Goal: Task Accomplishment & Management: Manage account settings

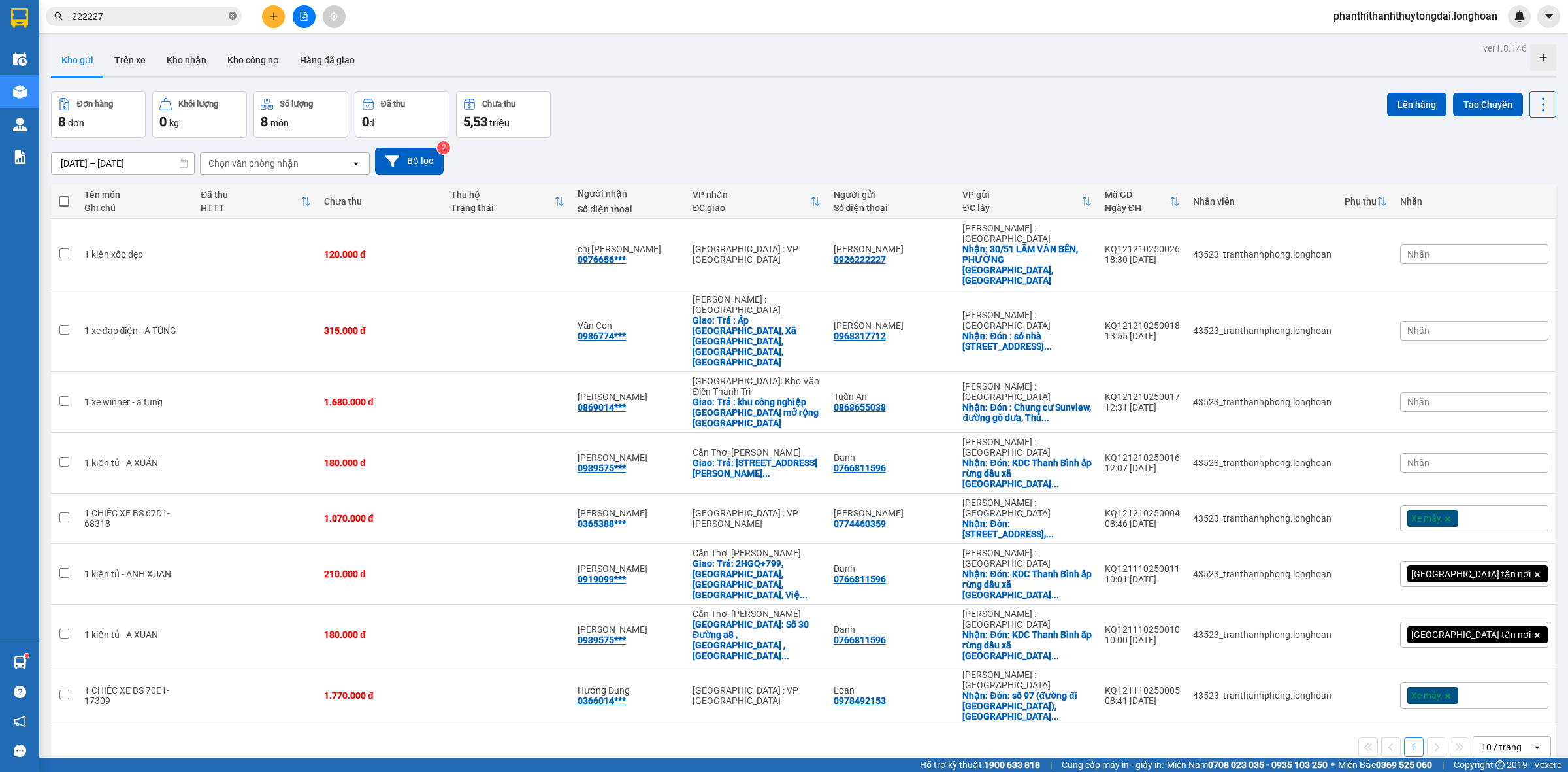
drag, startPoint x: 227, startPoint y: 12, endPoint x: 234, endPoint y: 14, distance: 7.3
click at [233, 13] on span "222227" at bounding box center [144, 16] width 196 height 20
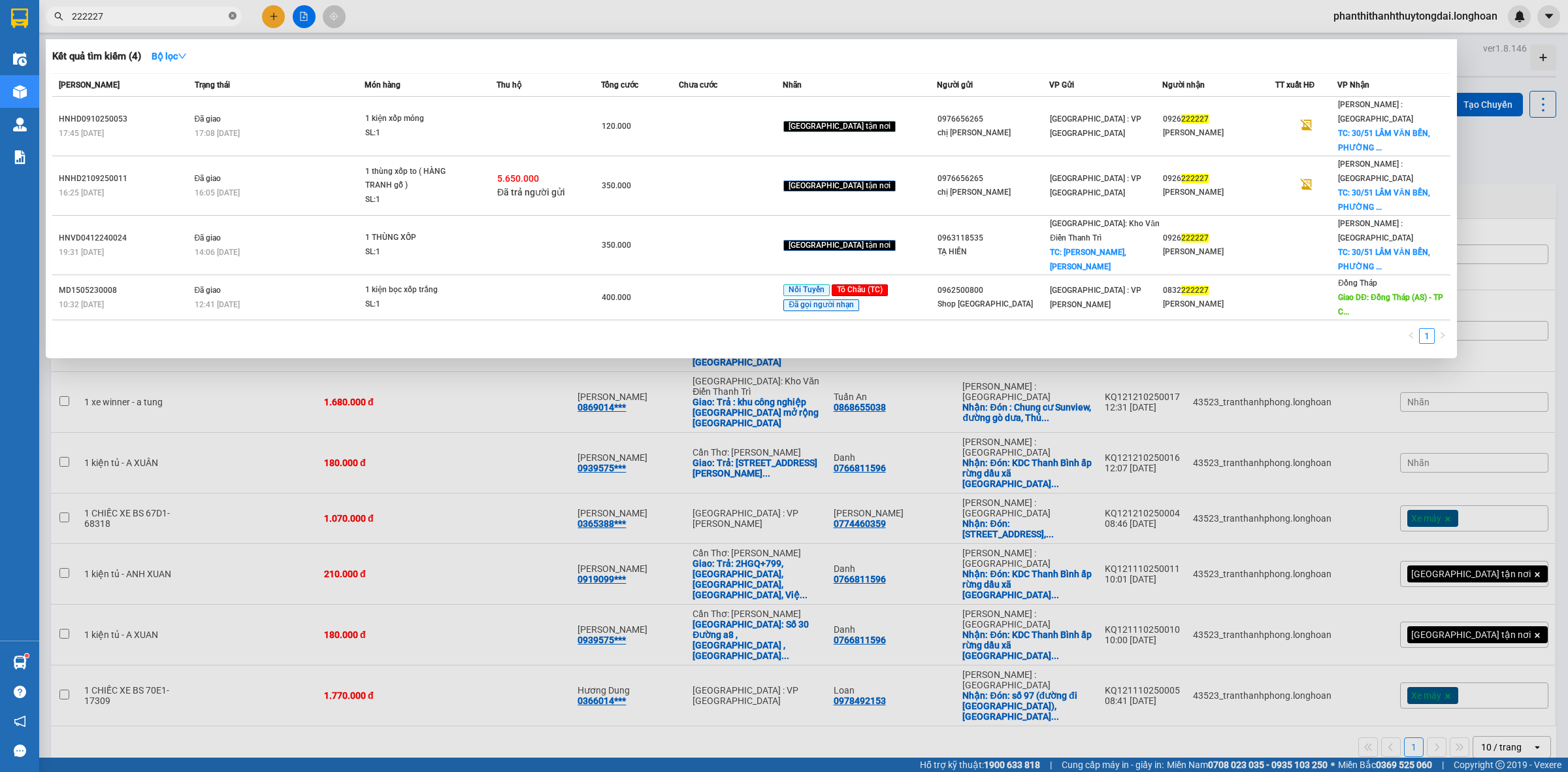
click at [234, 14] on icon "close-circle" at bounding box center [233, 15] width 8 height 8
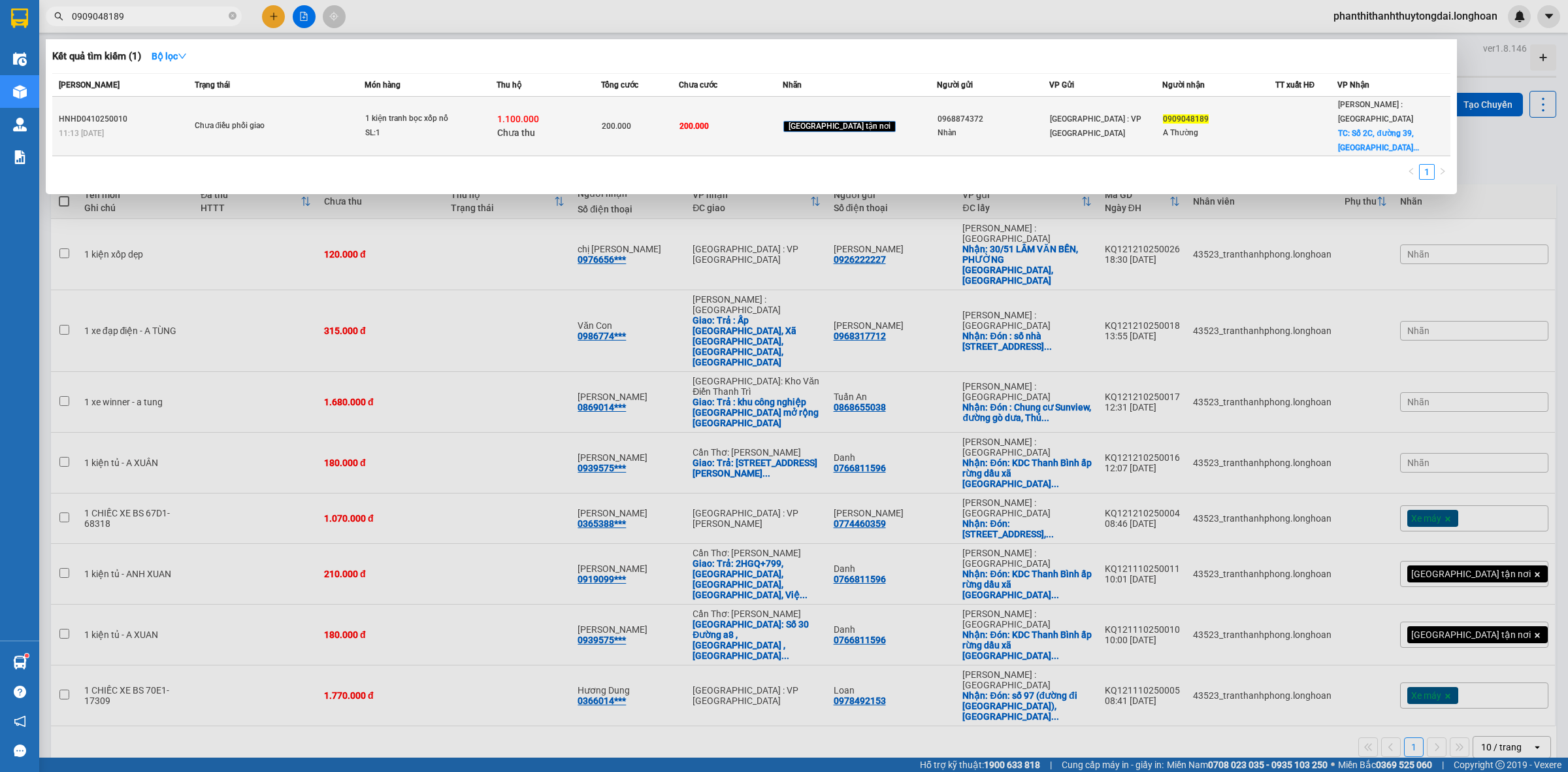
type input "0909048189"
click at [1265, 111] on tr "HNHD0410250010 11:13 [DATE] Chưa điều phối giao 1 kiện tranh bọc xốp nổ SL: 1 1…" at bounding box center [752, 127] width 1399 height 60
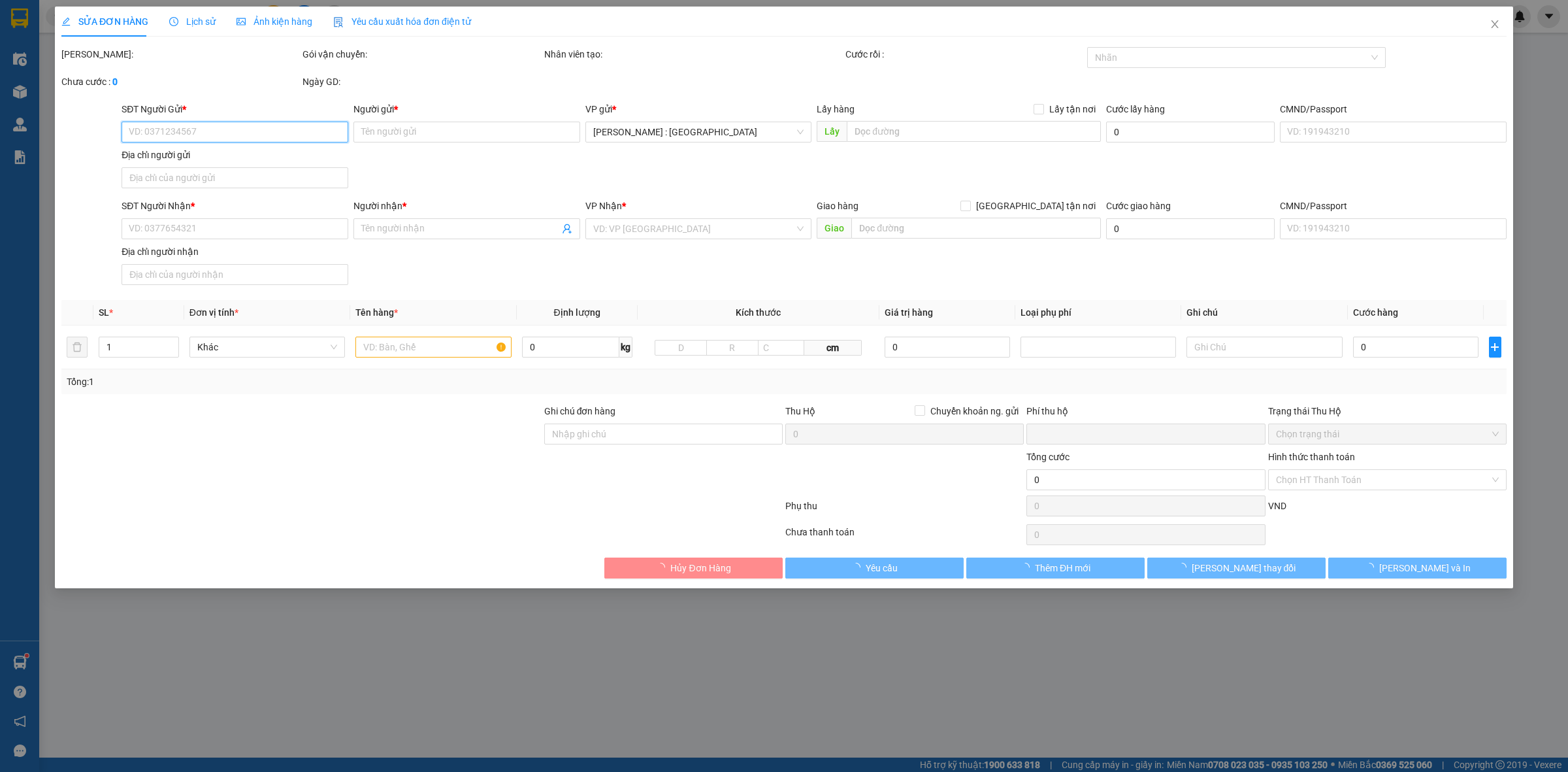
type input "0968874372"
type input "Nhàn"
type input "040303007560"
type input "0909048189"
type input "A Thường"
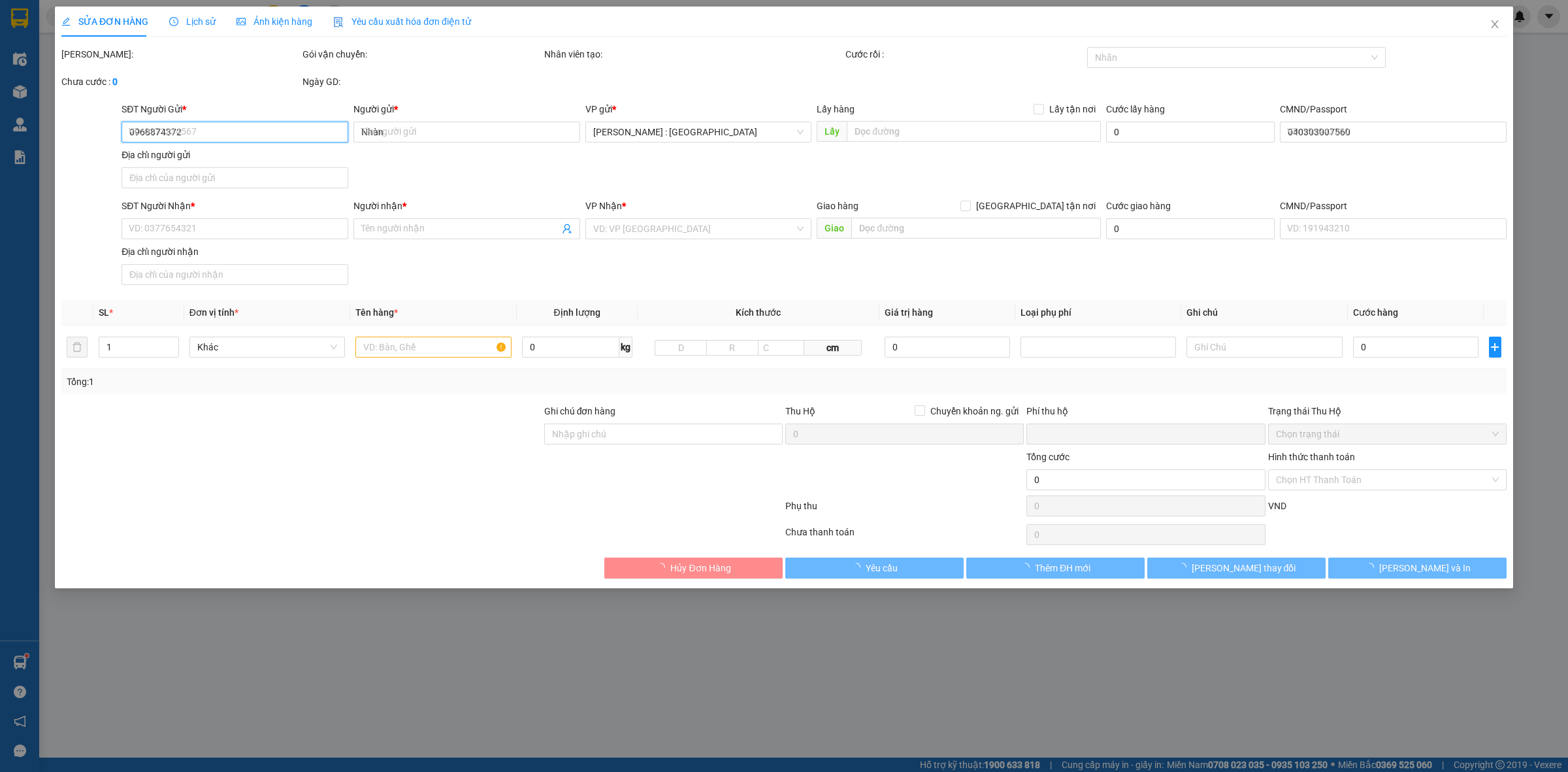
checkbox input "true"
type input "Số 2C, [STREET_ADDRESS]"
type input "200.000"
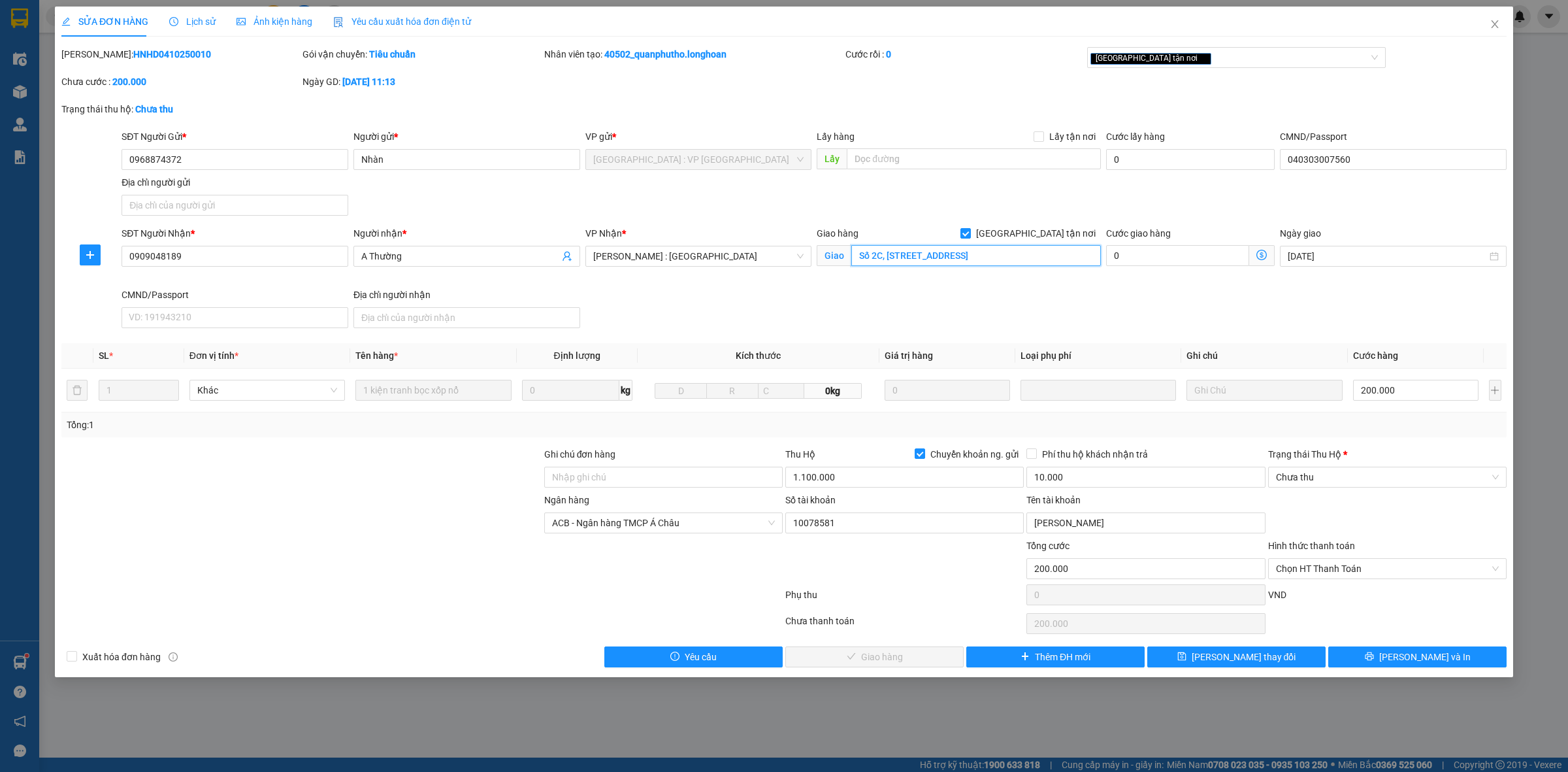
click at [968, 247] on input "Số 2C, [STREET_ADDRESS]" at bounding box center [976, 255] width 250 height 21
type input "Số 2C, [STREET_ADDRESS]"
drag, startPoint x: 90, startPoint y: 256, endPoint x: 164, endPoint y: 361, distance: 128.5
click at [90, 257] on icon "plus" at bounding box center [90, 254] width 1 height 8
click at [115, 310] on span "Chuyển hoàn" at bounding box center [114, 302] width 53 height 14
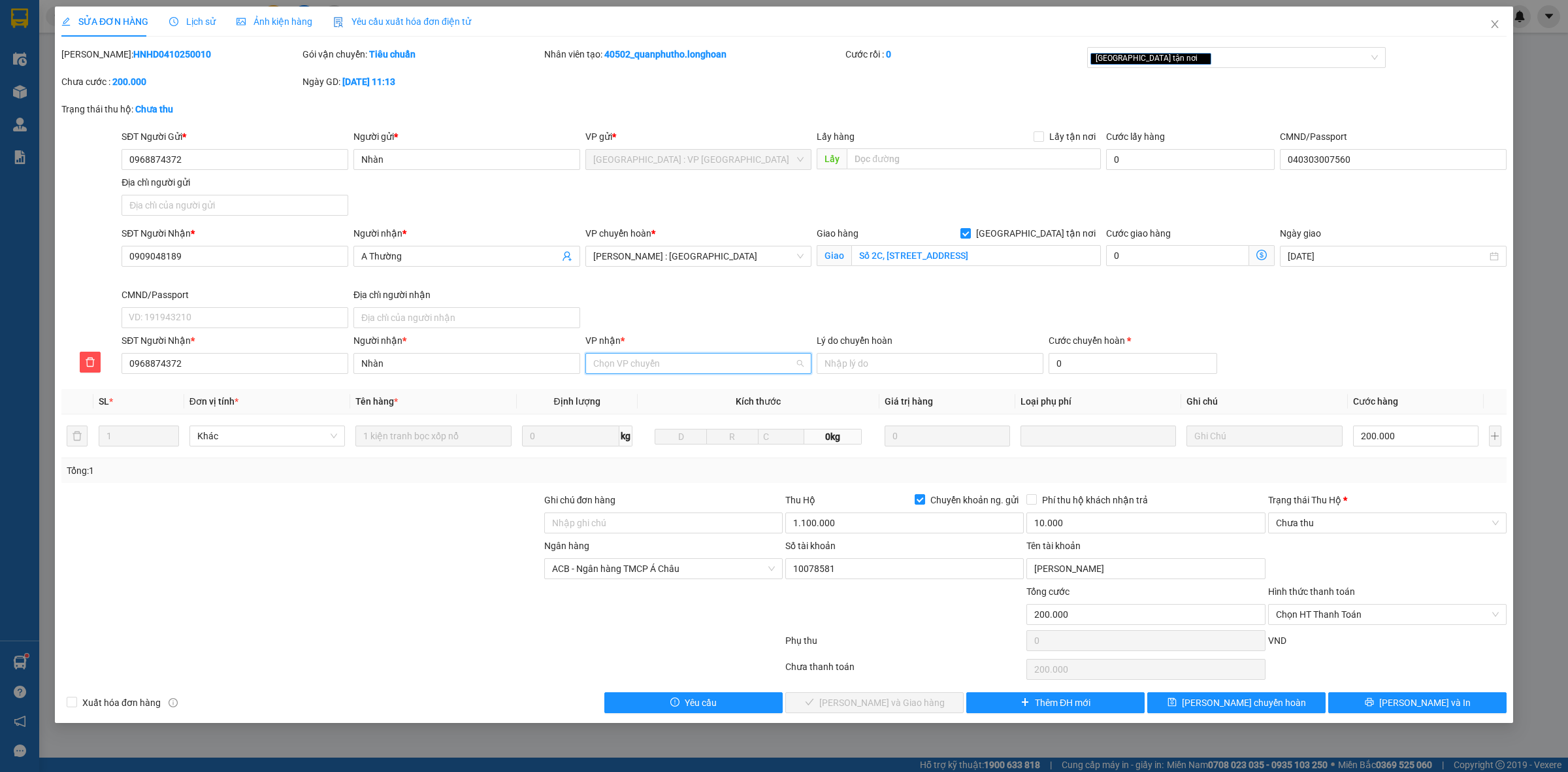
click at [693, 370] on input "VP nhận *" at bounding box center [694, 364] width 202 height 20
type input "hd"
drag, startPoint x: 638, startPoint y: 376, endPoint x: 642, endPoint y: 399, distance: 23.3
click at [639, 377] on div "VP nhận * Chọn VP chuyển" at bounding box center [698, 356] width 227 height 46
click at [646, 364] on input "VP nhận *" at bounding box center [694, 364] width 202 height 20
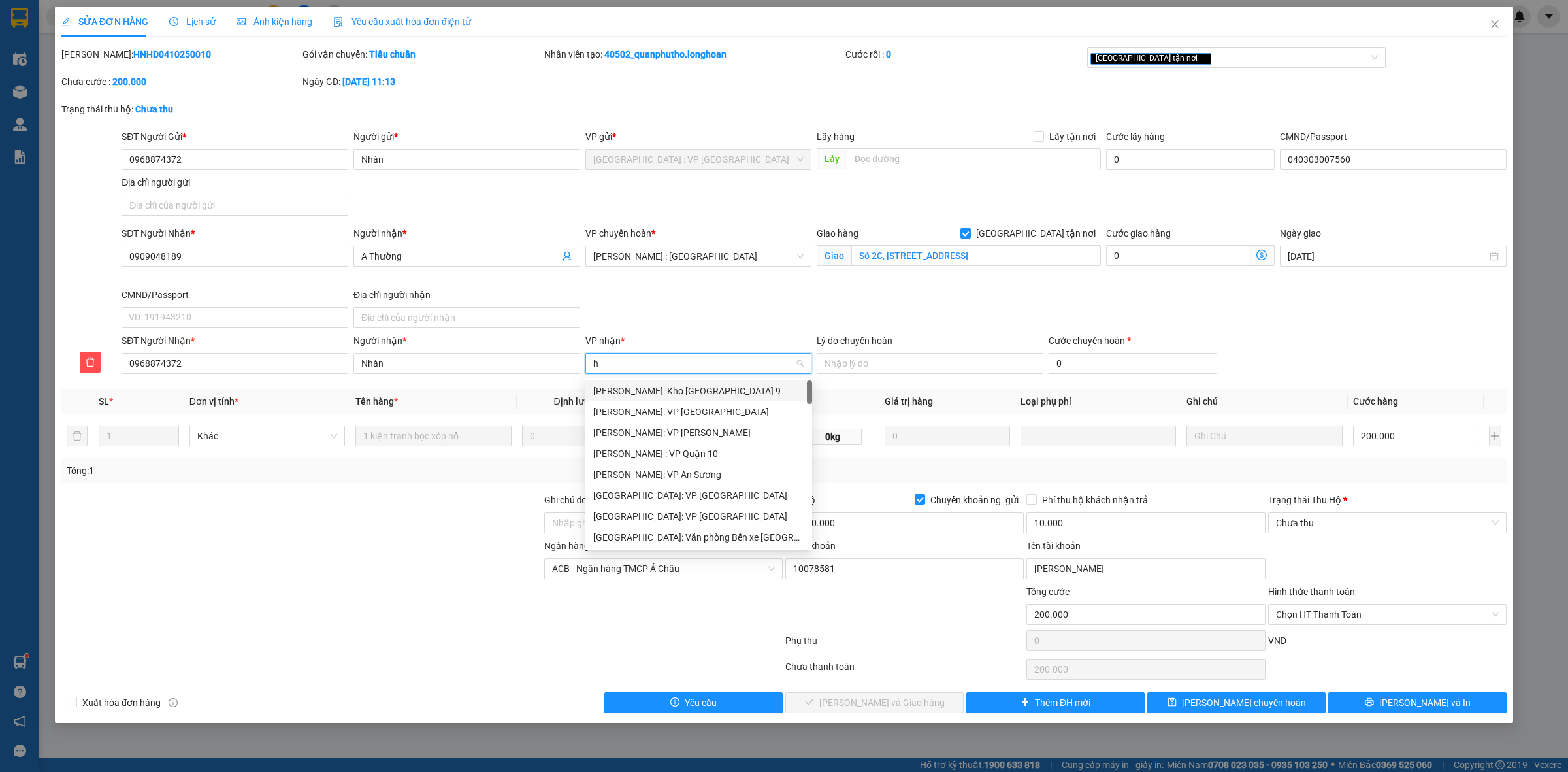
type input "hd"
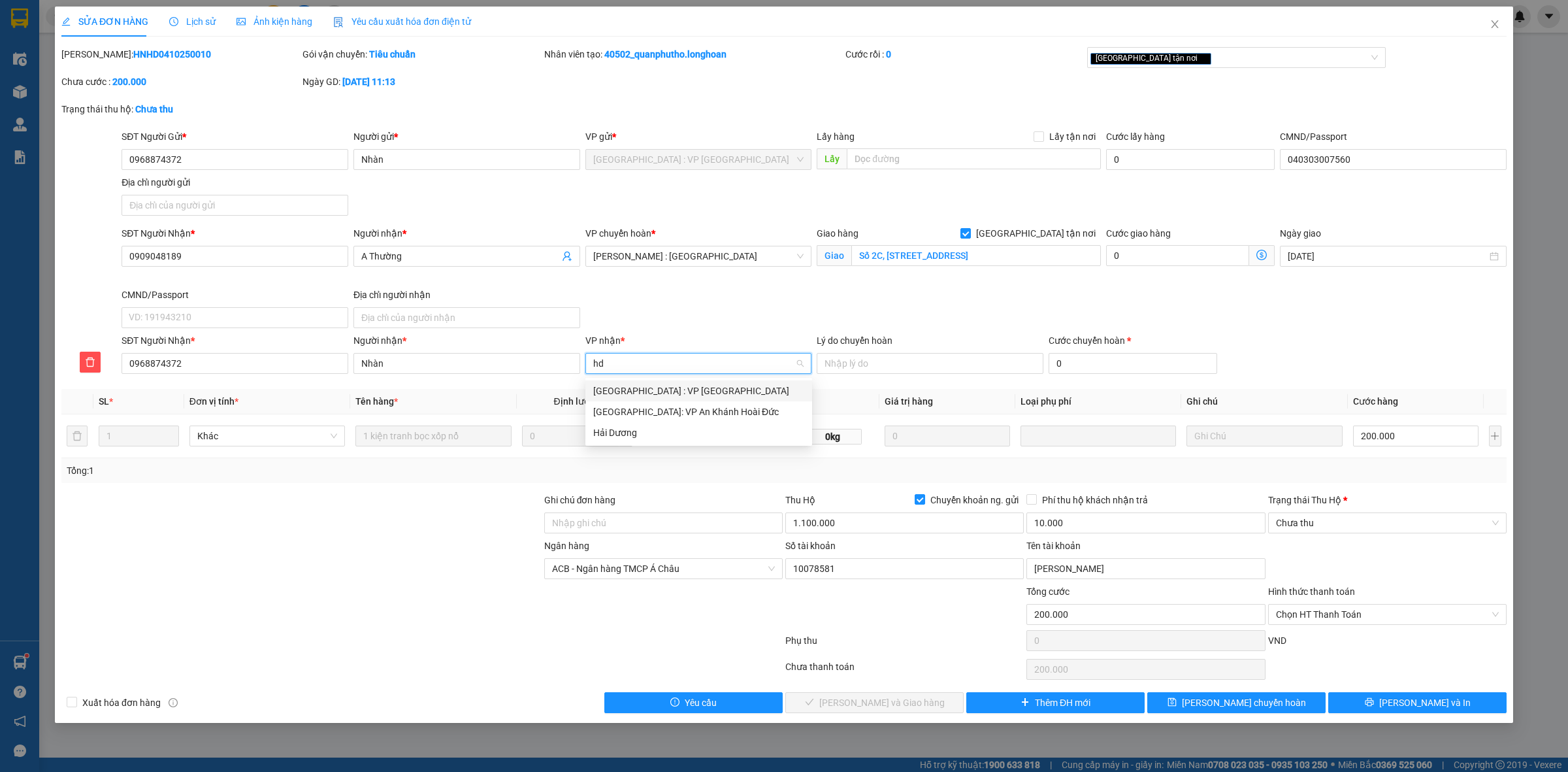
drag, startPoint x: 643, startPoint y: 396, endPoint x: 708, endPoint y: 395, distance: 65.0
click at [645, 395] on div "[GEOGRAPHIC_DATA] : VP [GEOGRAPHIC_DATA]" at bounding box center [698, 391] width 211 height 14
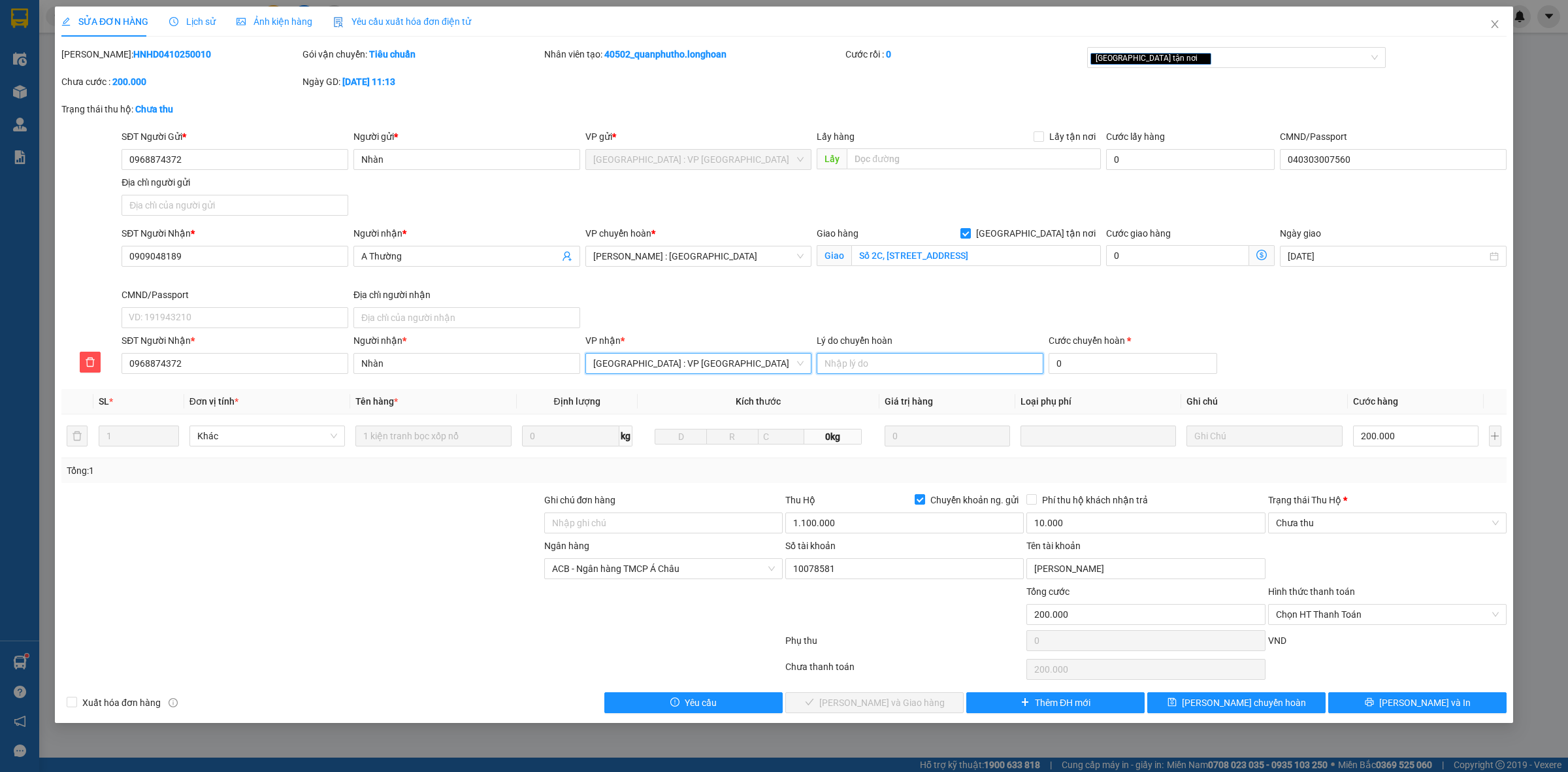
click at [884, 361] on input "Lý do chuyển hoàn" at bounding box center [930, 363] width 227 height 21
type input "khách yêu cầu hoàn hàng"
type input "200.001"
type input "10"
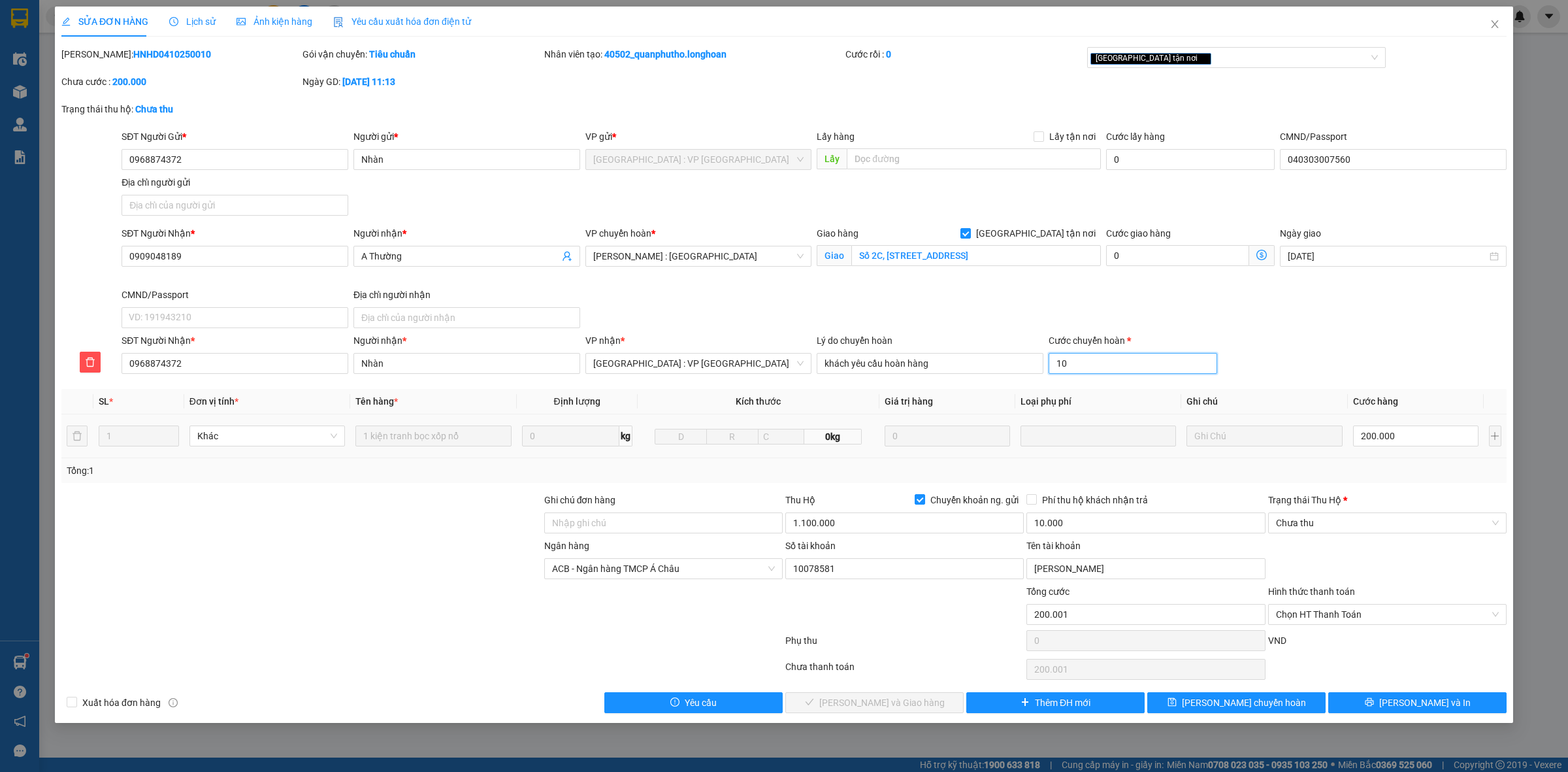
type input "200.010"
type input "200.100"
type input "100"
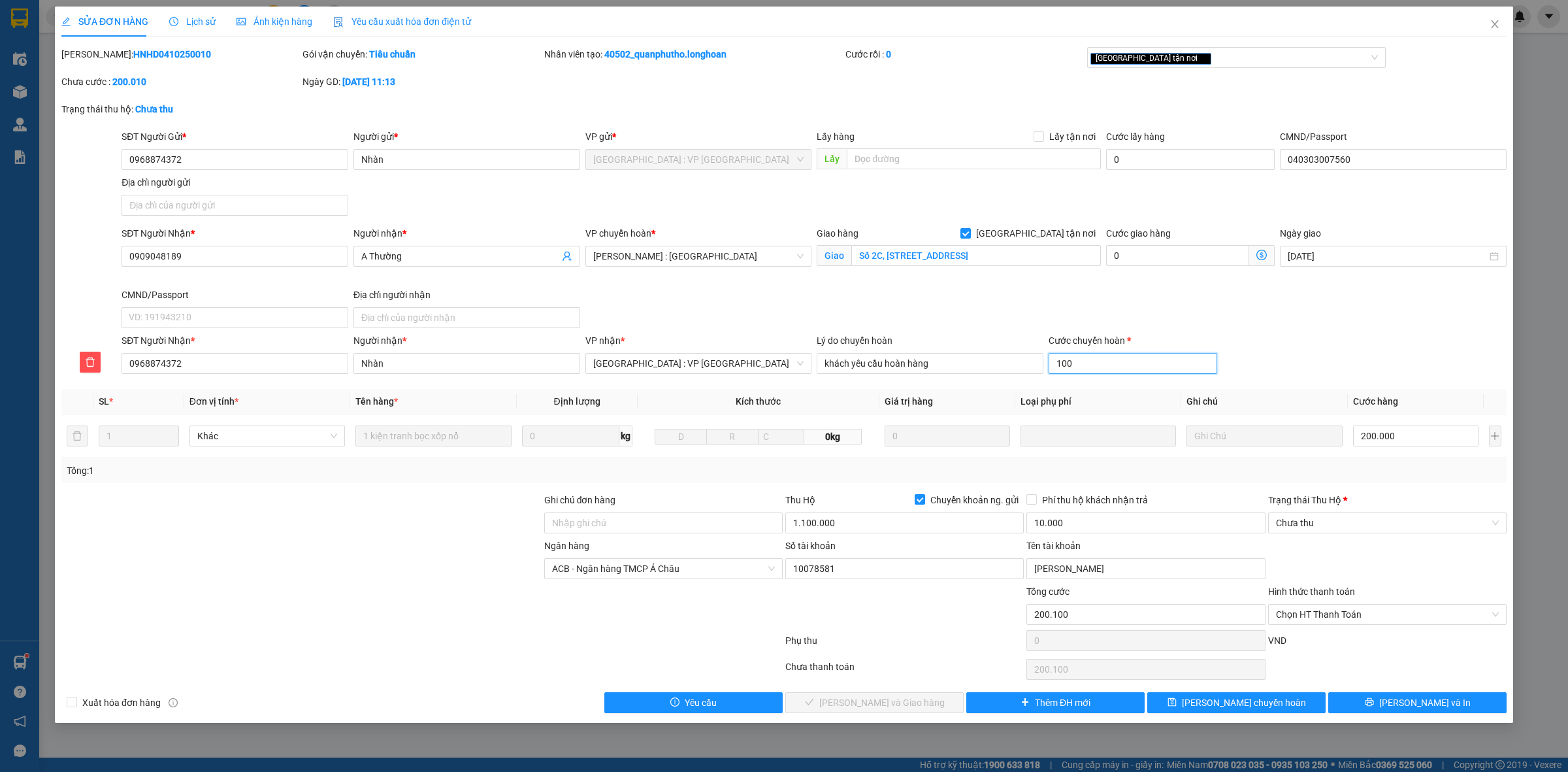
type input "201.000"
type input "1000"
type input "210.000"
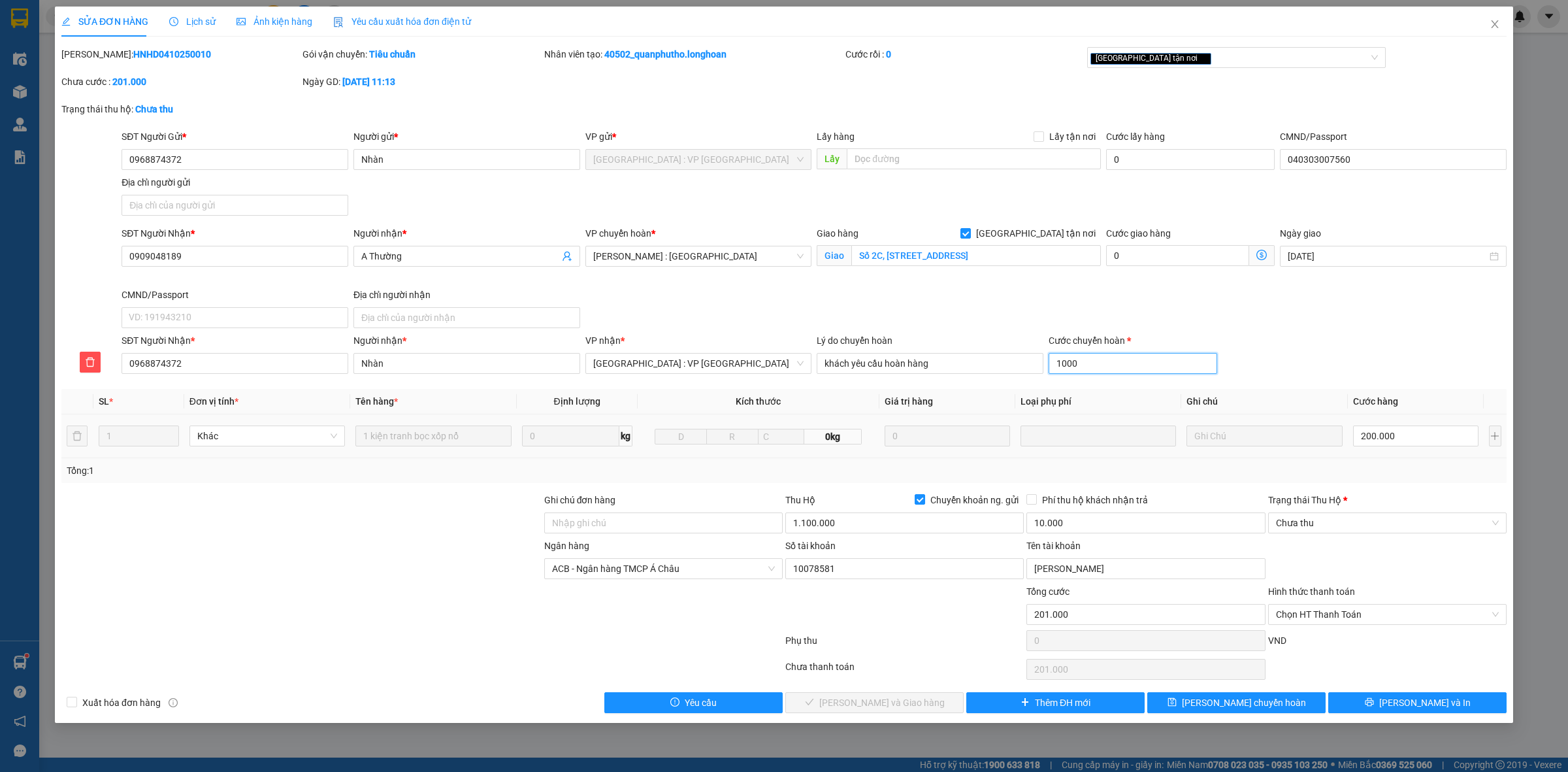
type input "10000"
type input "300.000"
type input "100.000"
click at [1349, 330] on div "SĐT Người Nhận * 0909048189 Người nhận * A Thường VP chuyển [GEOGRAPHIC_DATA][P…" at bounding box center [813, 280] width 1391 height 107
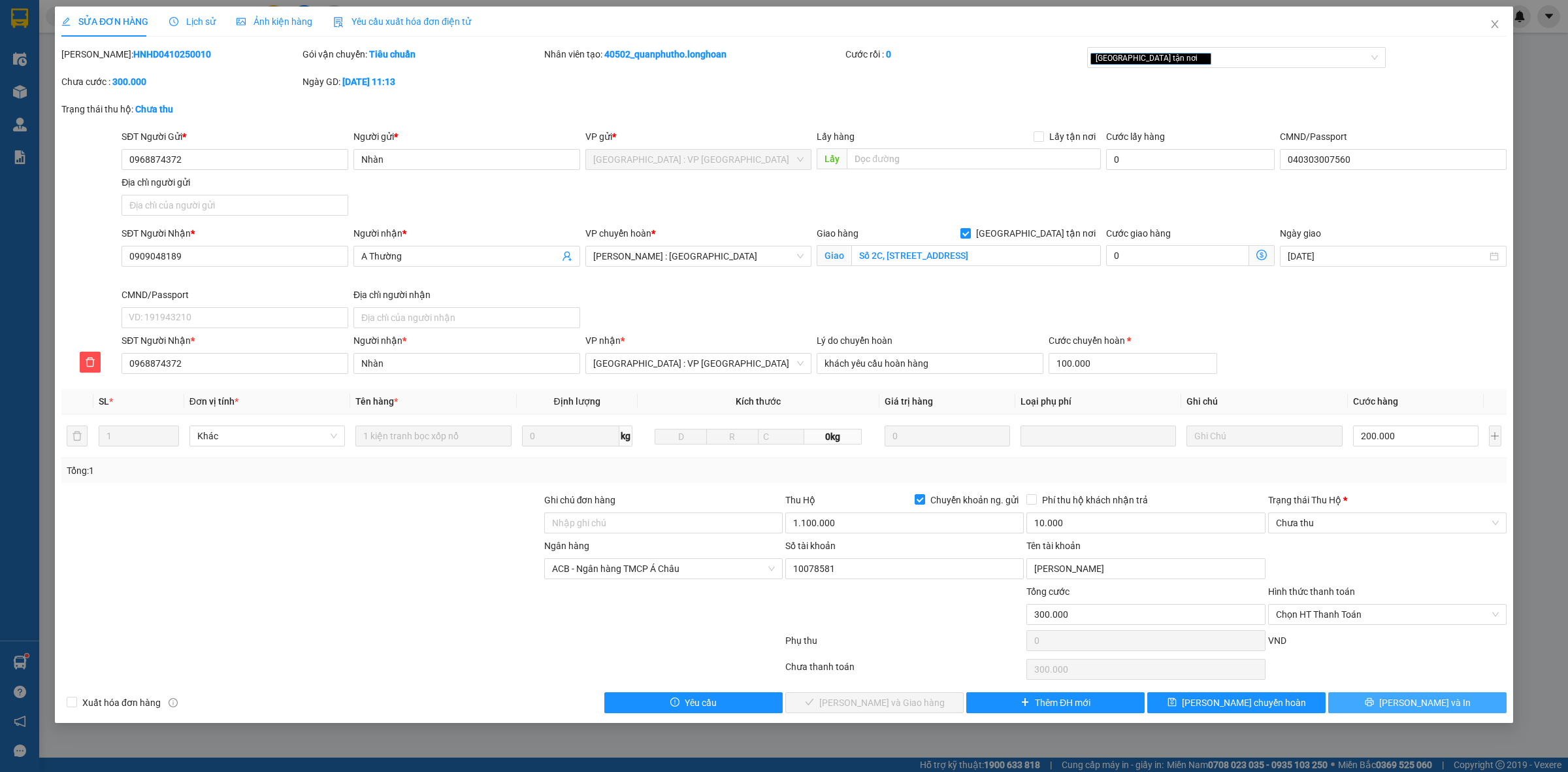
drag, startPoint x: 1399, startPoint y: 705, endPoint x: 1336, endPoint y: 740, distance: 72.1
click at [1373, 705] on icon "printer" at bounding box center [1369, 701] width 8 height 8
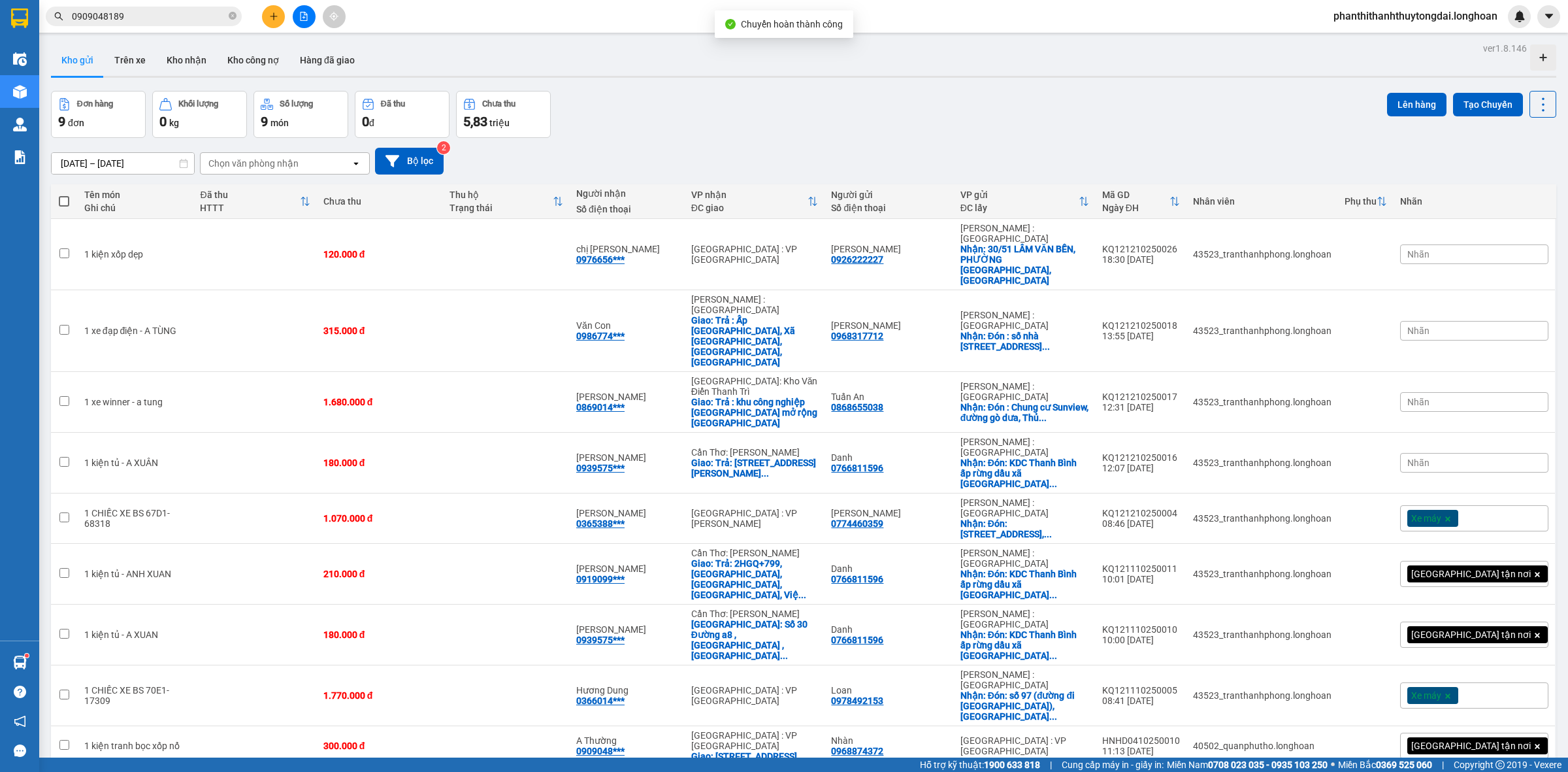
click at [152, 17] on input "0909048189" at bounding box center [148, 16] width 154 height 14
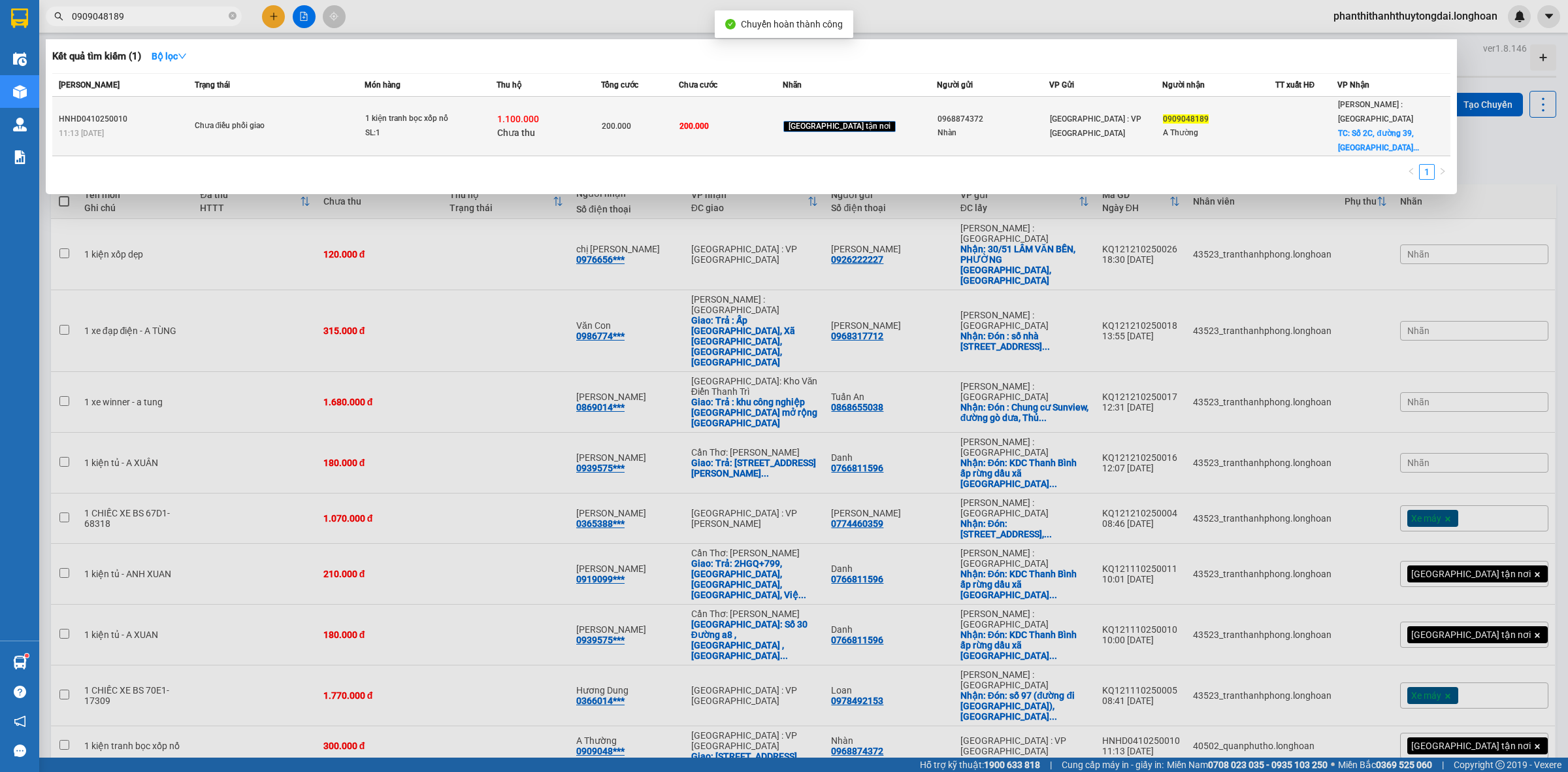
click at [1300, 121] on div at bounding box center [1307, 126] width 62 height 14
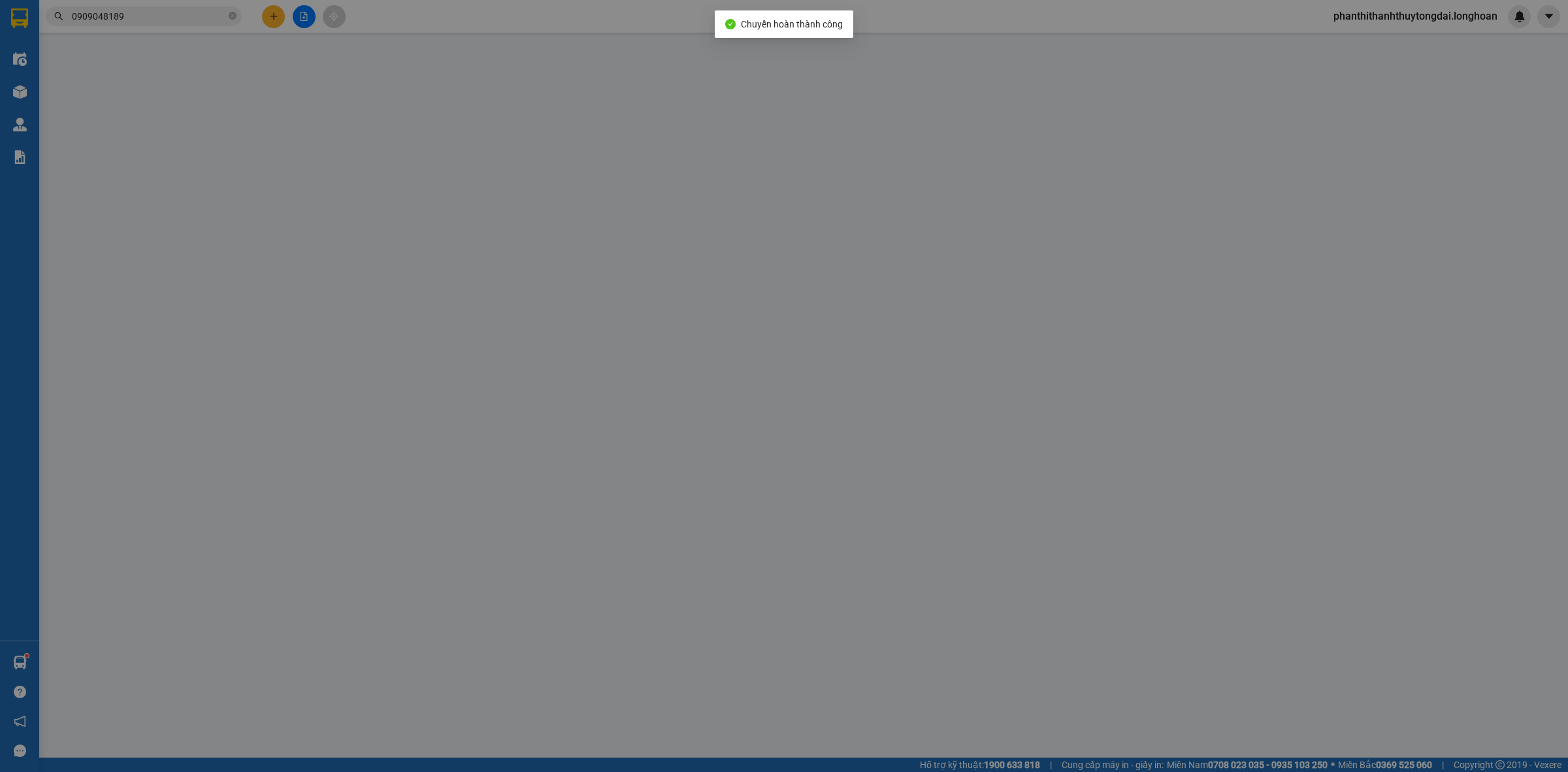
type input "0968874372"
type input "Nhàn"
type input "040303007560"
type input "0909048189"
type input "A Thường"
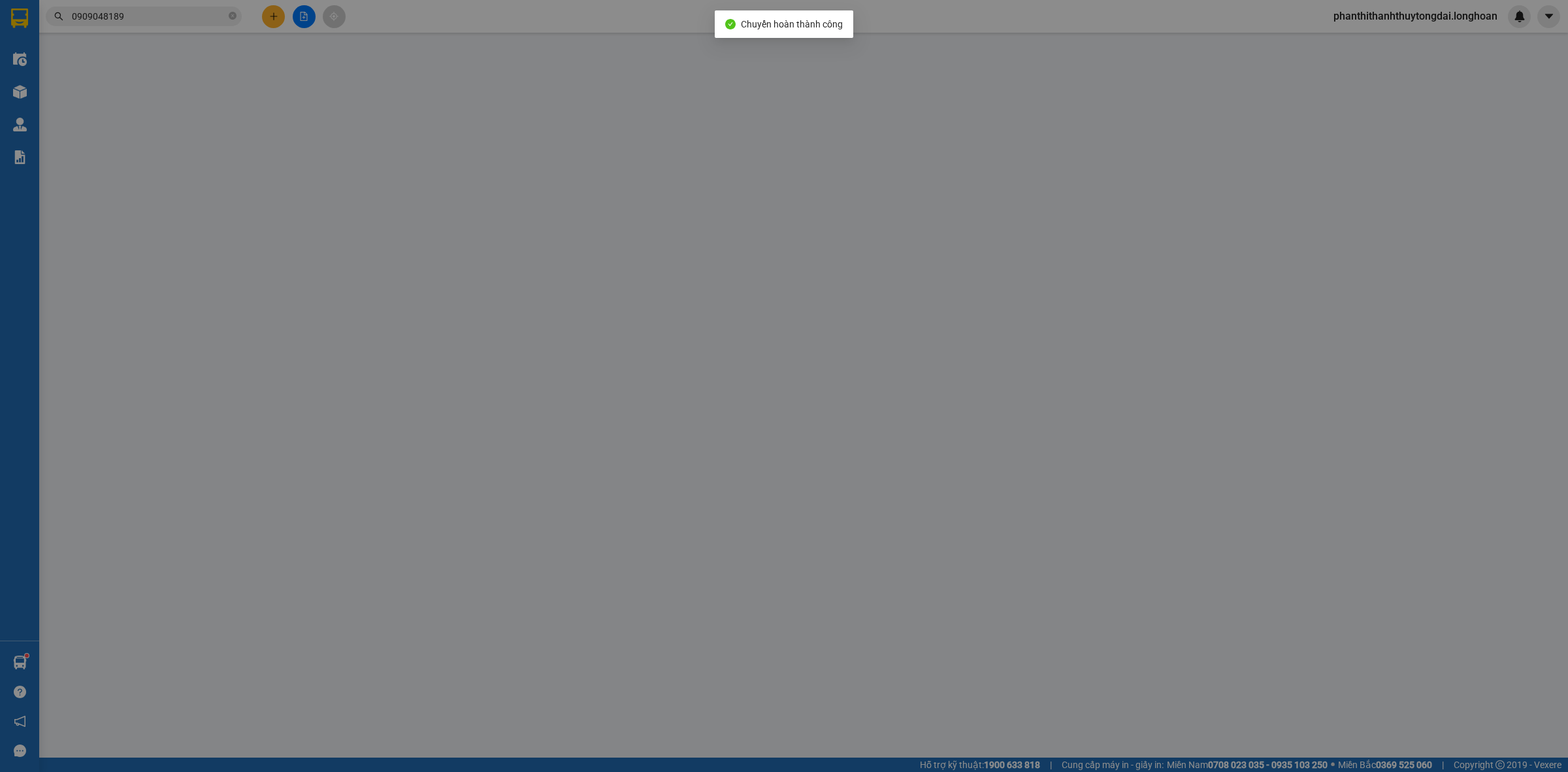
checkbox input "true"
type input "Số 2C, [STREET_ADDRESS]"
checkbox input "true"
type input "10.000"
type input "300.000"
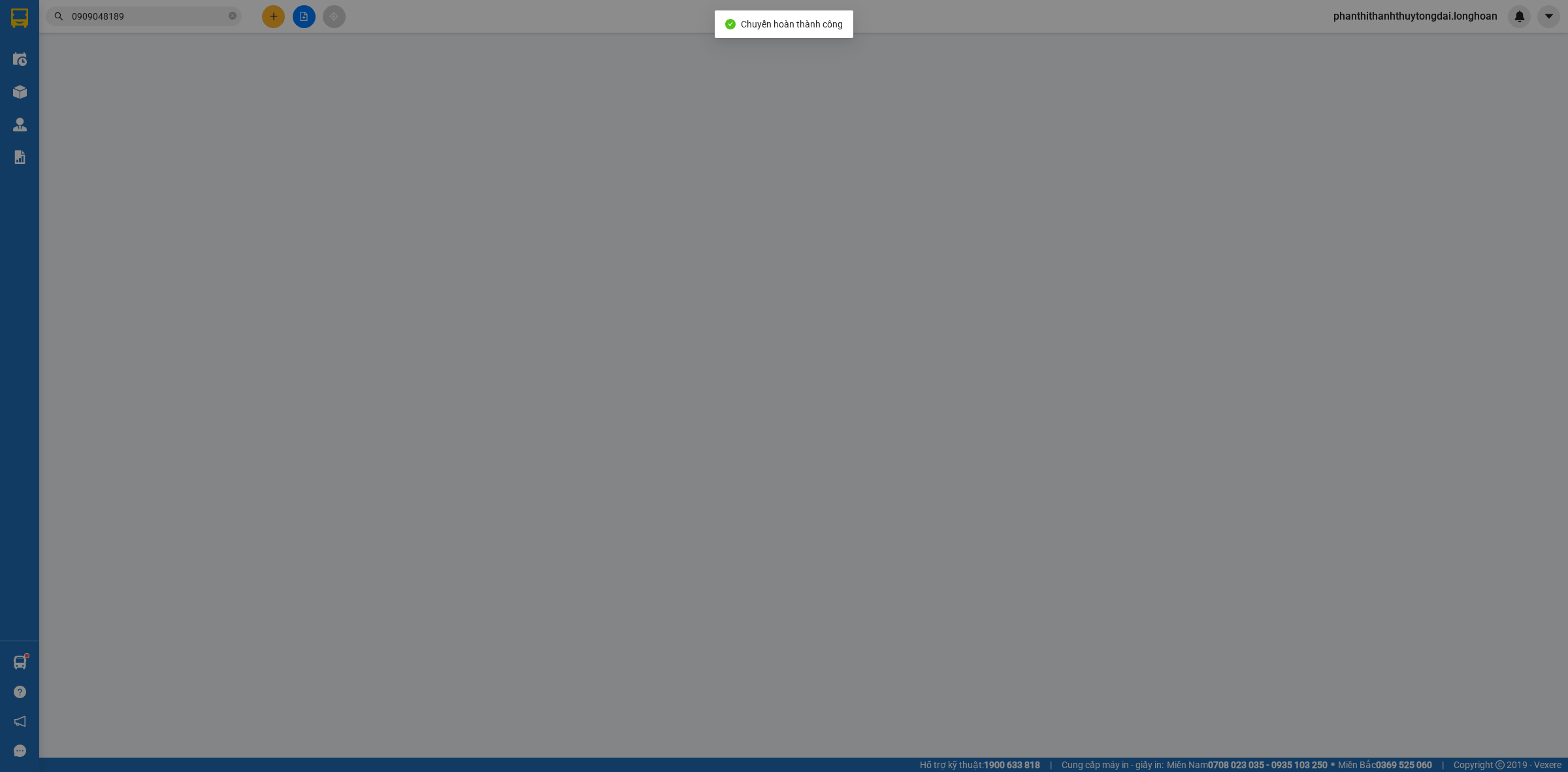
type input "300.000"
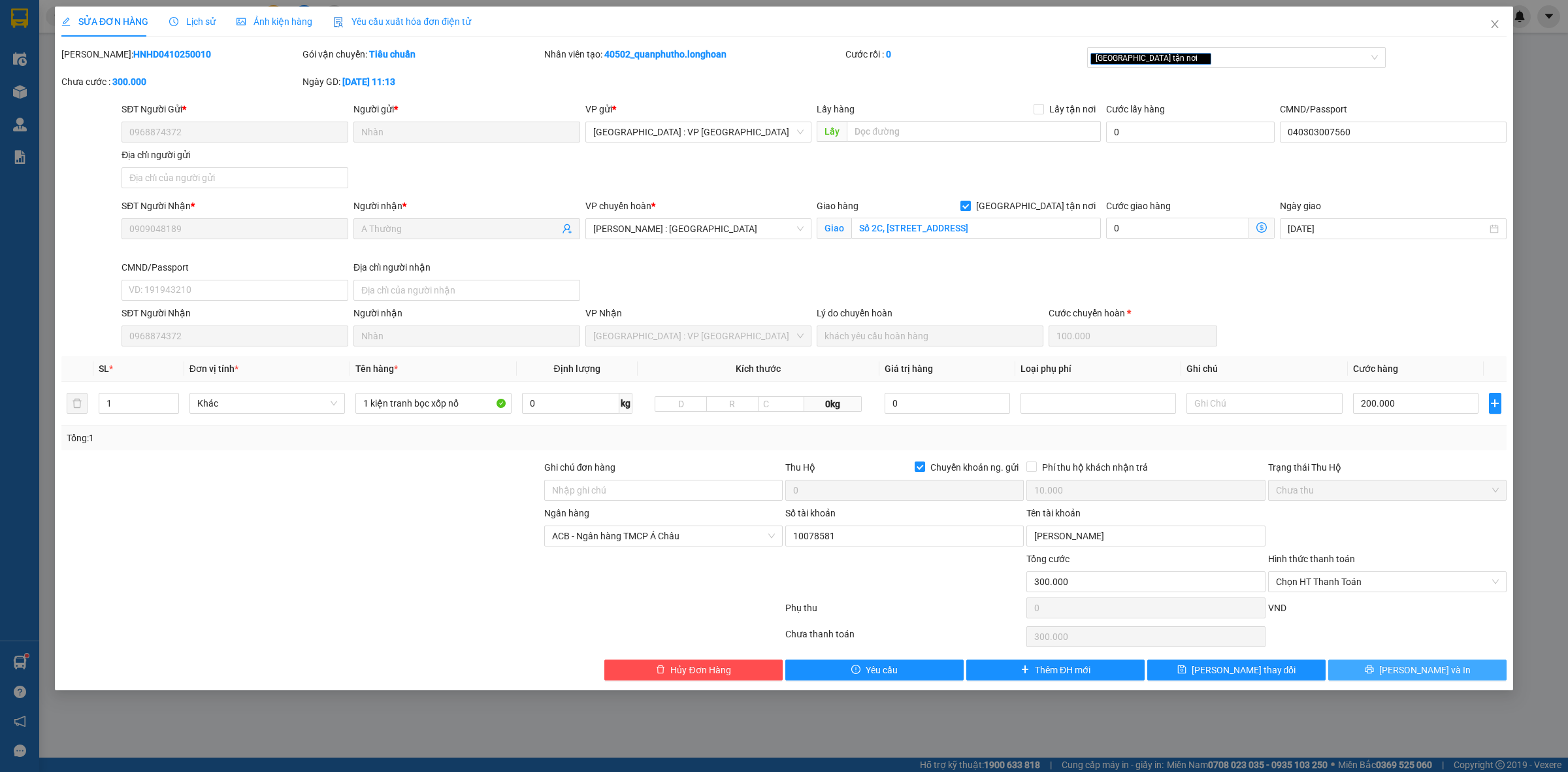
click at [1406, 674] on span "[PERSON_NAME] và In" at bounding box center [1425, 670] width 91 height 14
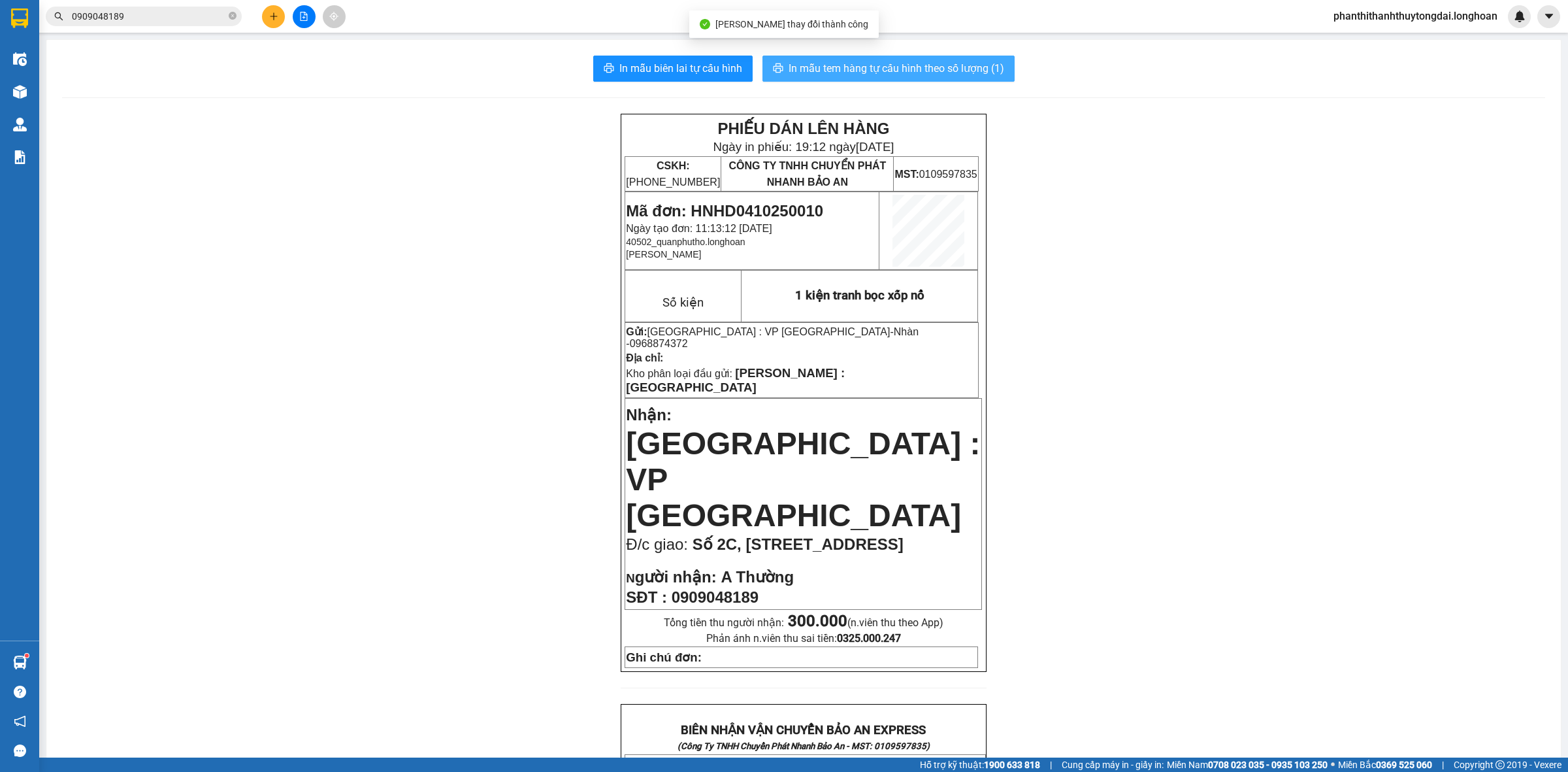
click at [915, 62] on span "In mẫu tem hàng tự cấu hình theo số lượng (1)" at bounding box center [897, 68] width 215 height 16
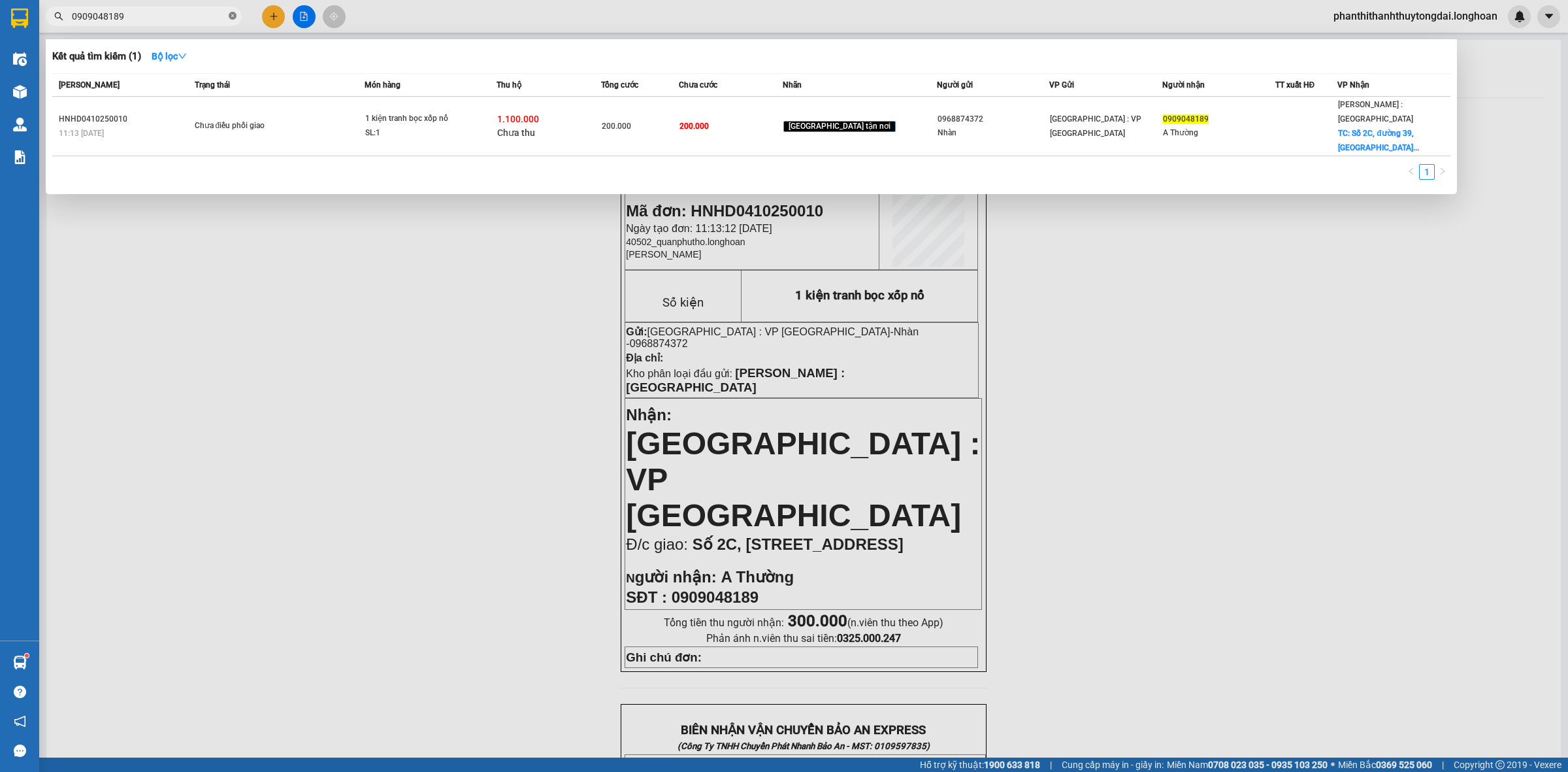
click at [232, 16] on icon "close-circle" at bounding box center [233, 15] width 8 height 8
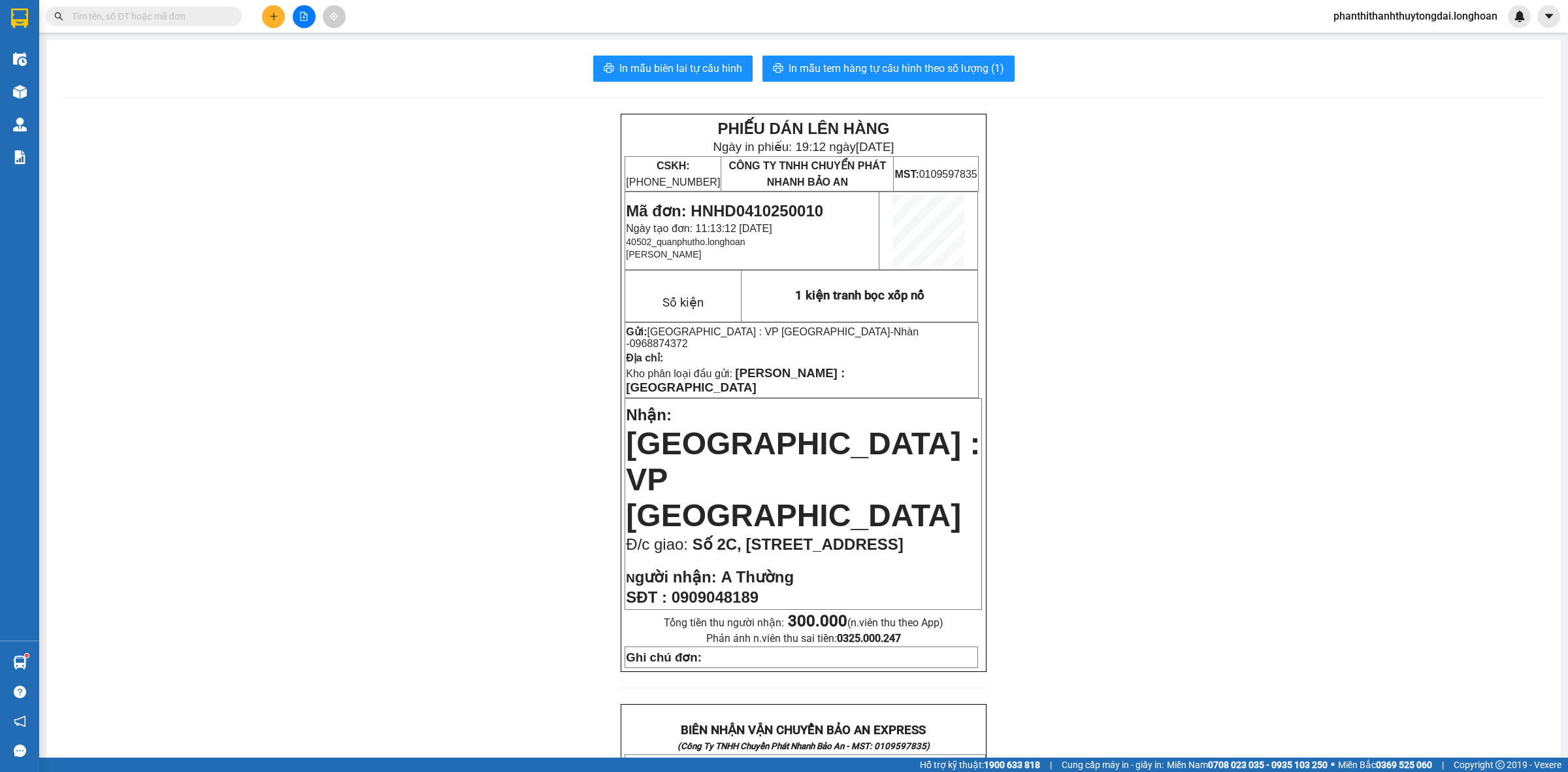
click at [100, 16] on input "text" at bounding box center [148, 16] width 154 height 14
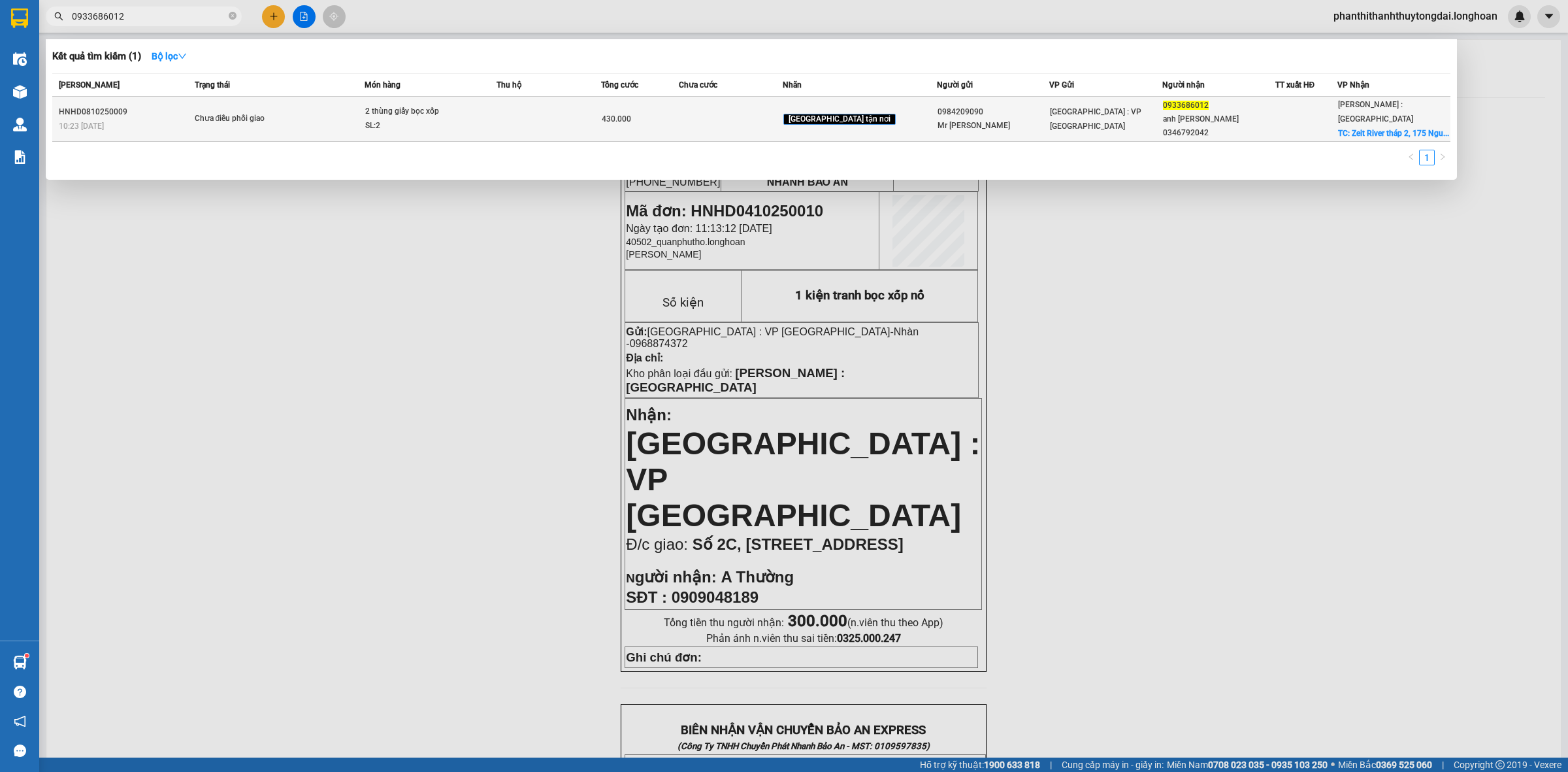
type input "0933686012"
click at [1193, 103] on div "0933686012" at bounding box center [1220, 105] width 112 height 14
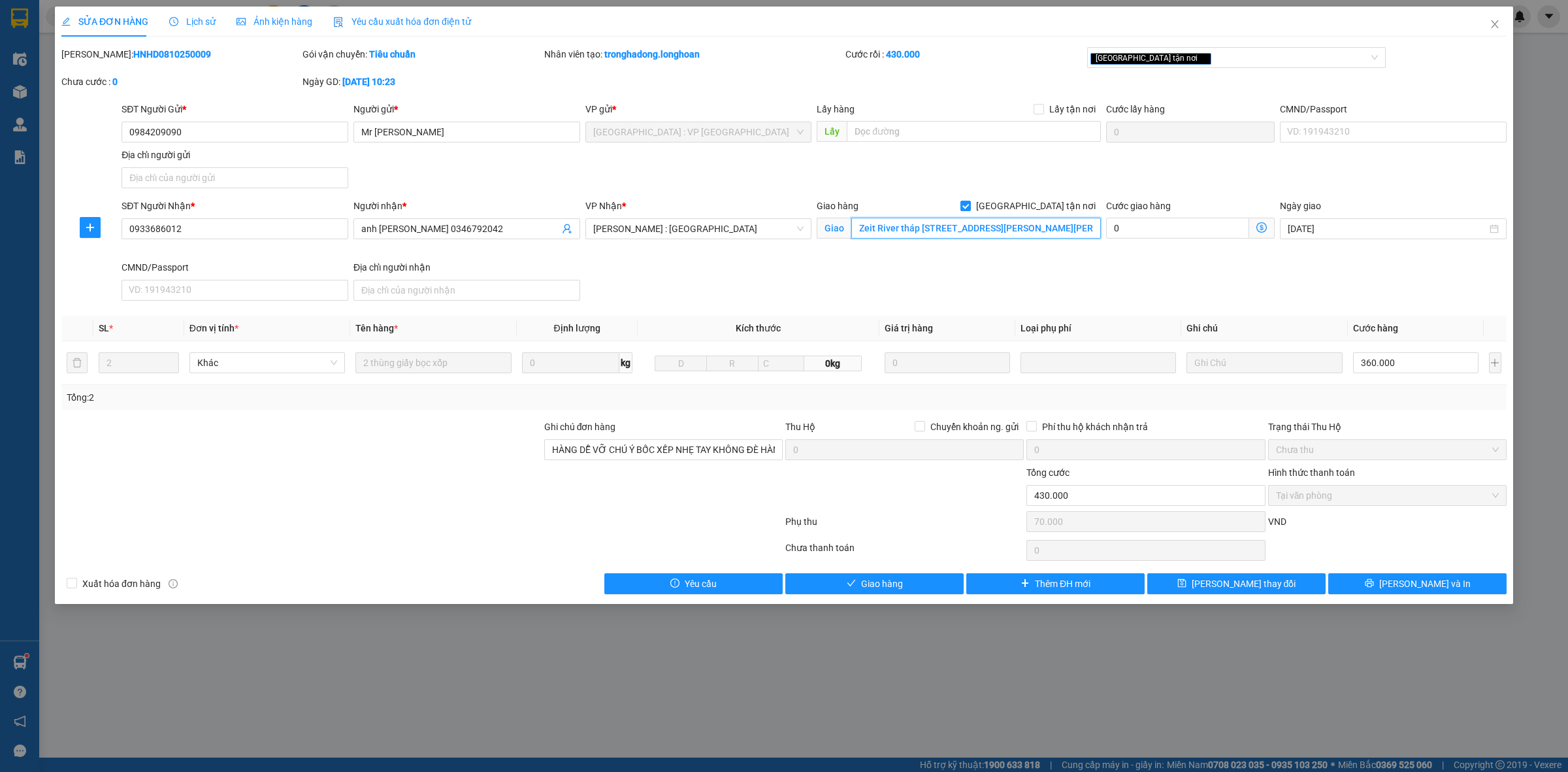
click at [994, 225] on input "Zeit River tháp [STREET_ADDRESS][PERSON_NAME][PERSON_NAME] ĐỨc" at bounding box center [976, 228] width 250 height 21
type input "l"
type input "d"
type input "[GEOGRAPHIC_DATA][PERSON_NAME],[GEOGRAPHIC_DATA]"
drag, startPoint x: 1430, startPoint y: 580, endPoint x: 1371, endPoint y: 674, distance: 111.0
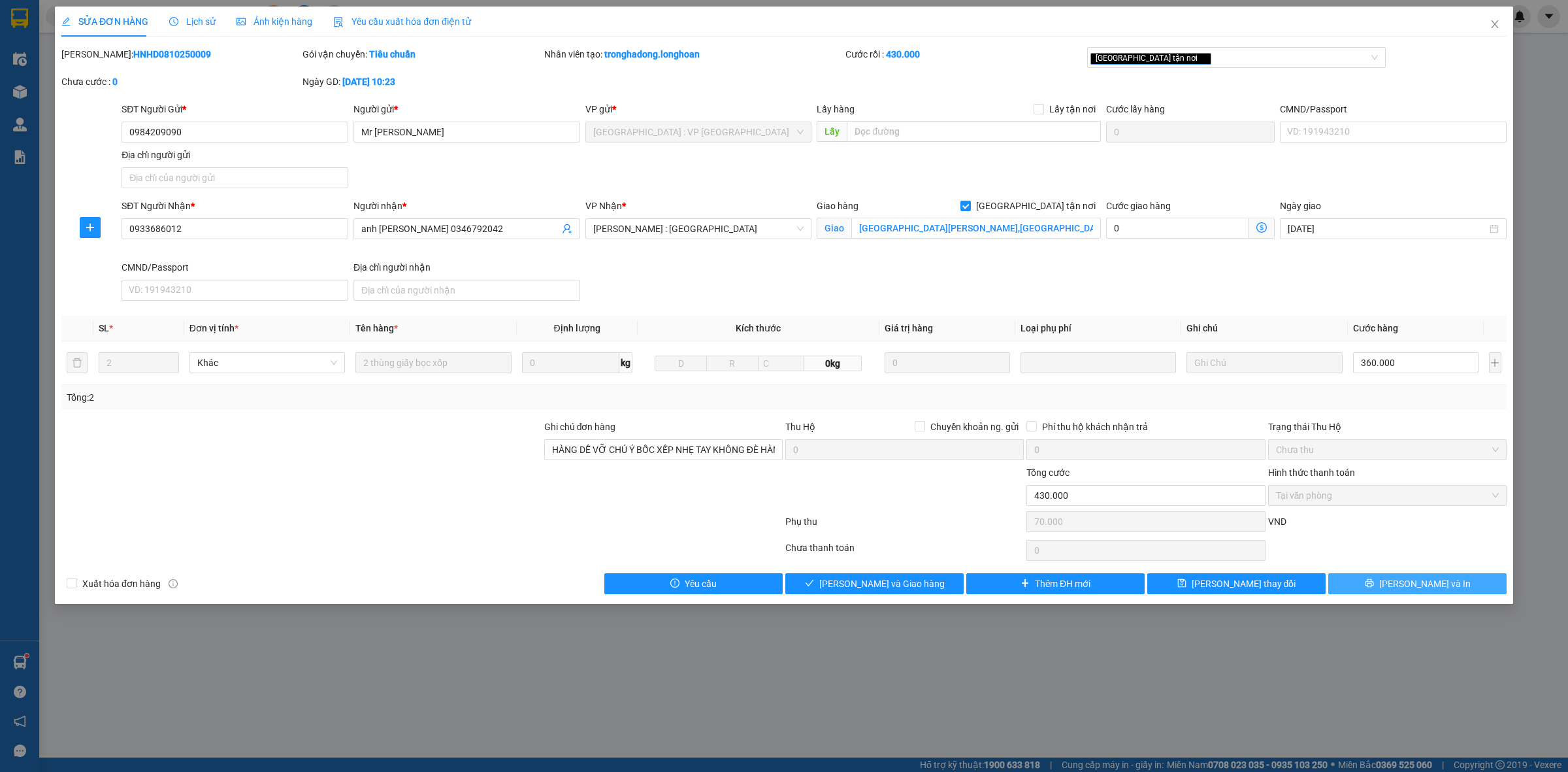
click at [1428, 583] on span "[PERSON_NAME] và In" at bounding box center [1425, 584] width 91 height 14
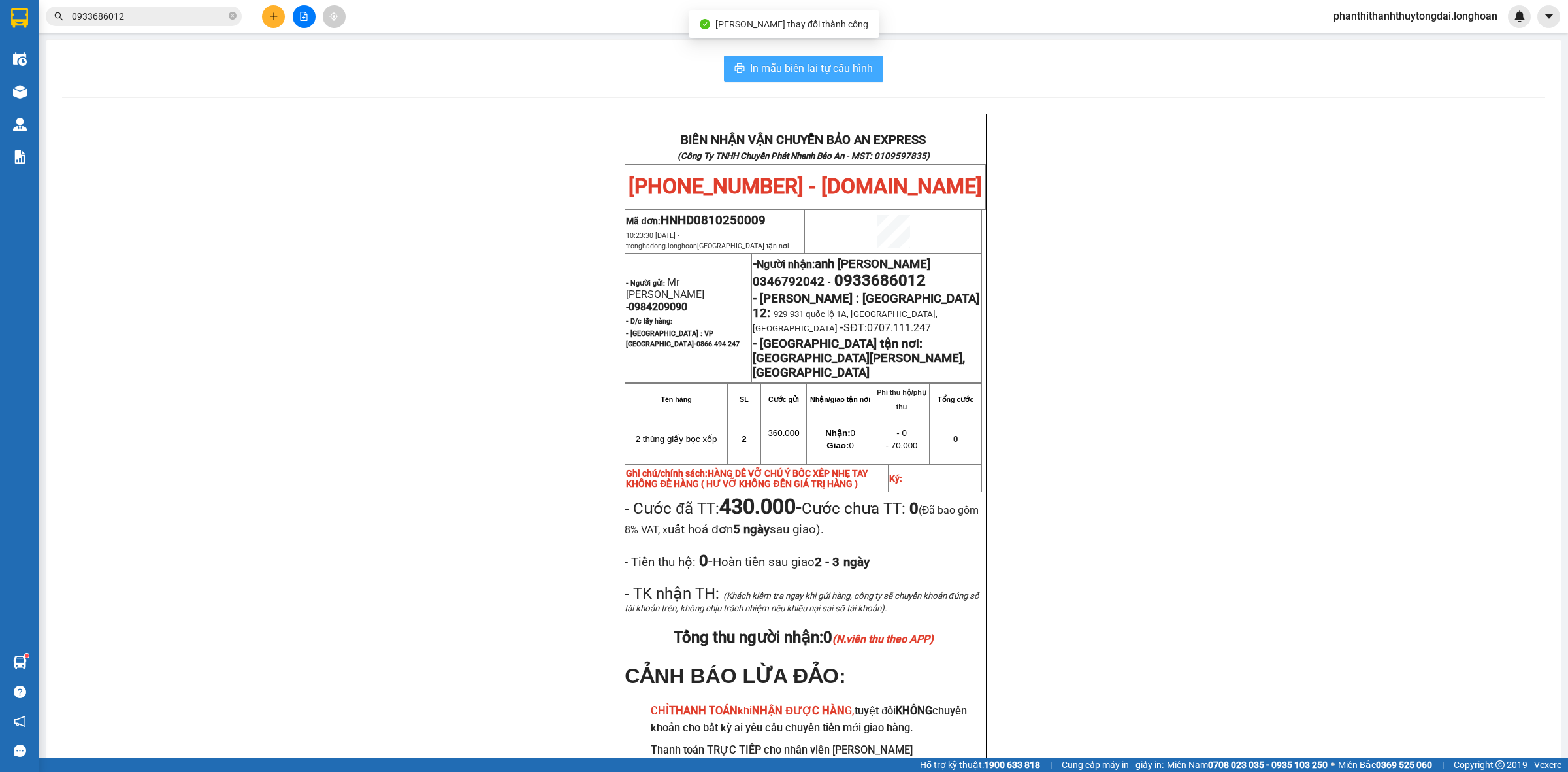
drag, startPoint x: 841, startPoint y: 66, endPoint x: 874, endPoint y: 138, distance: 79.2
click at [841, 69] on span "In mẫu biên lai tự cấu hình" at bounding box center [812, 68] width 123 height 16
click at [830, 69] on span "In mẫu biên lai tự cấu hình" at bounding box center [812, 68] width 123 height 16
click at [1364, 466] on div "BIÊN NHẬN VẬN CHUYỂN BẢO AN EXPRESS (Công Ty TNHH Chuyển Phát Nhanh Bảo An - MS…" at bounding box center [804, 484] width 1484 height 741
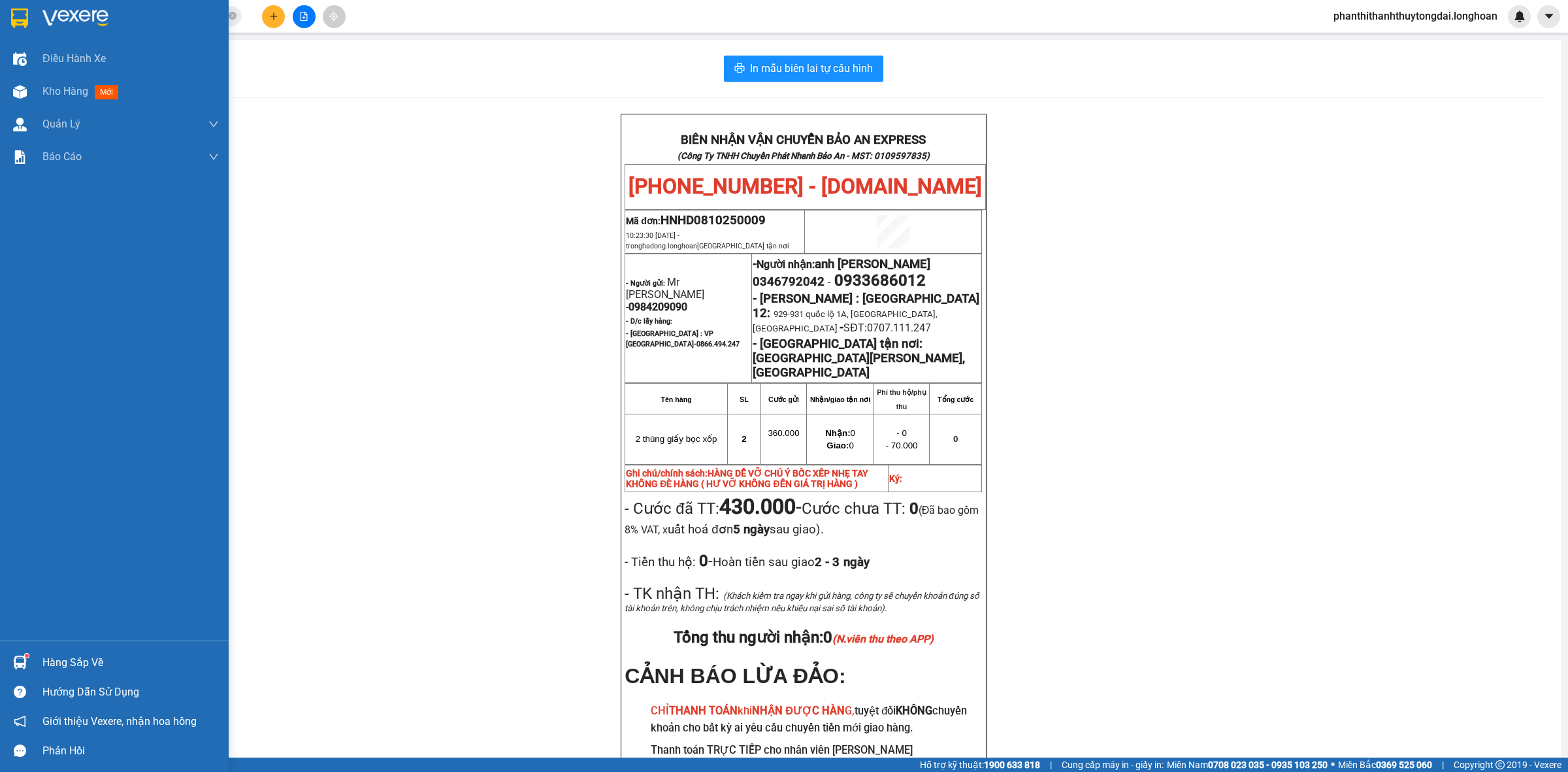
click at [10, 18] on div at bounding box center [19, 17] width 23 height 23
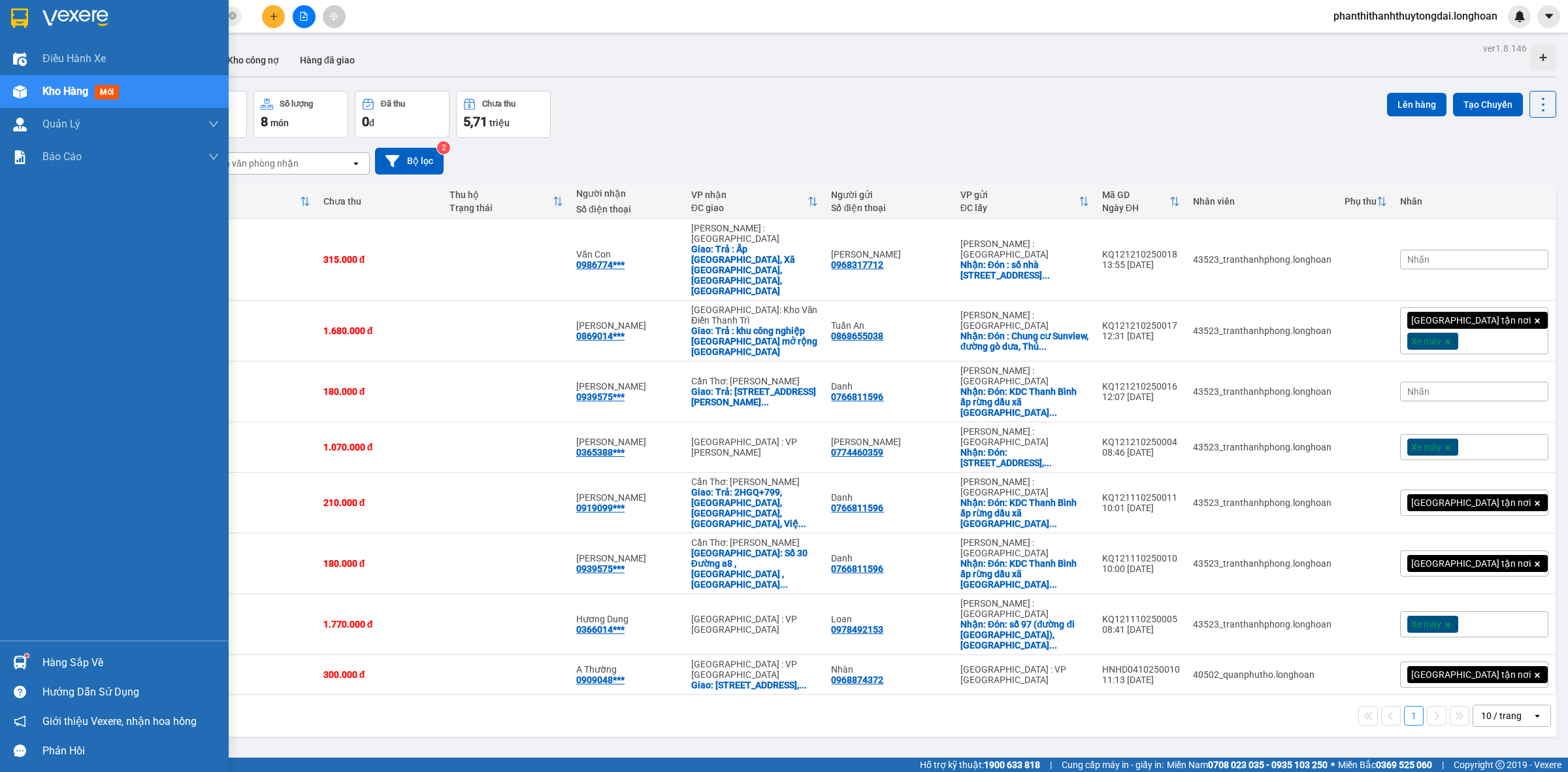
click at [18, 21] on img at bounding box center [19, 18] width 17 height 20
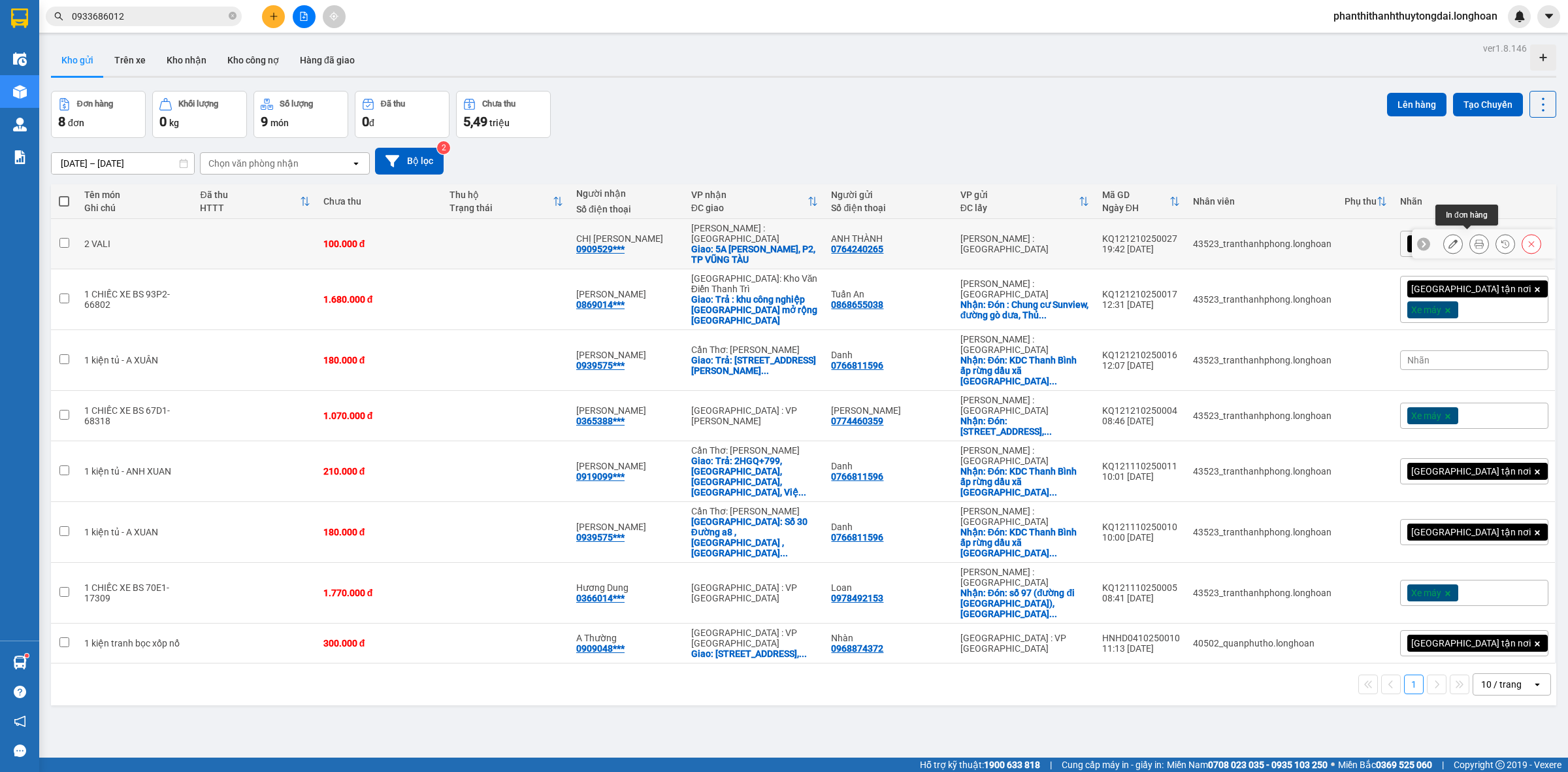
click at [1475, 239] on icon at bounding box center [1479, 243] width 9 height 9
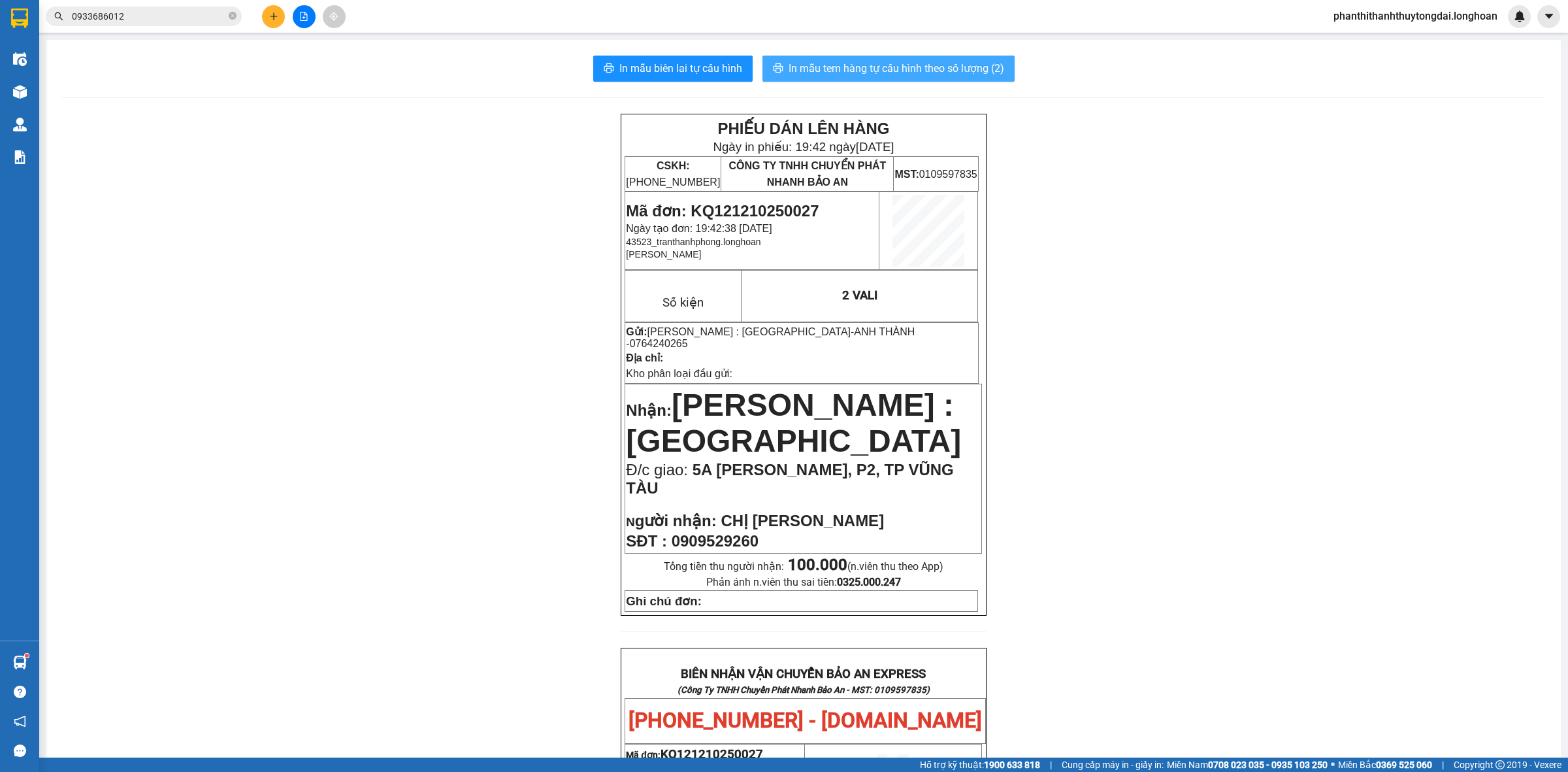
click at [811, 62] on span "In mẫu tem hàng tự cấu hình theo số lượng (2)" at bounding box center [897, 68] width 215 height 16
click at [697, 62] on span "In mẫu biên lai tự cấu hình" at bounding box center [681, 68] width 123 height 16
click at [667, 70] on span "In mẫu biên lai tự cấu hình" at bounding box center [681, 68] width 123 height 16
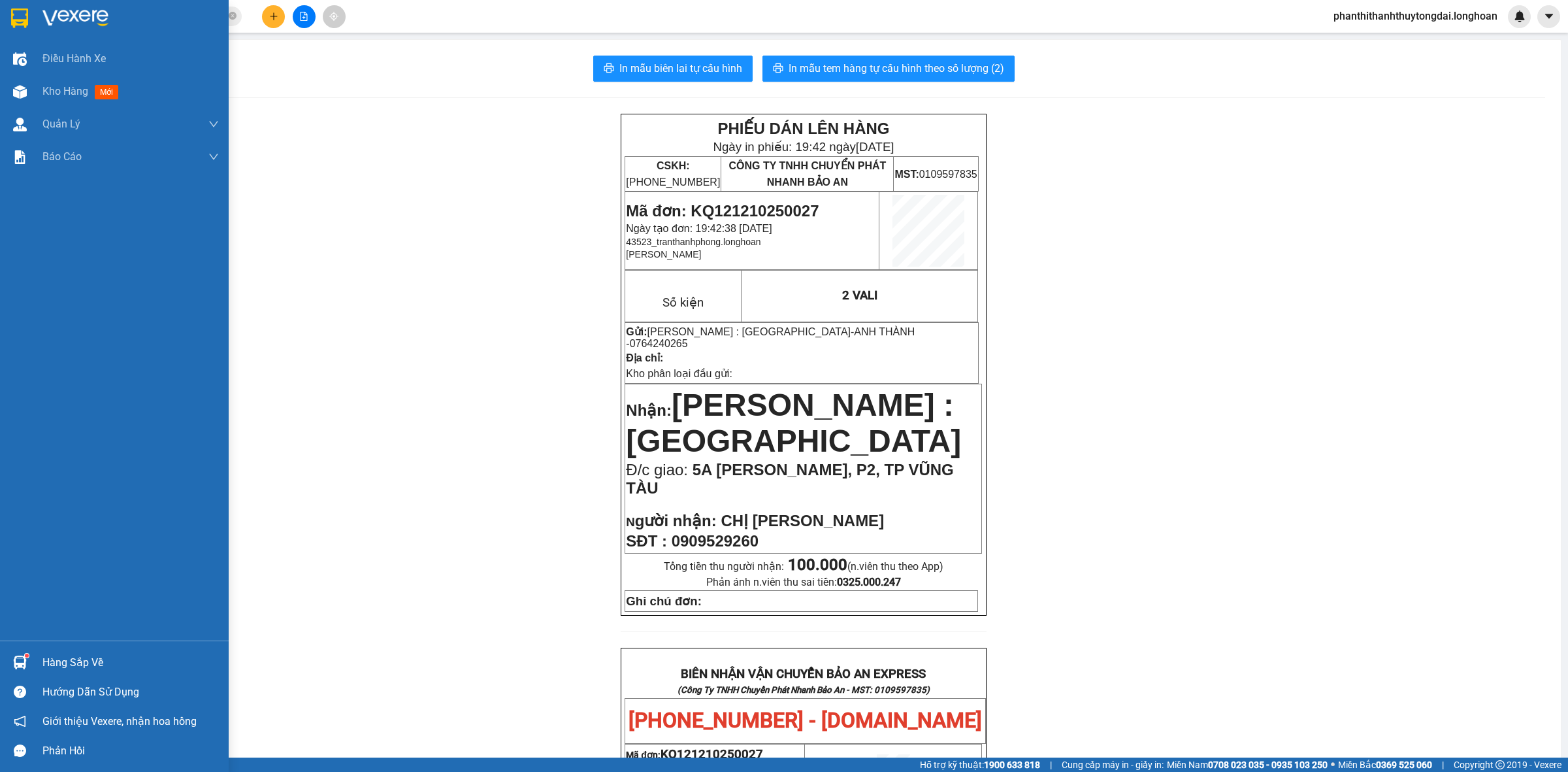
drag, startPoint x: 27, startPoint y: 22, endPoint x: 568, endPoint y: 30, distance: 541.1
click at [24, 22] on img at bounding box center [19, 18] width 17 height 20
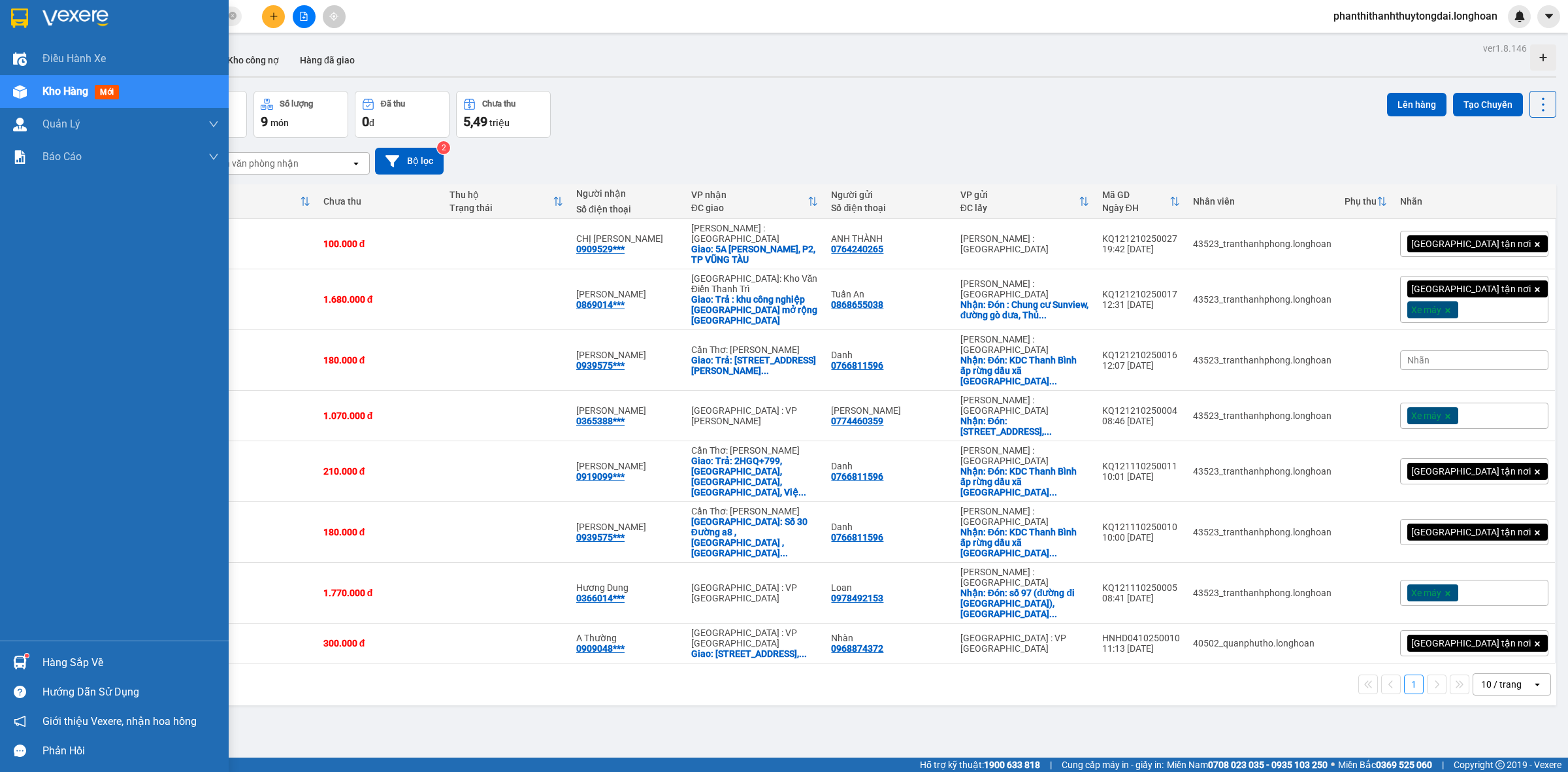
click at [23, 12] on img at bounding box center [19, 18] width 17 height 20
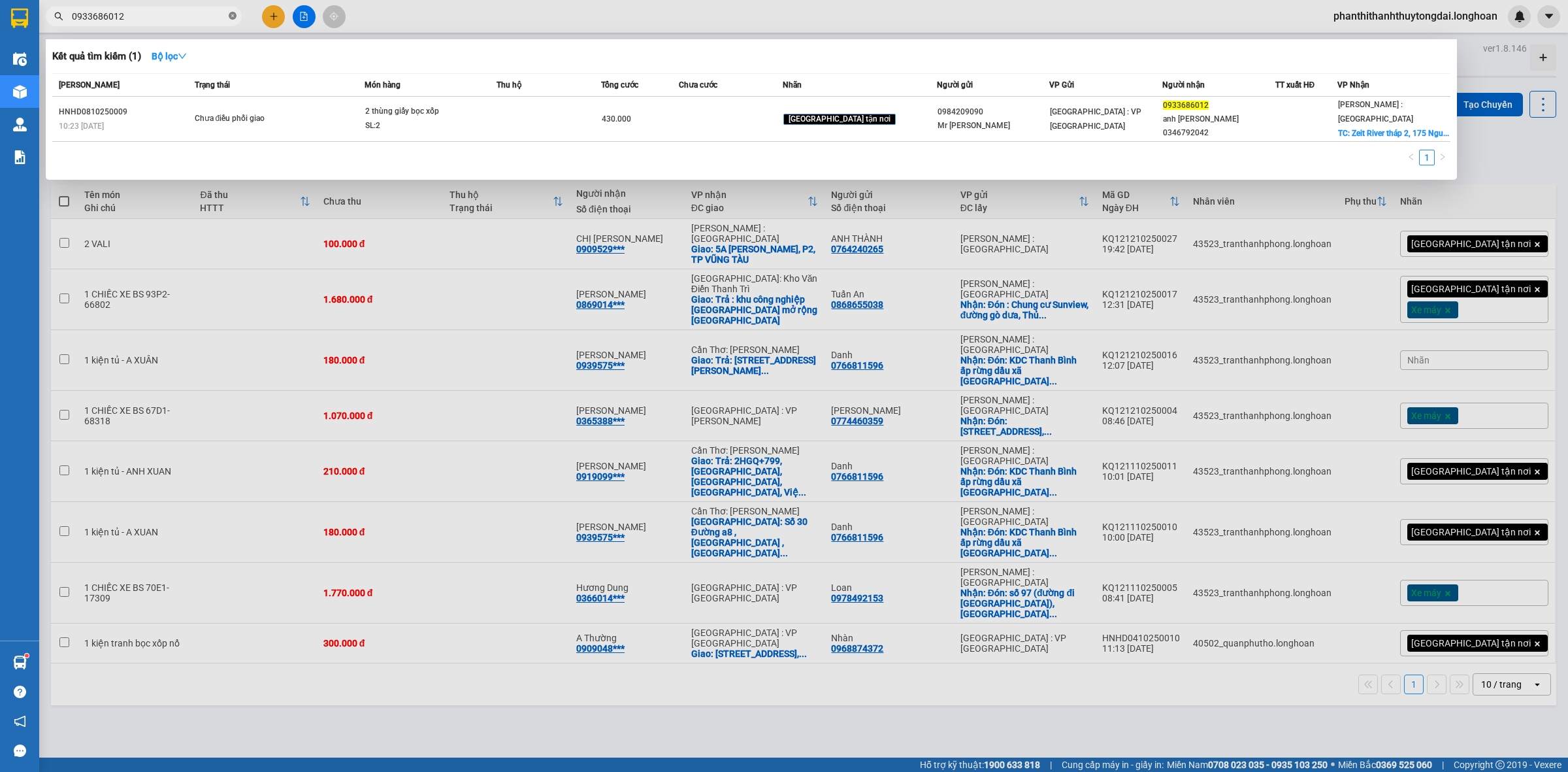
click at [233, 13] on icon "close-circle" at bounding box center [233, 15] width 8 height 8
paste input "0938619885"
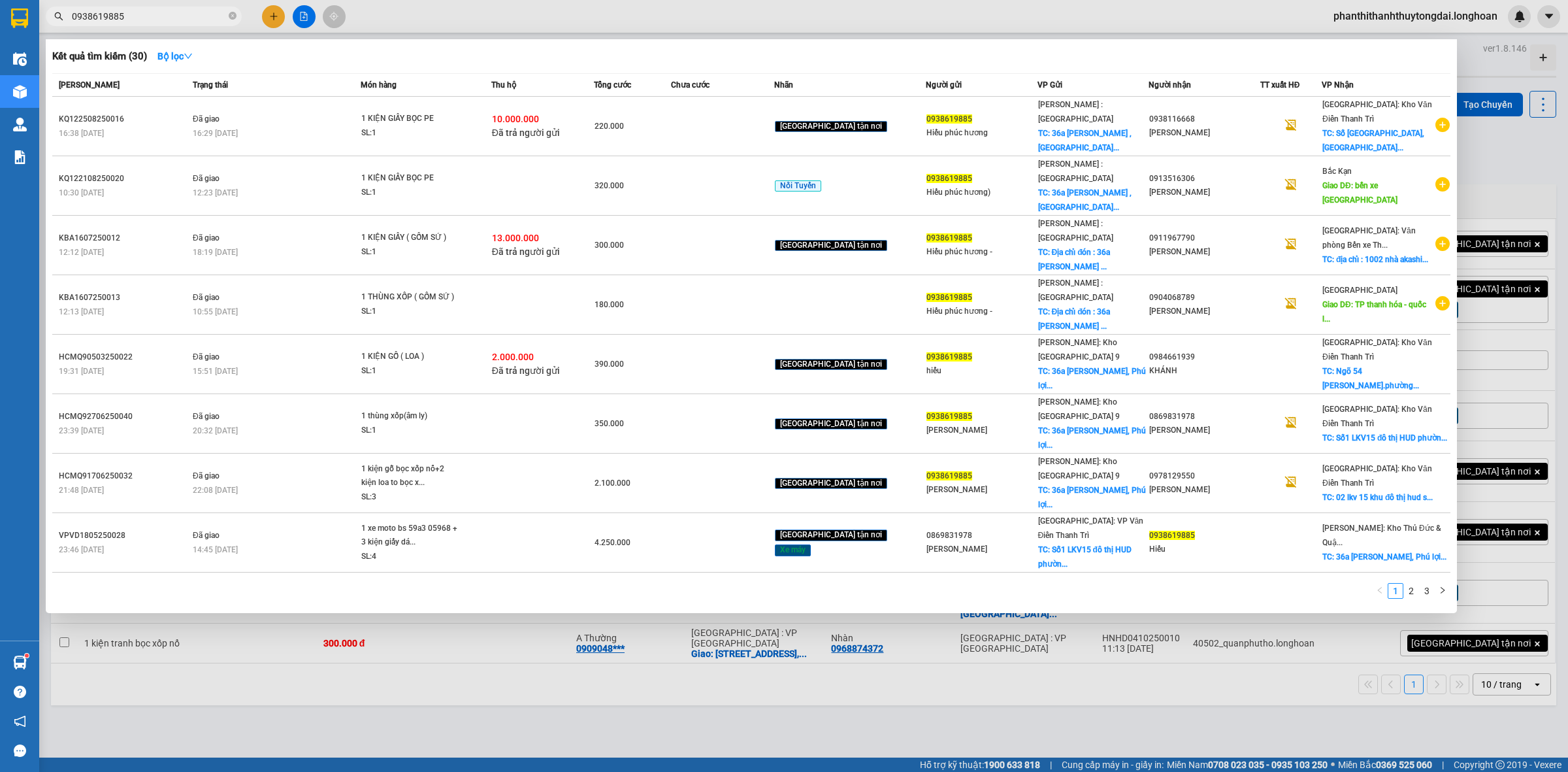
type input "0938619885"
click at [225, 18] on input "0938619885" at bounding box center [148, 16] width 154 height 14
click at [230, 18] on icon "close-circle" at bounding box center [233, 15] width 8 height 8
paste input "0938619885"
type input "0938619885"
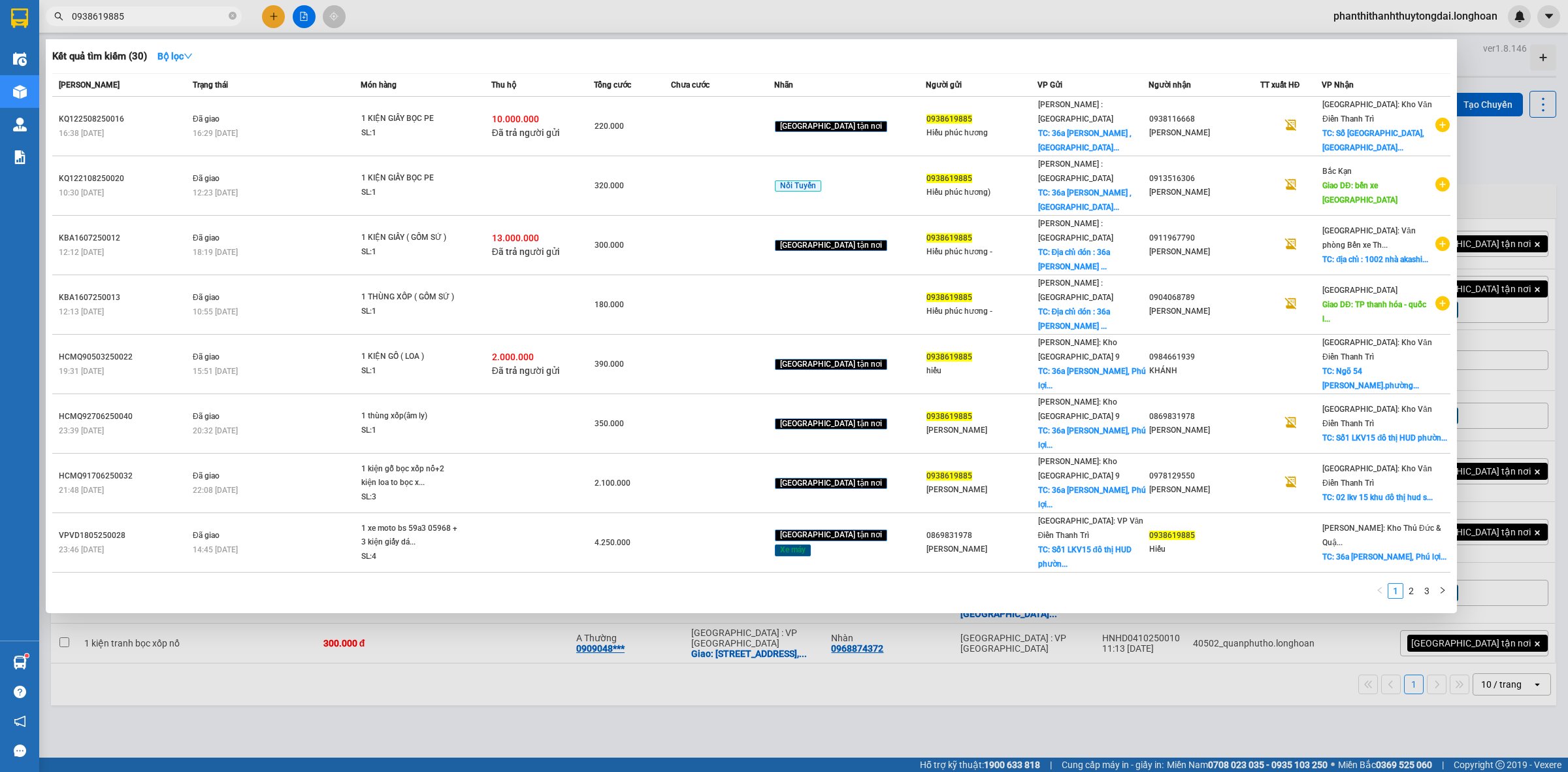
click at [279, 16] on div at bounding box center [784, 386] width 1568 height 772
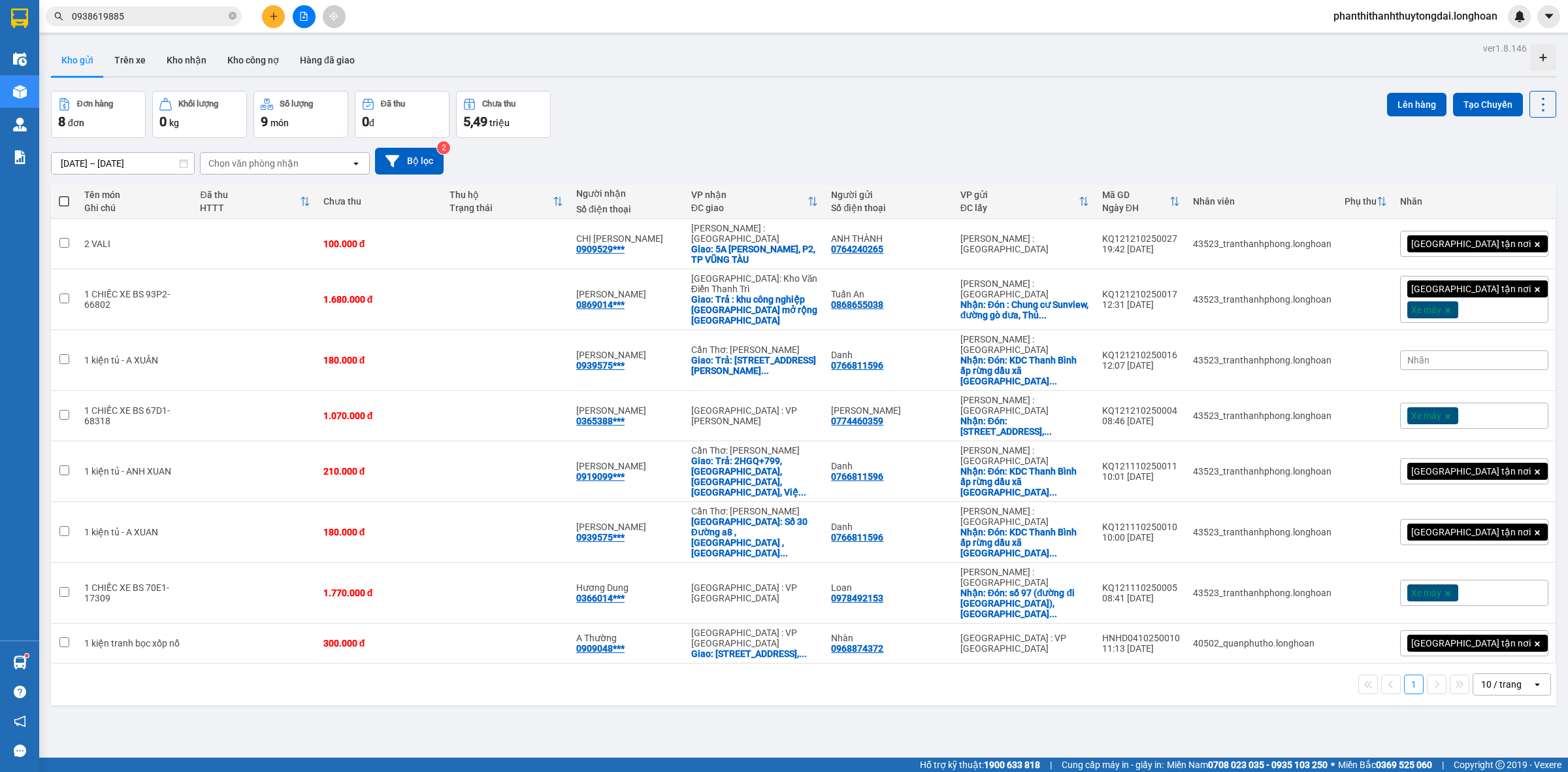
click at [266, 17] on button at bounding box center [273, 16] width 23 height 23
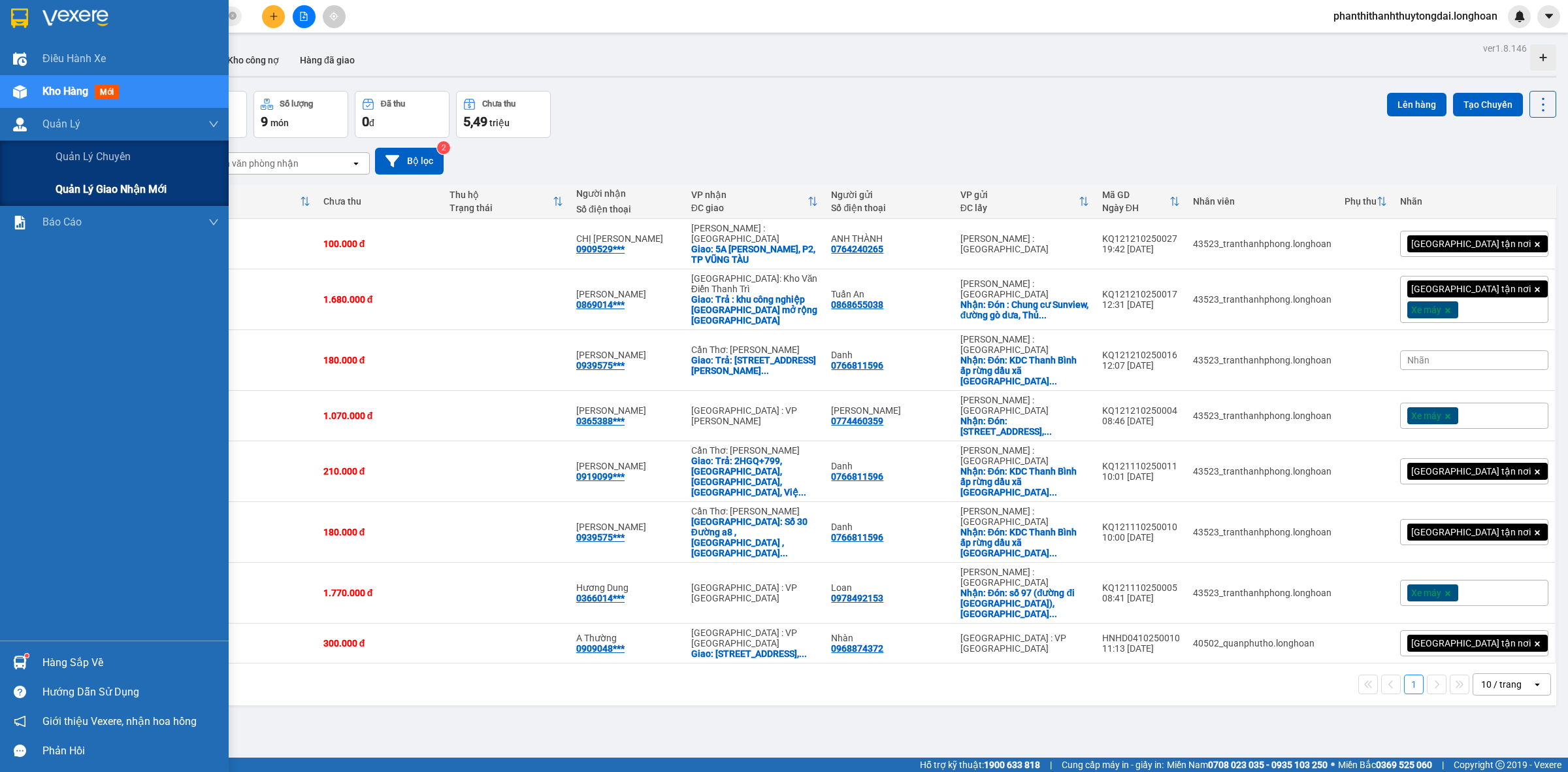
click at [65, 184] on span "Quản lý giao nhận mới" at bounding box center [110, 189] width 111 height 16
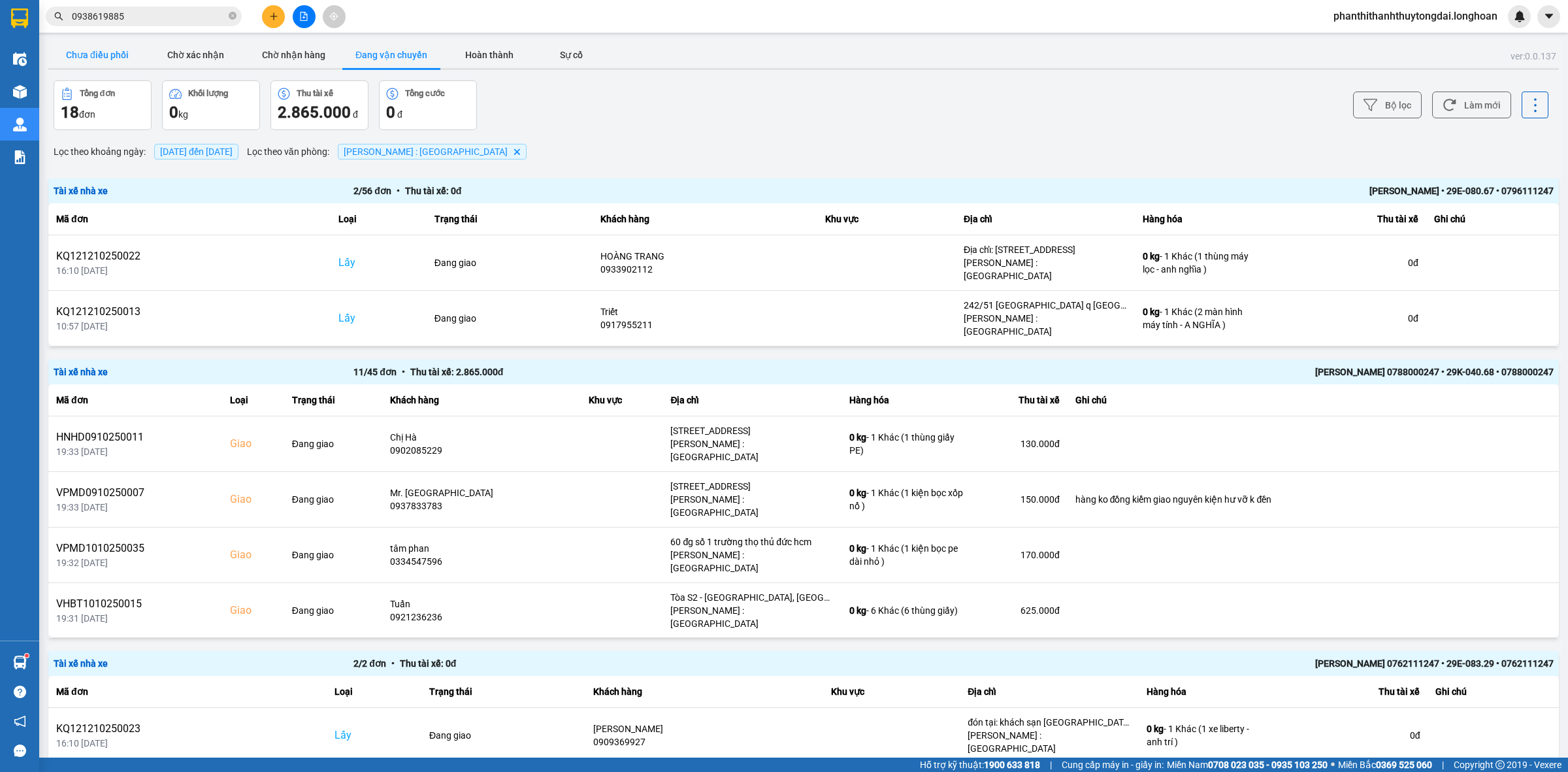
click at [115, 50] on button "Chưa điều phối" at bounding box center [97, 54] width 98 height 26
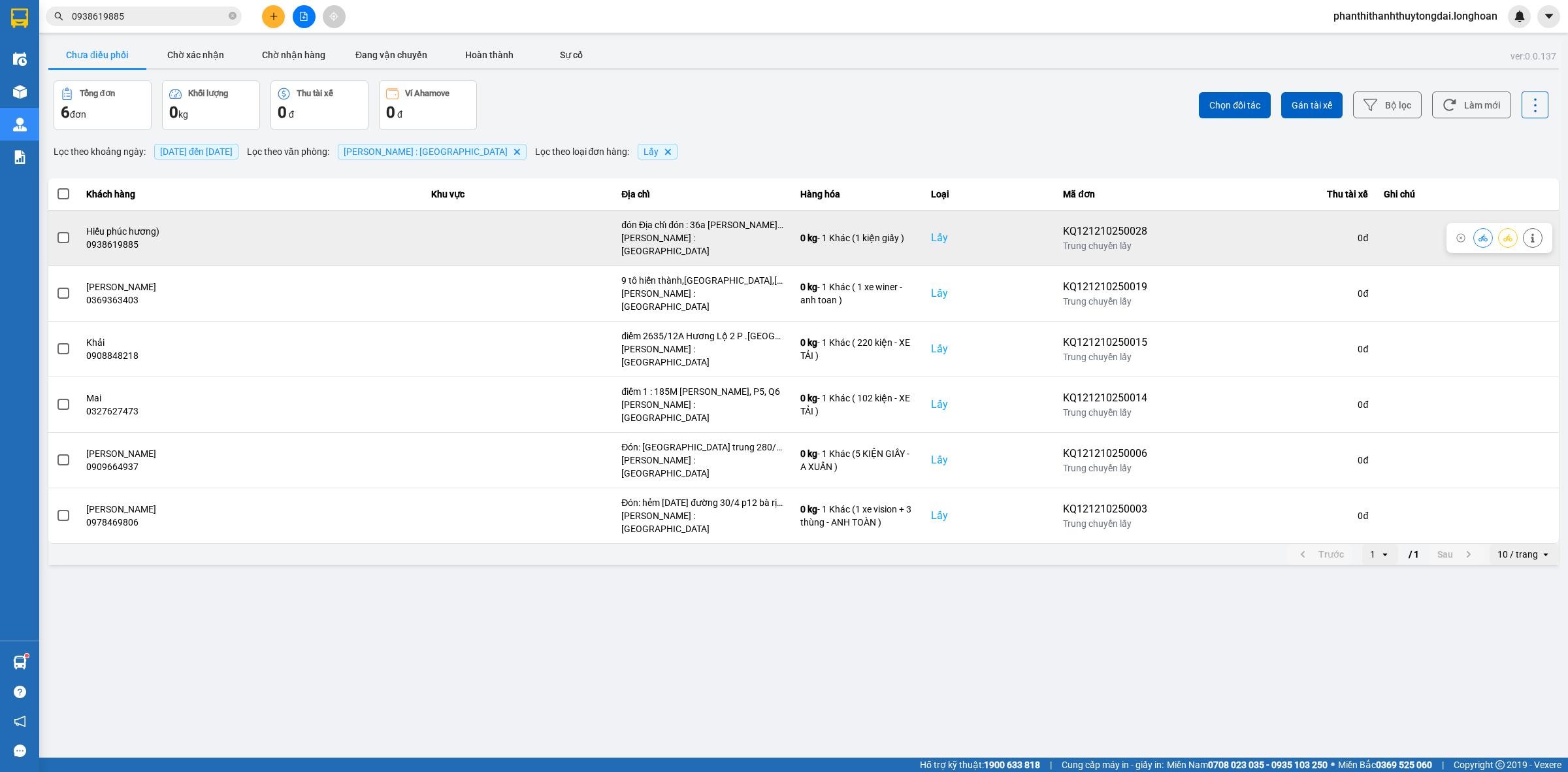
click at [56, 231] on label at bounding box center [63, 238] width 14 height 14
click at [56, 231] on input "checkbox" at bounding box center [56, 231] width 0 height 0
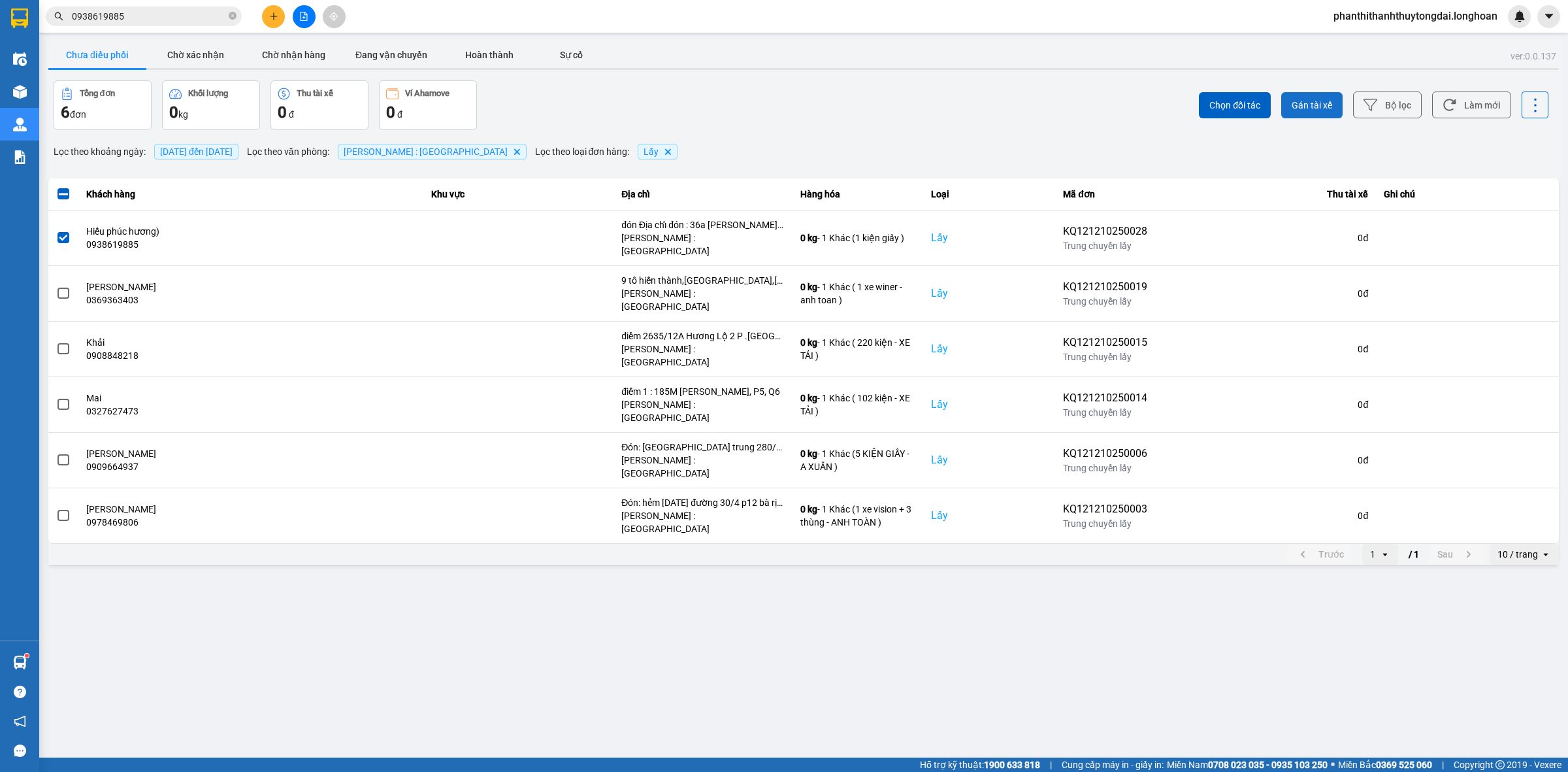
click at [1310, 107] on span "Gán tài xế" at bounding box center [1312, 105] width 41 height 13
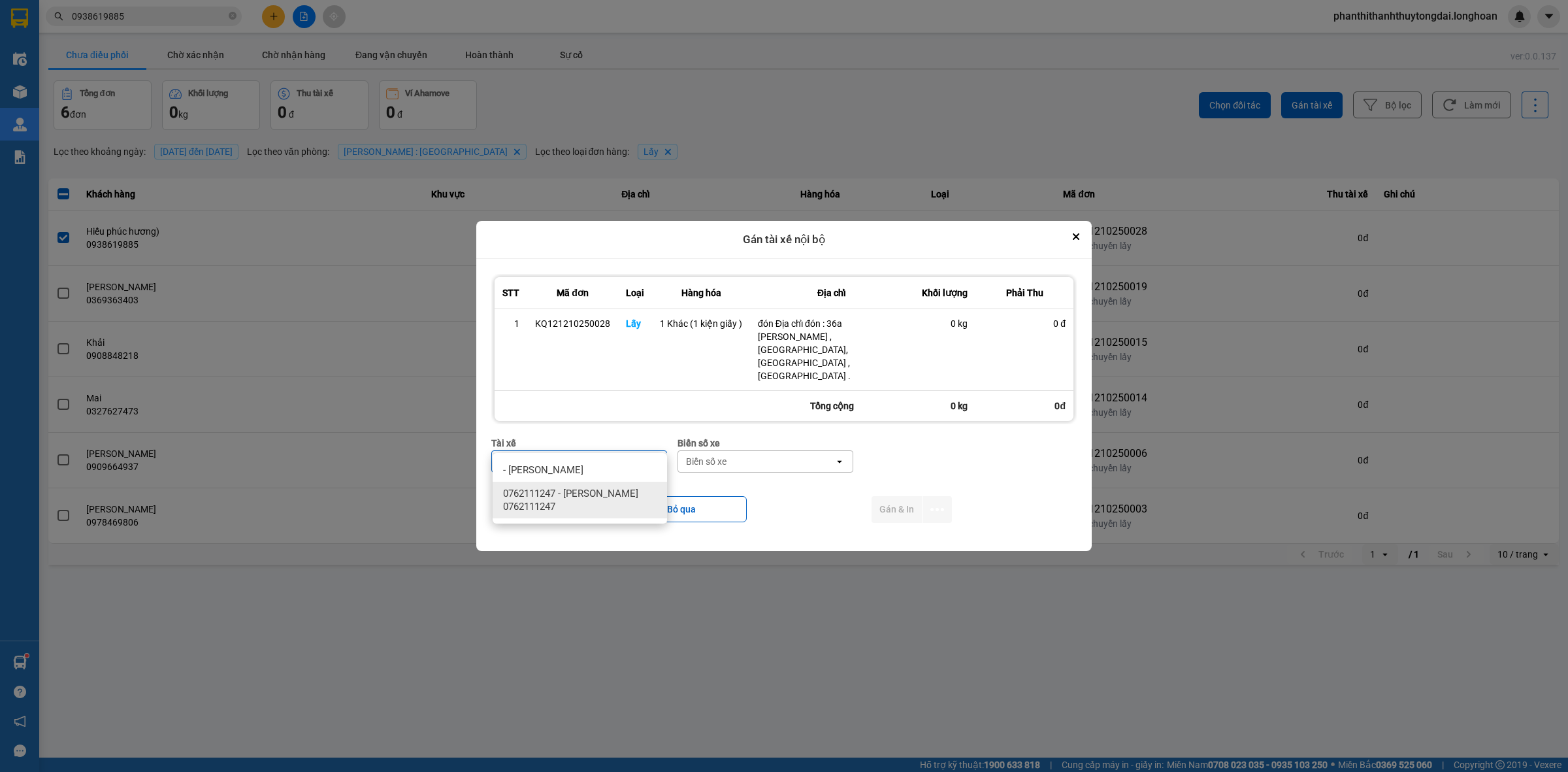
type input "trí"
click at [577, 498] on span "0762111247 - [PERSON_NAME] 0762111247" at bounding box center [583, 500] width 159 height 26
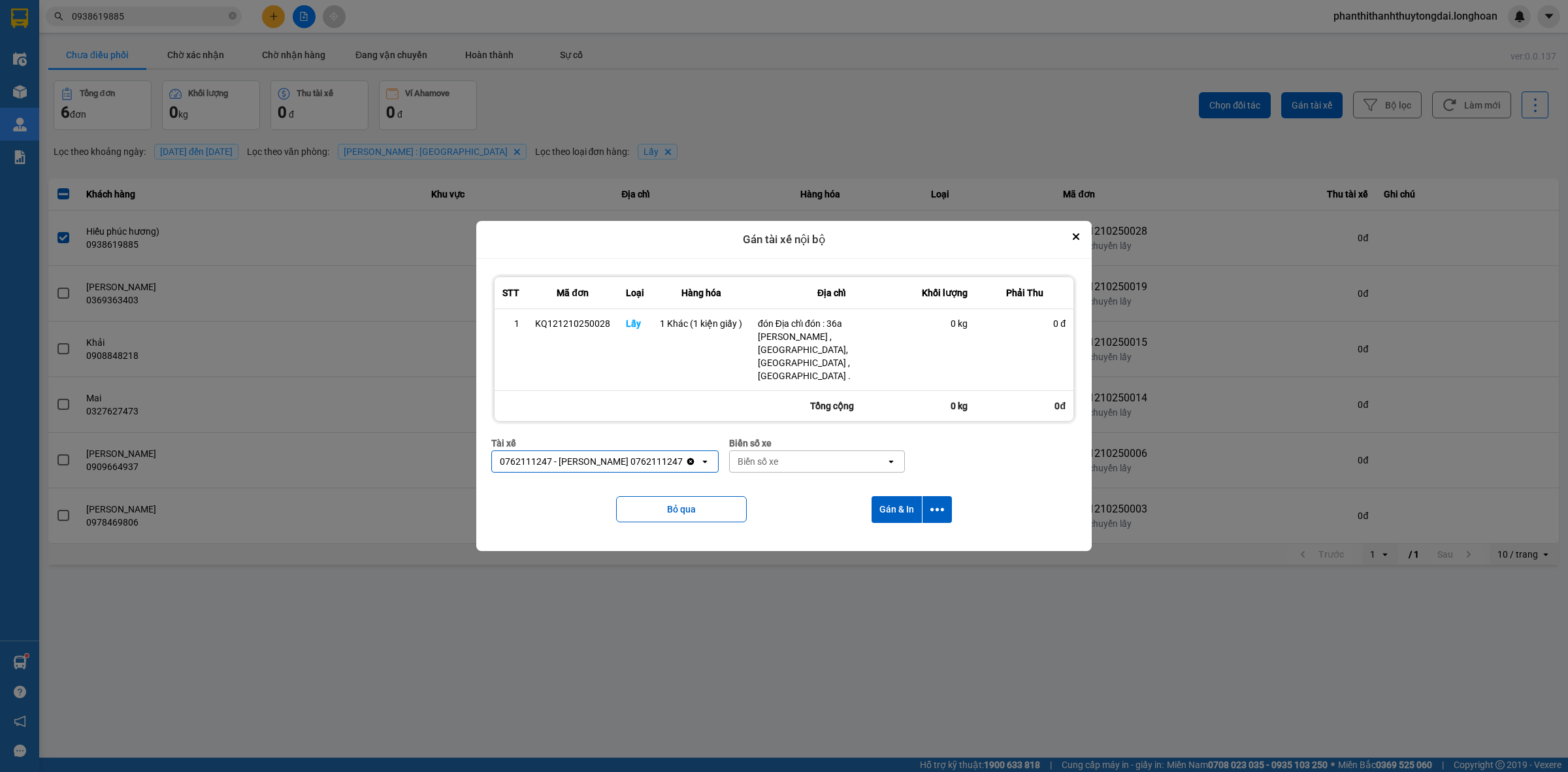
click at [744, 455] on div "Biển số xe" at bounding box center [757, 462] width 41 height 13
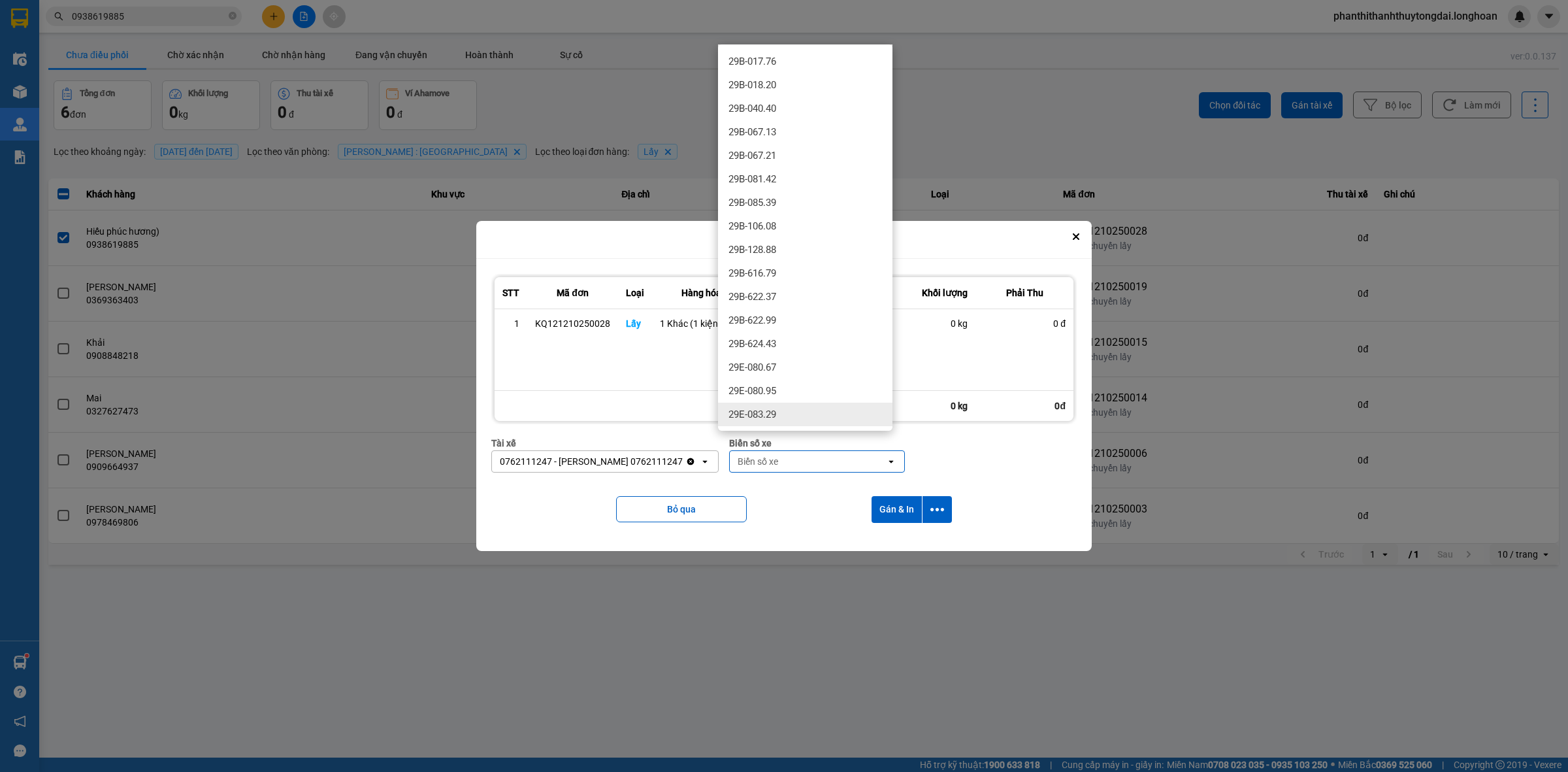
drag, startPoint x: 780, startPoint y: 413, endPoint x: 818, endPoint y: 413, distance: 38.0
click at [780, 412] on div "29E-083.29" at bounding box center [805, 415] width 175 height 24
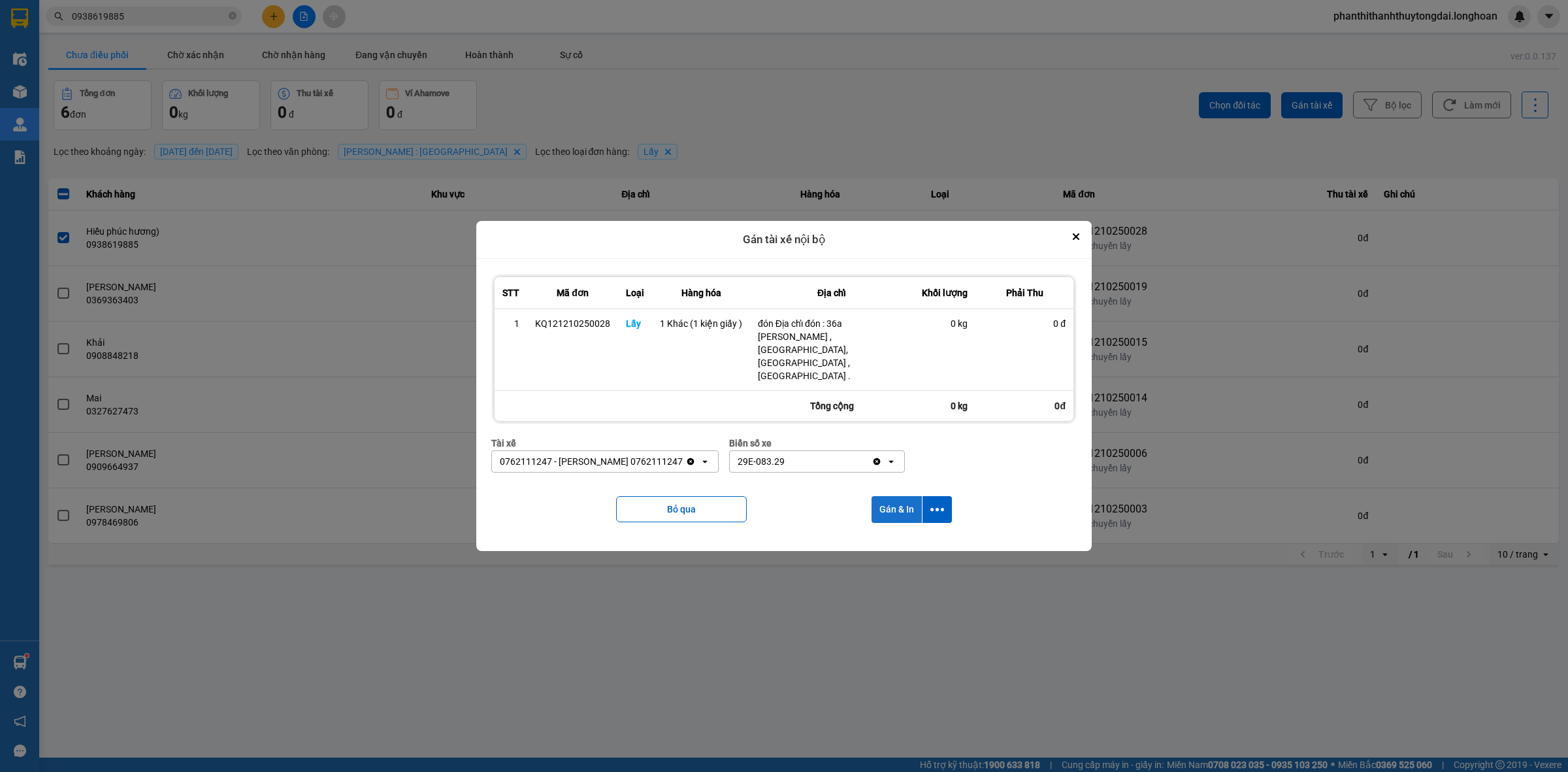
click at [894, 496] on button "Gán & In" at bounding box center [898, 510] width 51 height 27
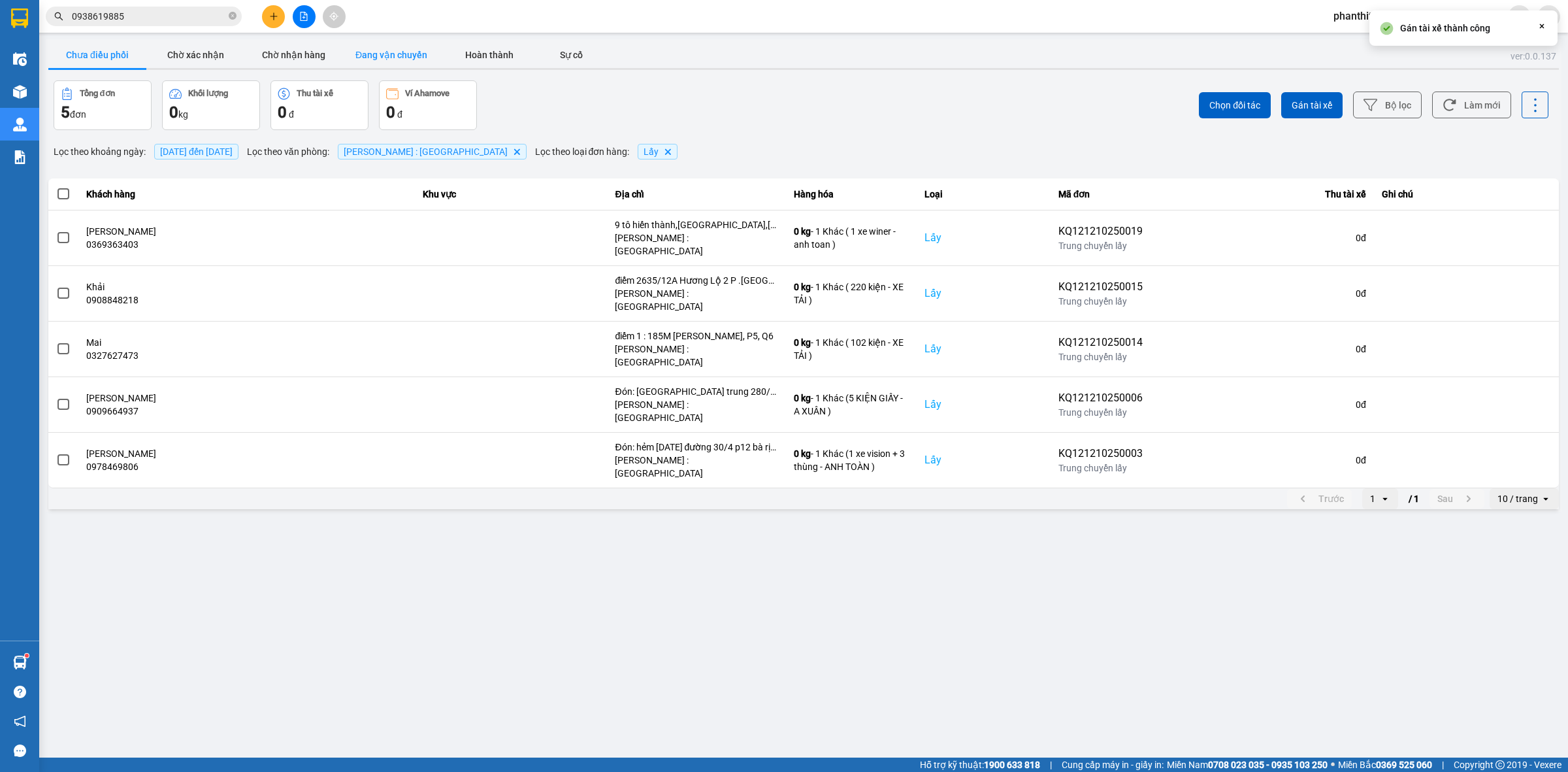
click at [433, 46] on button "Đang vận chuyển" at bounding box center [391, 54] width 98 height 26
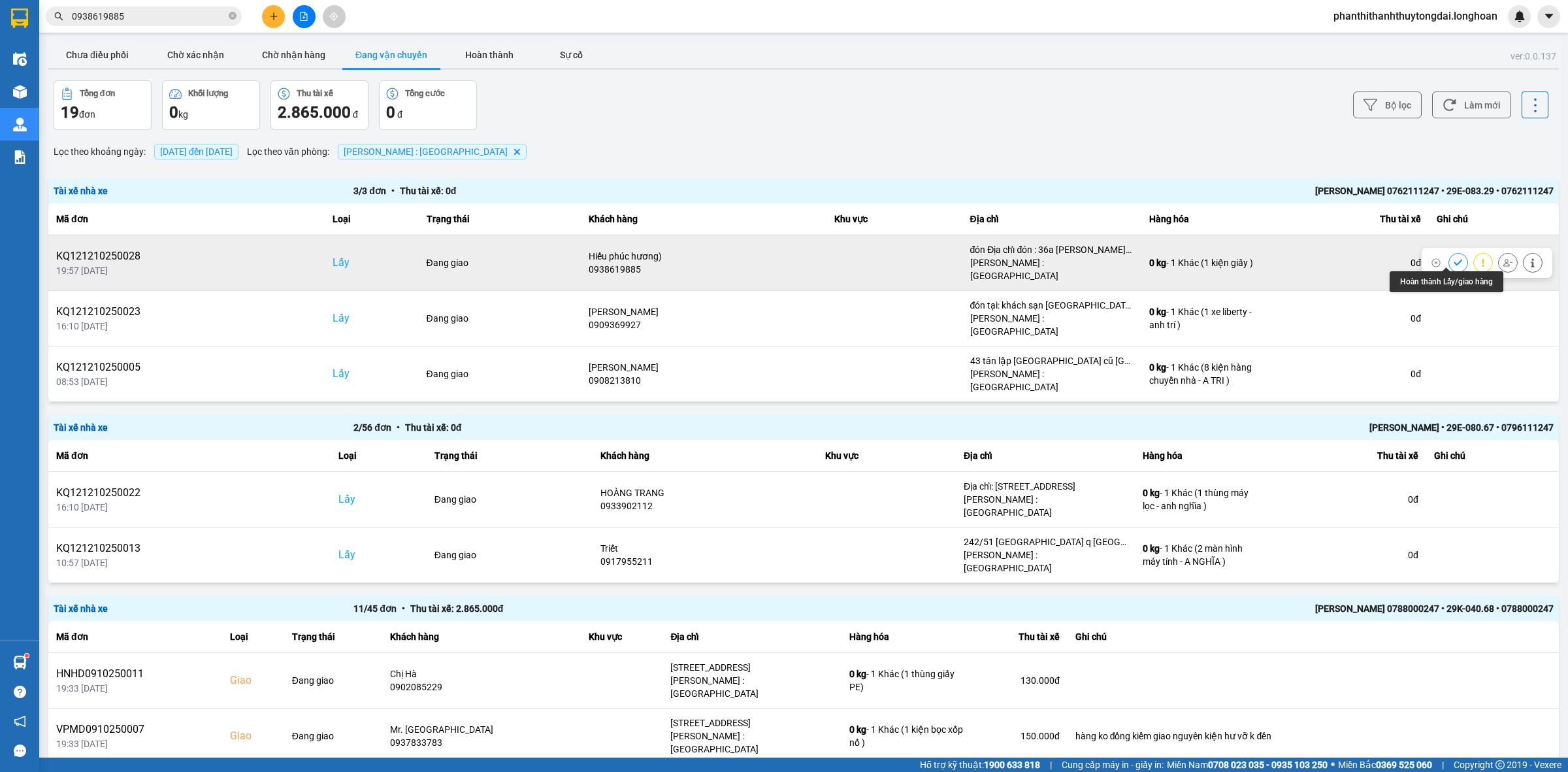
click at [1454, 260] on icon at bounding box center [1458, 262] width 8 height 6
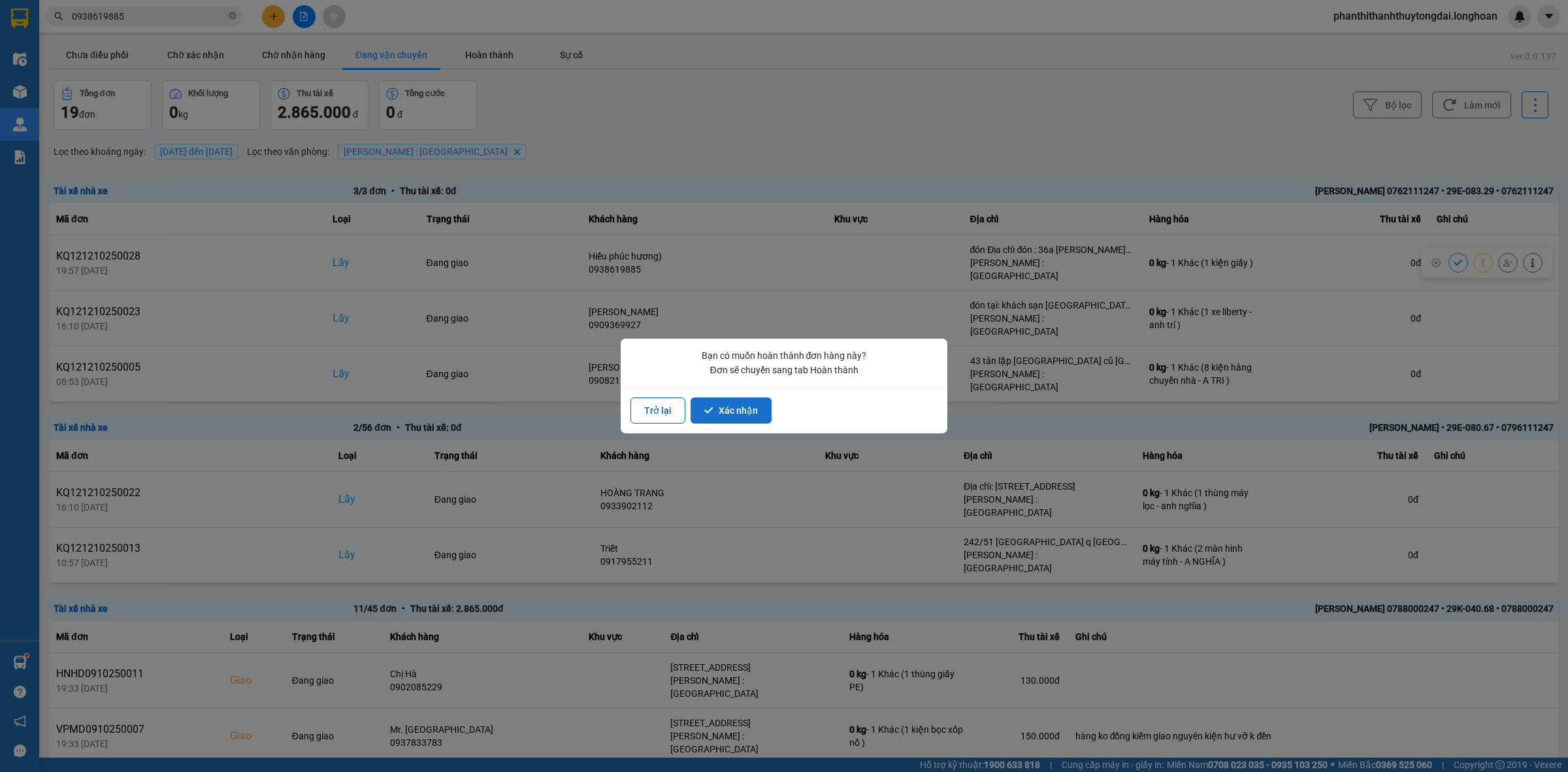
click at [747, 414] on button "Xác nhận" at bounding box center [731, 410] width 81 height 26
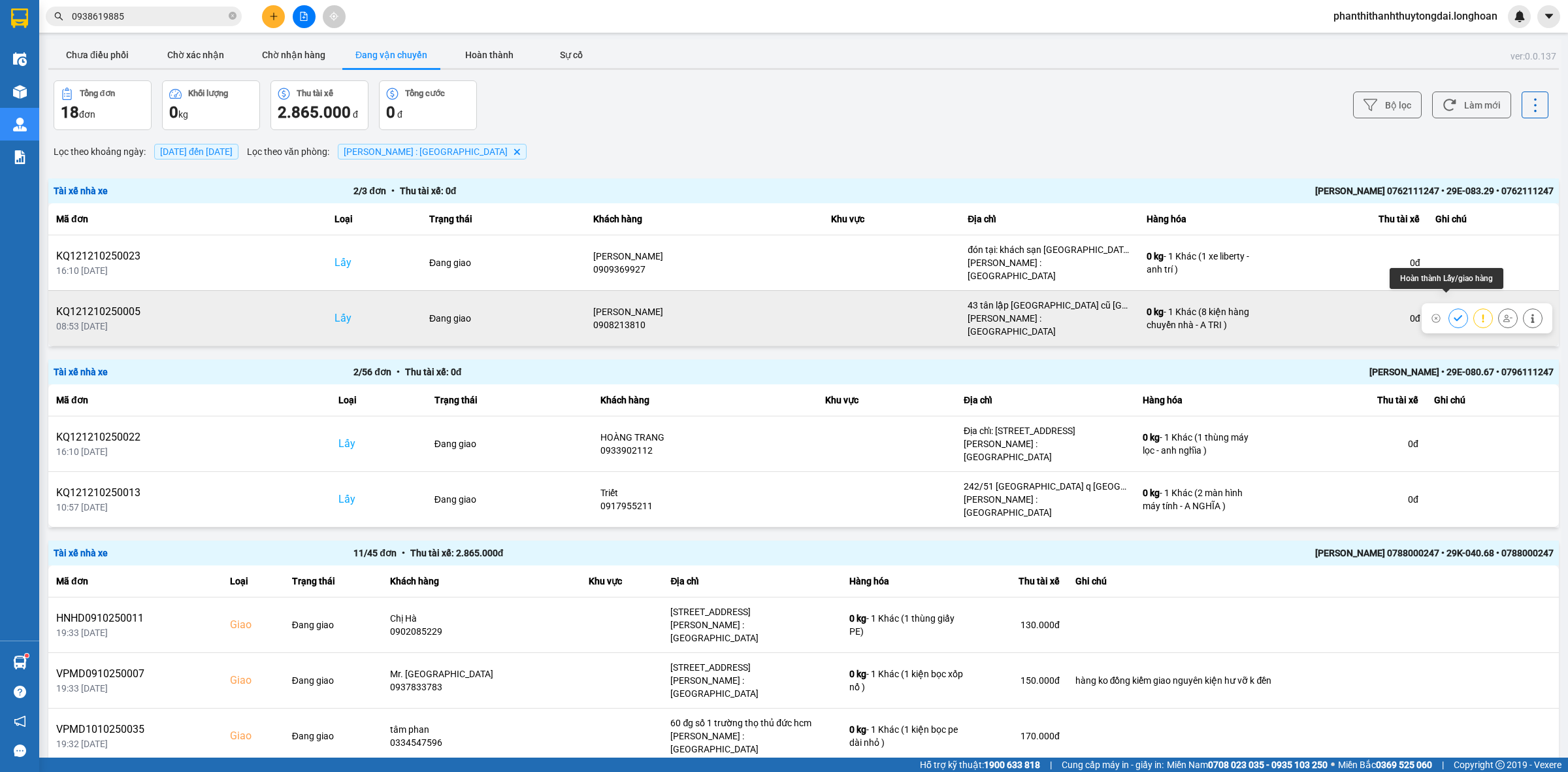
click at [1454, 315] on icon at bounding box center [1458, 318] width 8 height 6
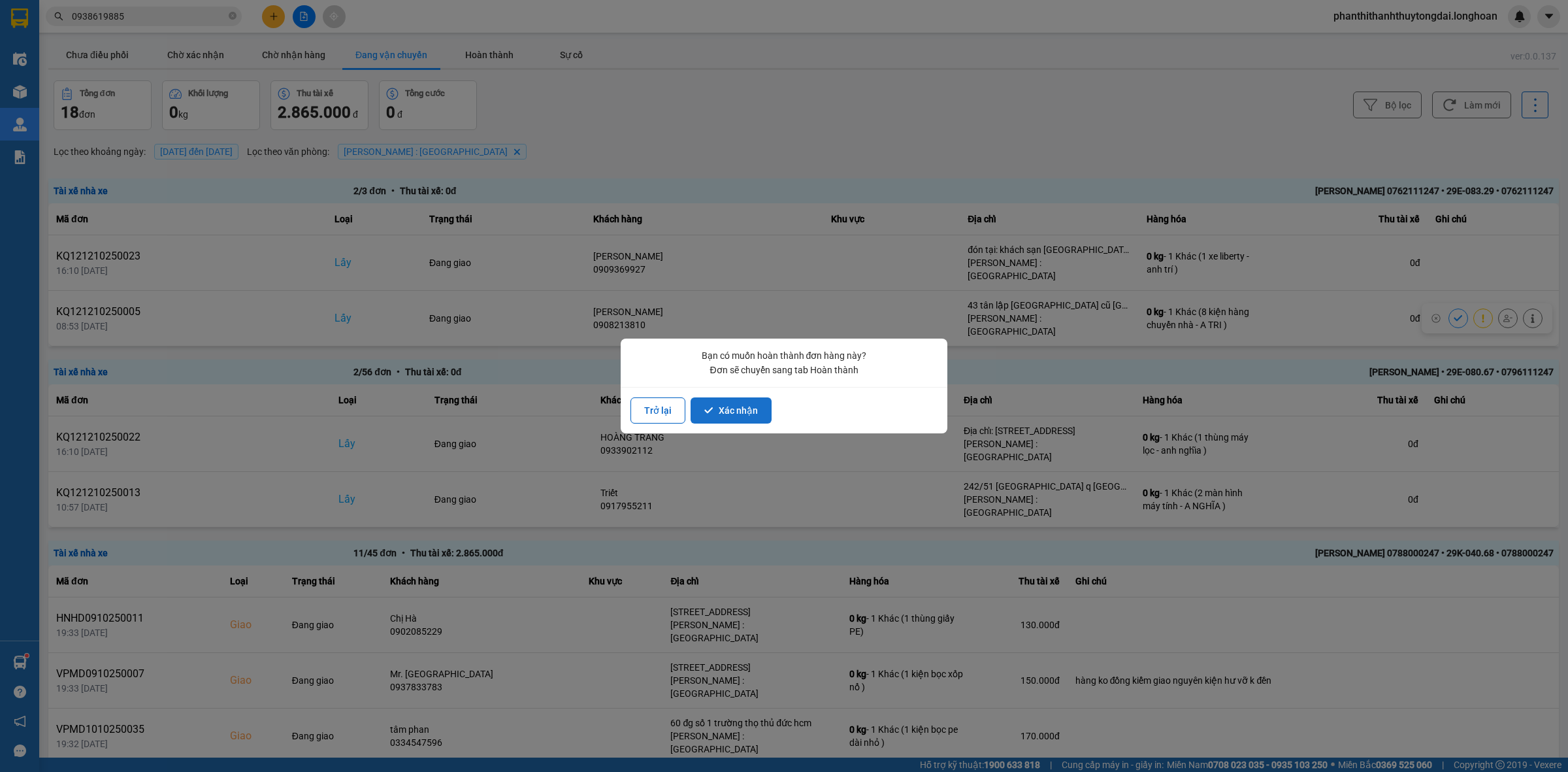
click at [724, 399] on button "Xác nhận" at bounding box center [731, 410] width 81 height 26
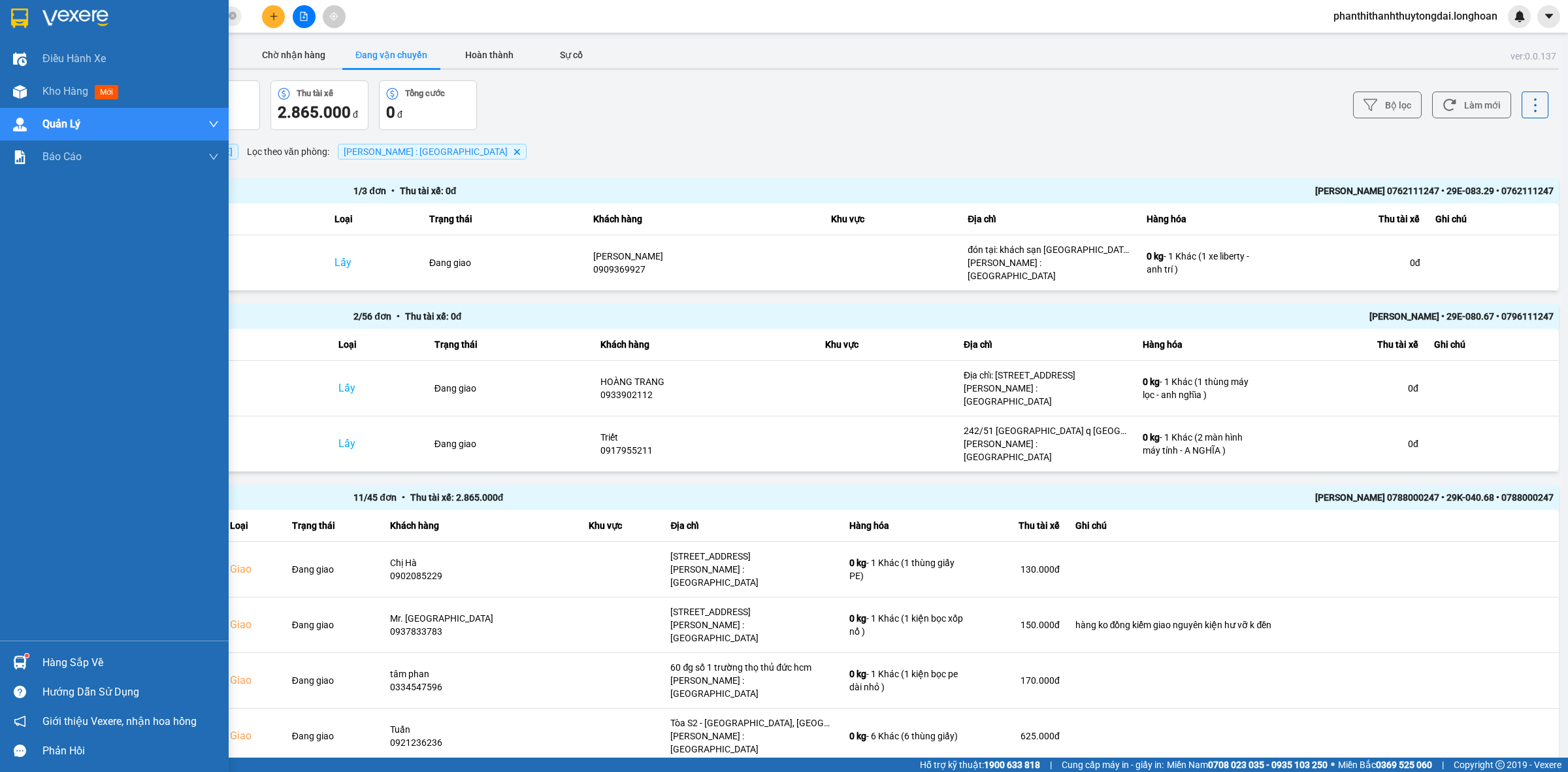
click at [11, 8] on img at bounding box center [19, 18] width 17 height 20
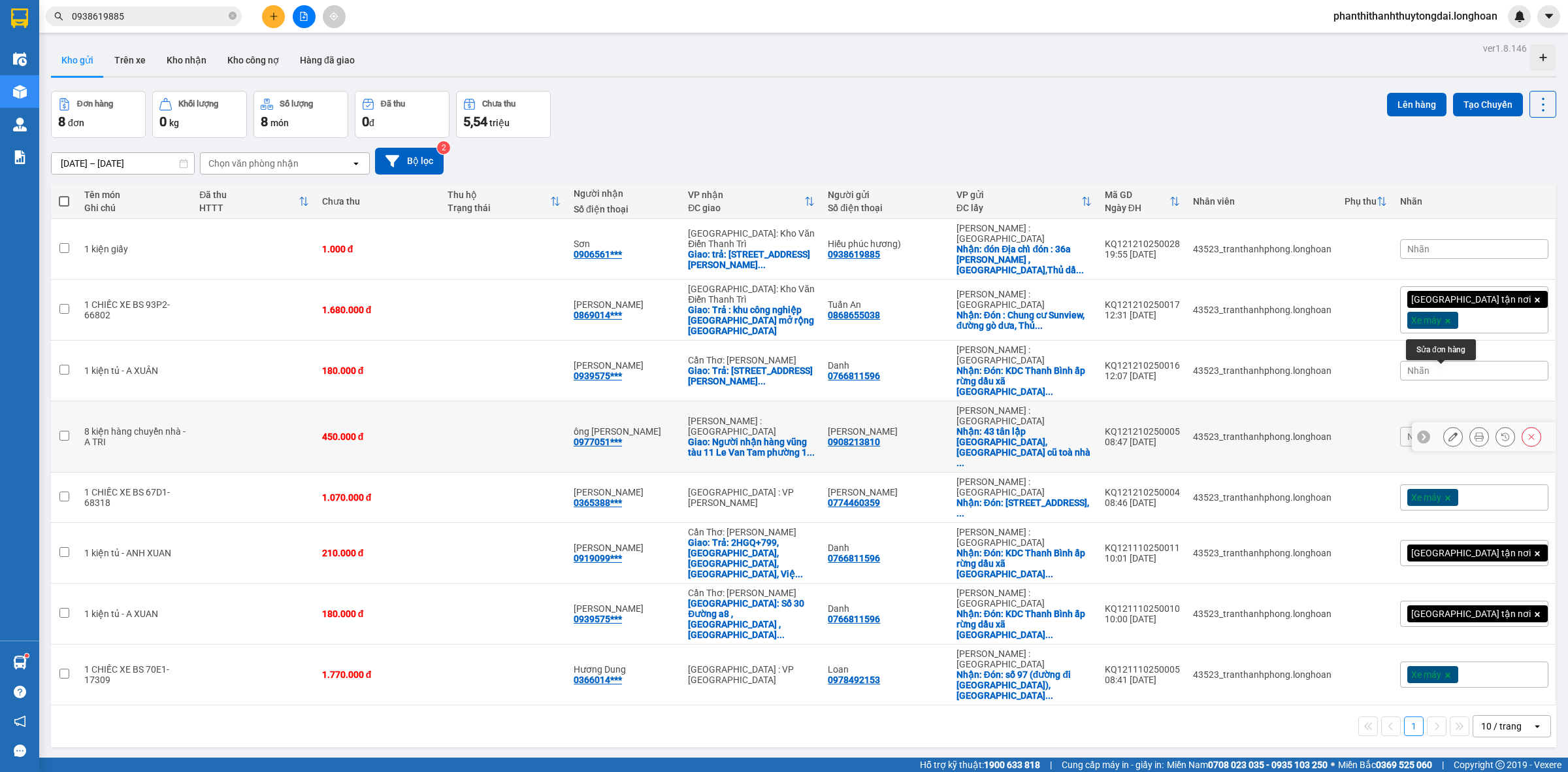
click at [1443, 427] on div at bounding box center [1453, 437] width 20 height 20
click at [1444, 425] on button at bounding box center [1453, 436] width 18 height 23
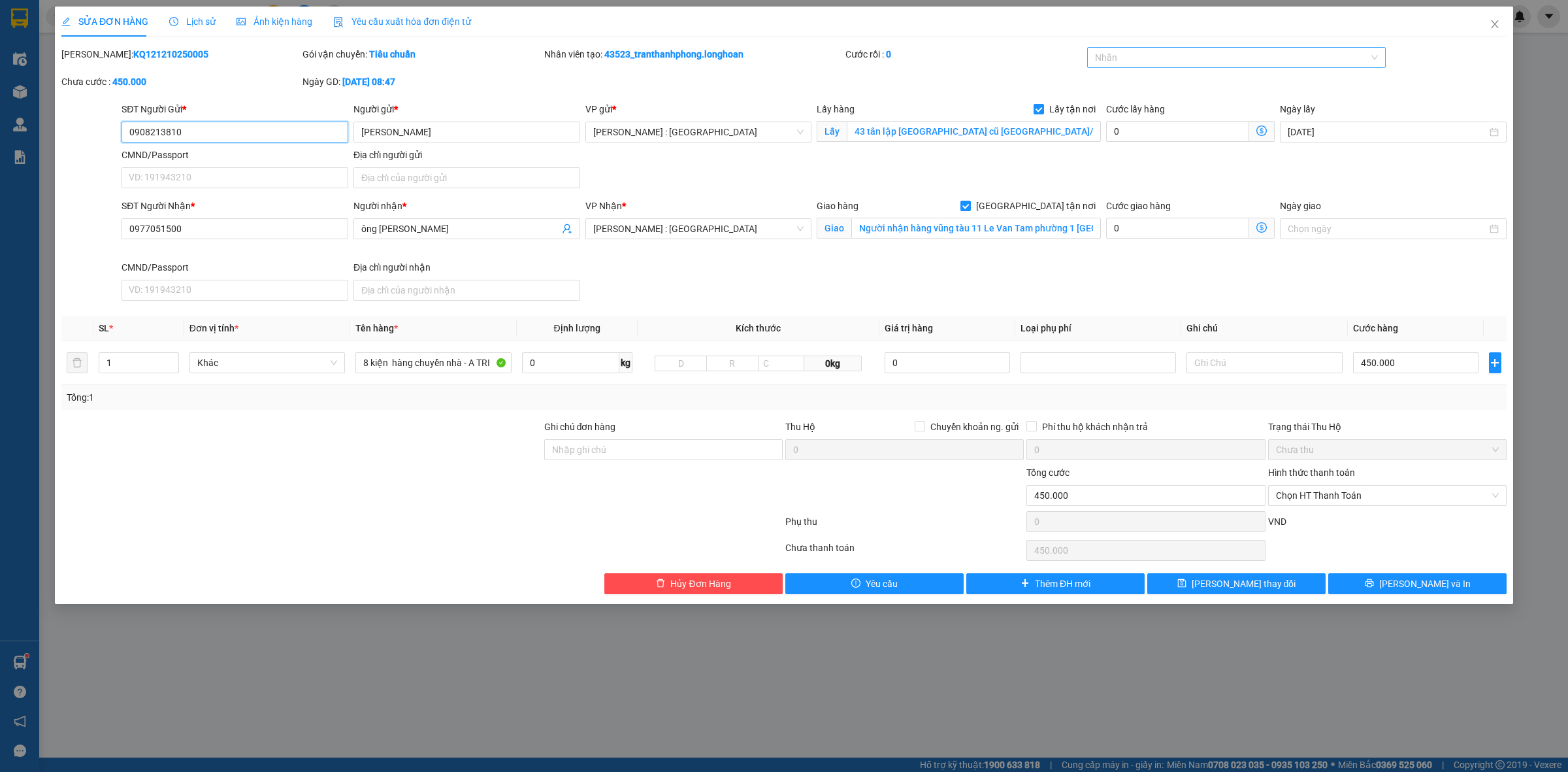
click at [1136, 56] on div at bounding box center [1230, 57] width 280 height 15
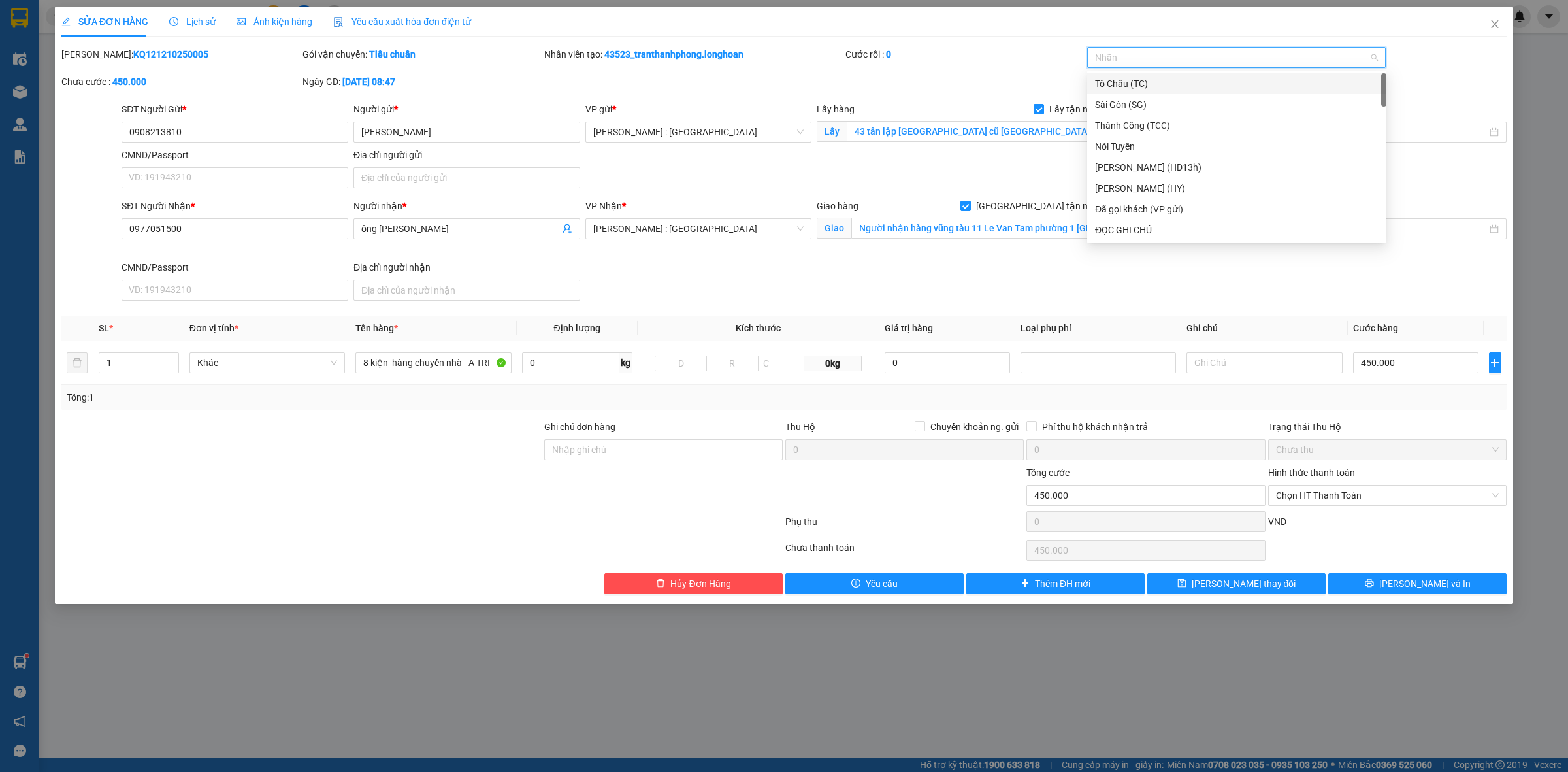
type input "g"
drag, startPoint x: 1109, startPoint y: 234, endPoint x: 413, endPoint y: 310, distance: 700.1
click at [1103, 234] on div "[GEOGRAPHIC_DATA] tận nơi" at bounding box center [1237, 230] width 283 height 14
click at [168, 361] on span "Decrease Value" at bounding box center [171, 367] width 14 height 12
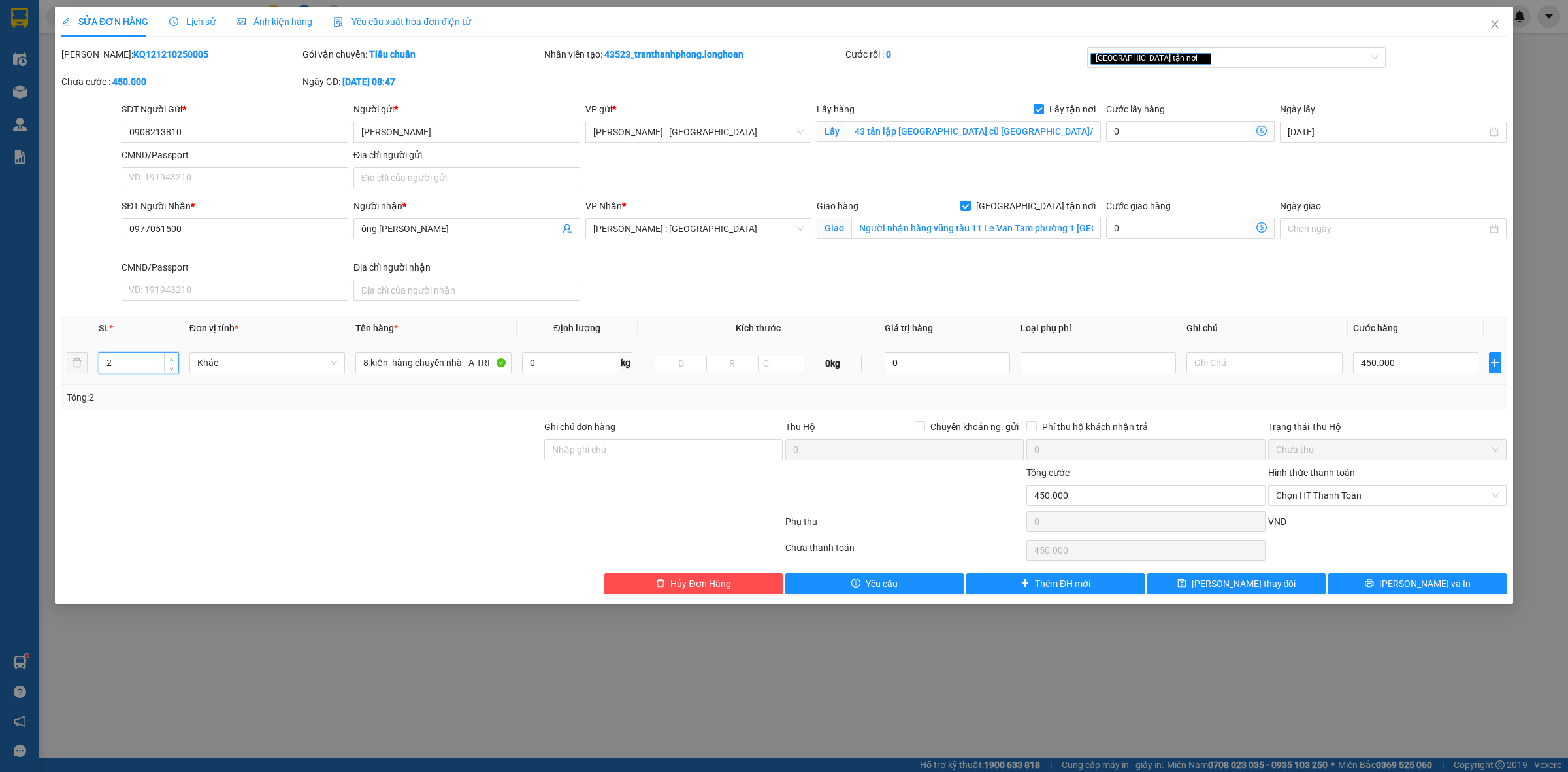
click at [169, 359] on icon "up" at bounding box center [171, 359] width 5 height 5
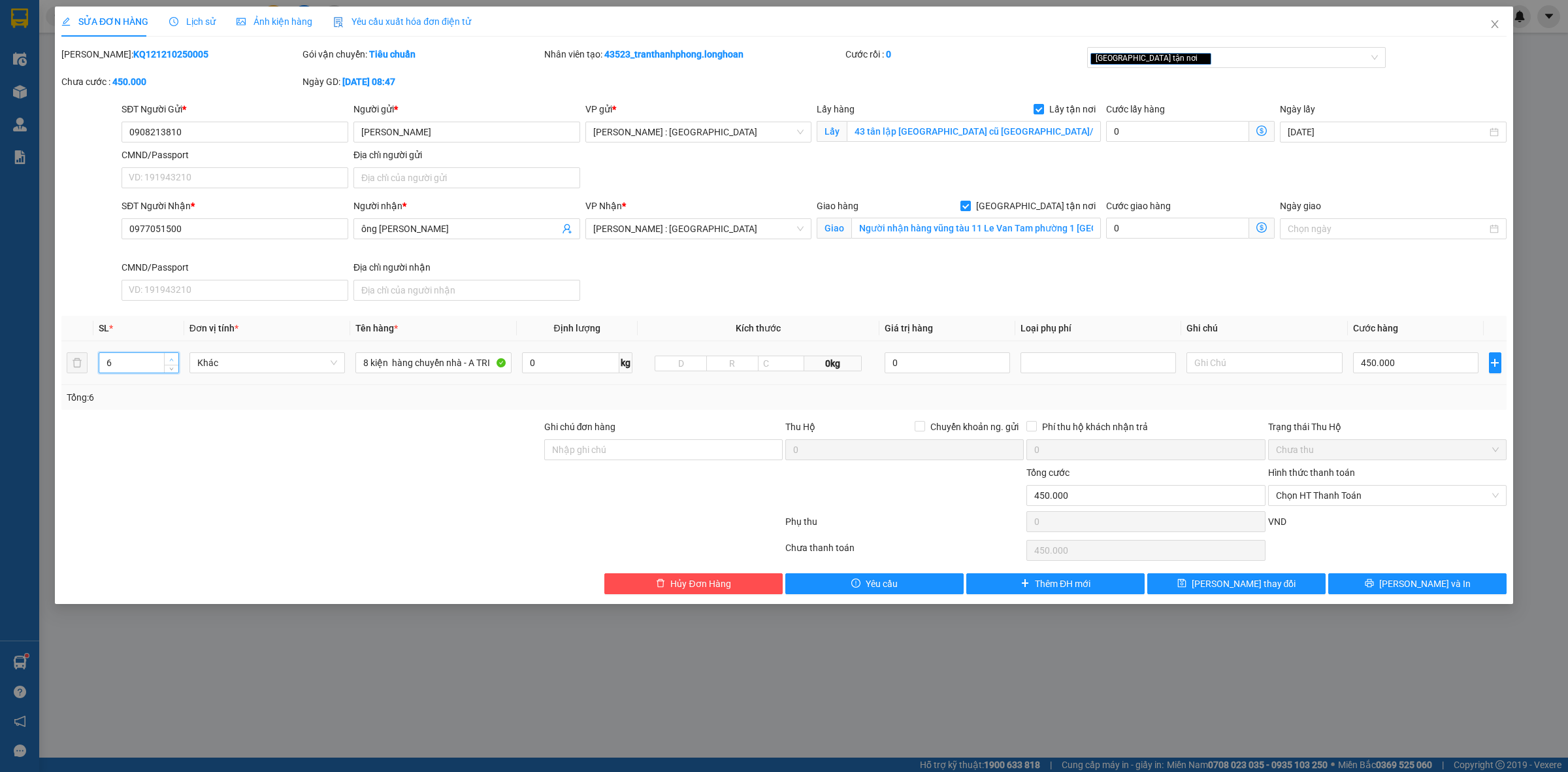
type input "7"
click at [169, 359] on icon "up" at bounding box center [171, 359] width 5 height 5
click at [412, 364] on input "8 kiện hàng chuyển nhà - A TRI" at bounding box center [433, 362] width 156 height 21
drag, startPoint x: 138, startPoint y: 414, endPoint x: 133, endPoint y: 401, distance: 13.9
drag, startPoint x: 133, startPoint y: 401, endPoint x: 154, endPoint y: 405, distance: 21.4
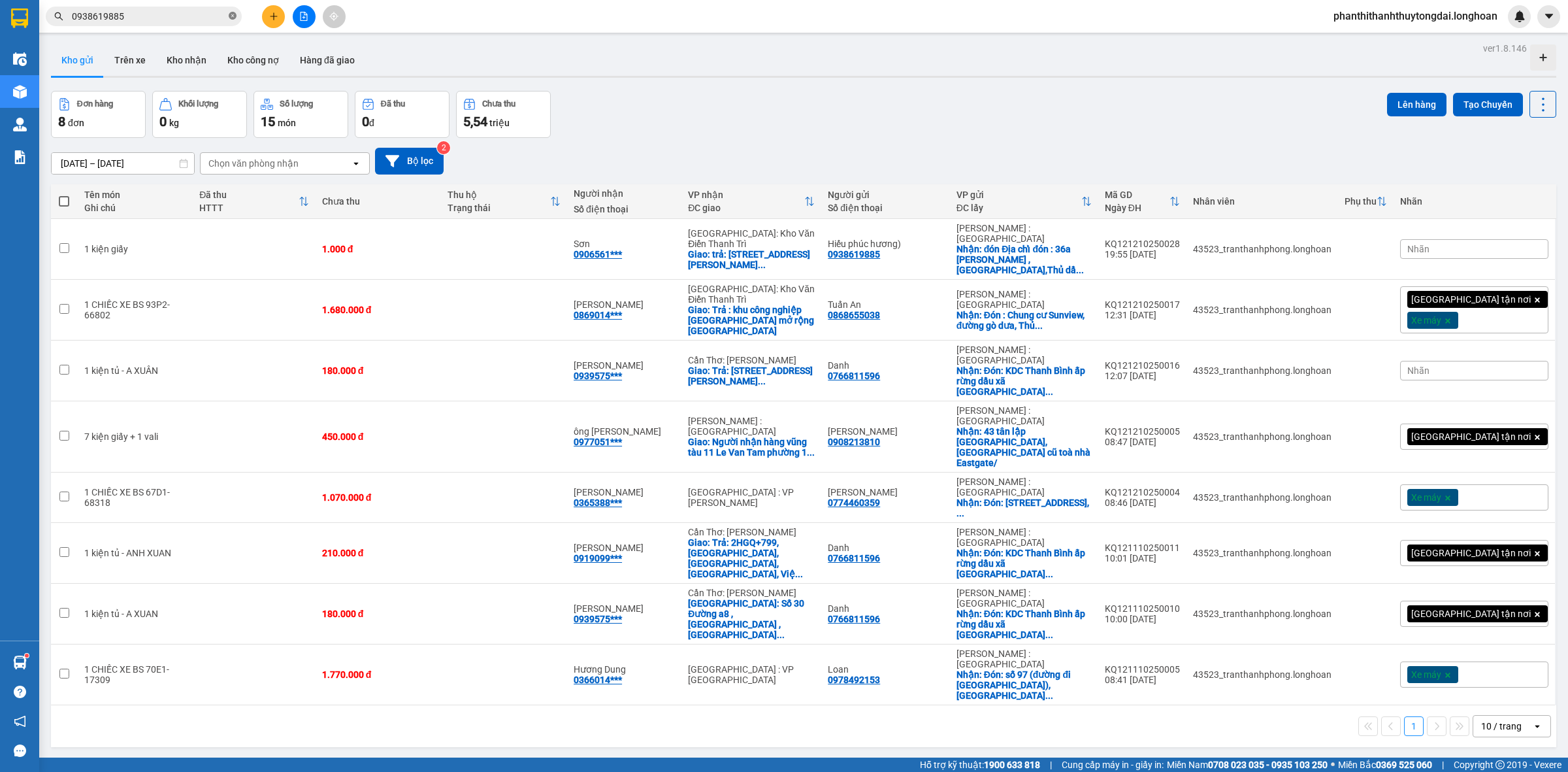
click at [233, 18] on icon "close-circle" at bounding box center [233, 15] width 8 height 8
paste input "0908213810"
type input "0908213810"
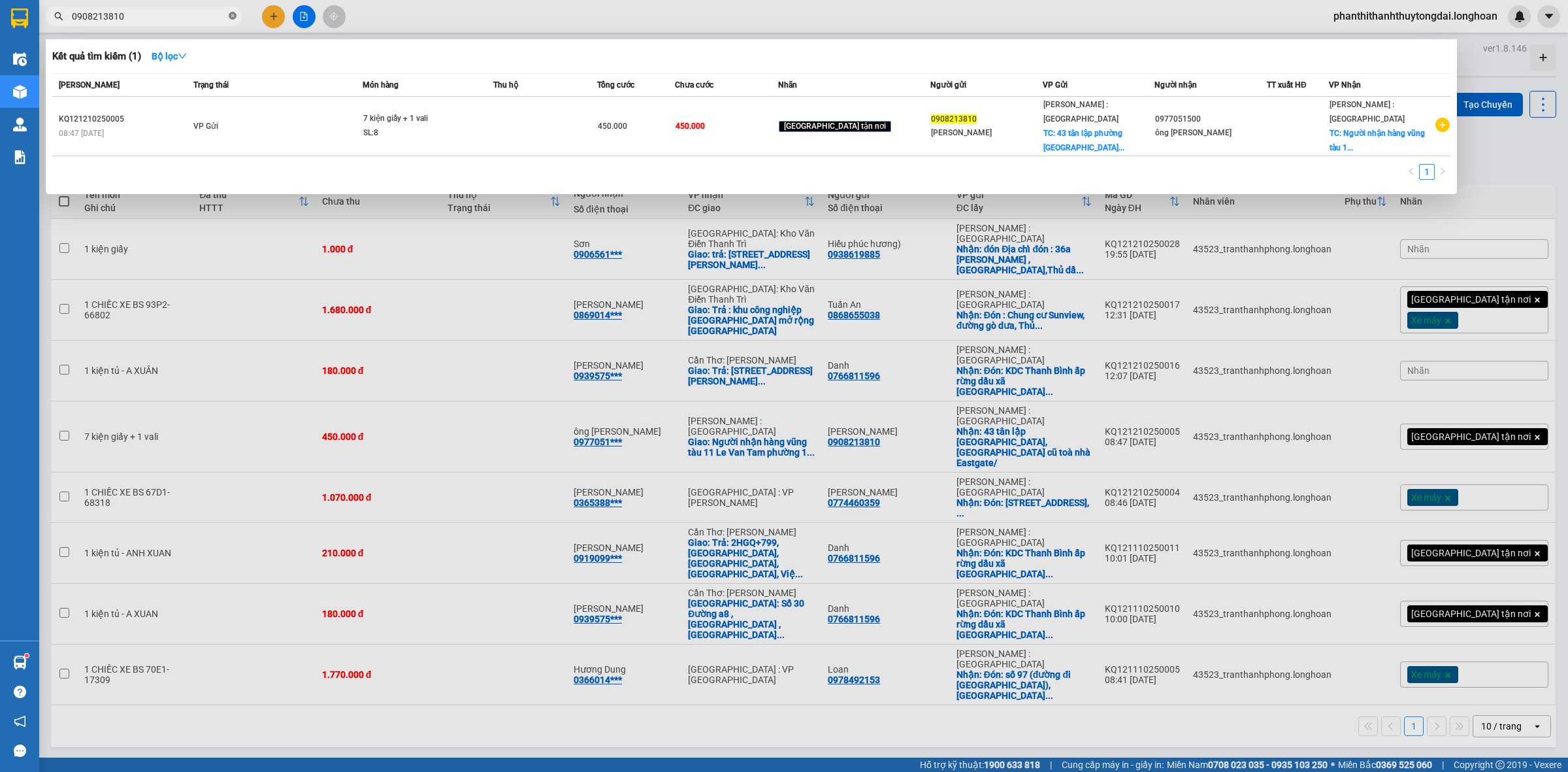
click at [230, 18] on icon "close-circle" at bounding box center [233, 15] width 8 height 8
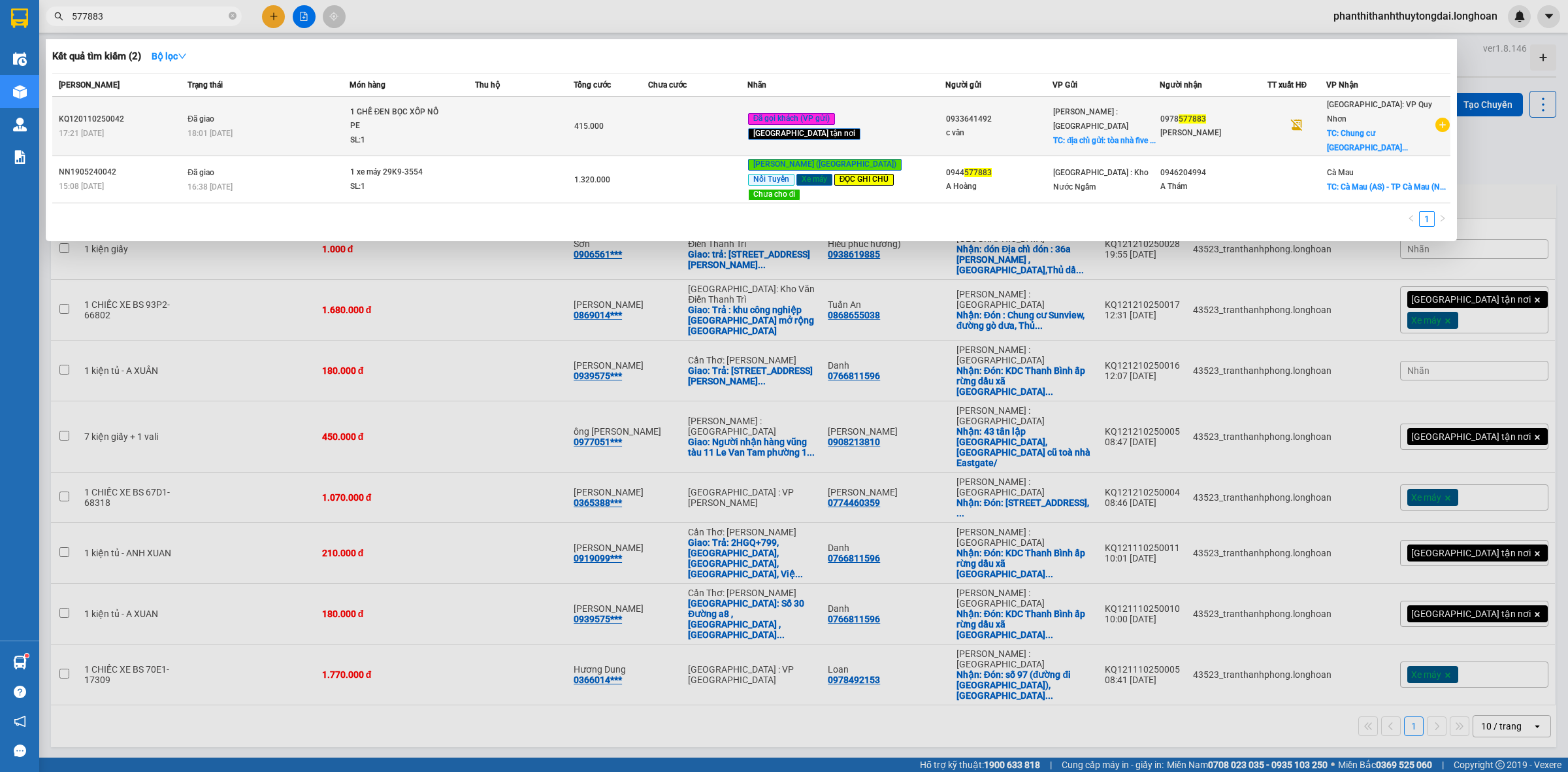
type input "577883"
click at [448, 119] on div "1 GHẾ ĐEN BỌC XỐP NỔ PE" at bounding box center [399, 119] width 98 height 28
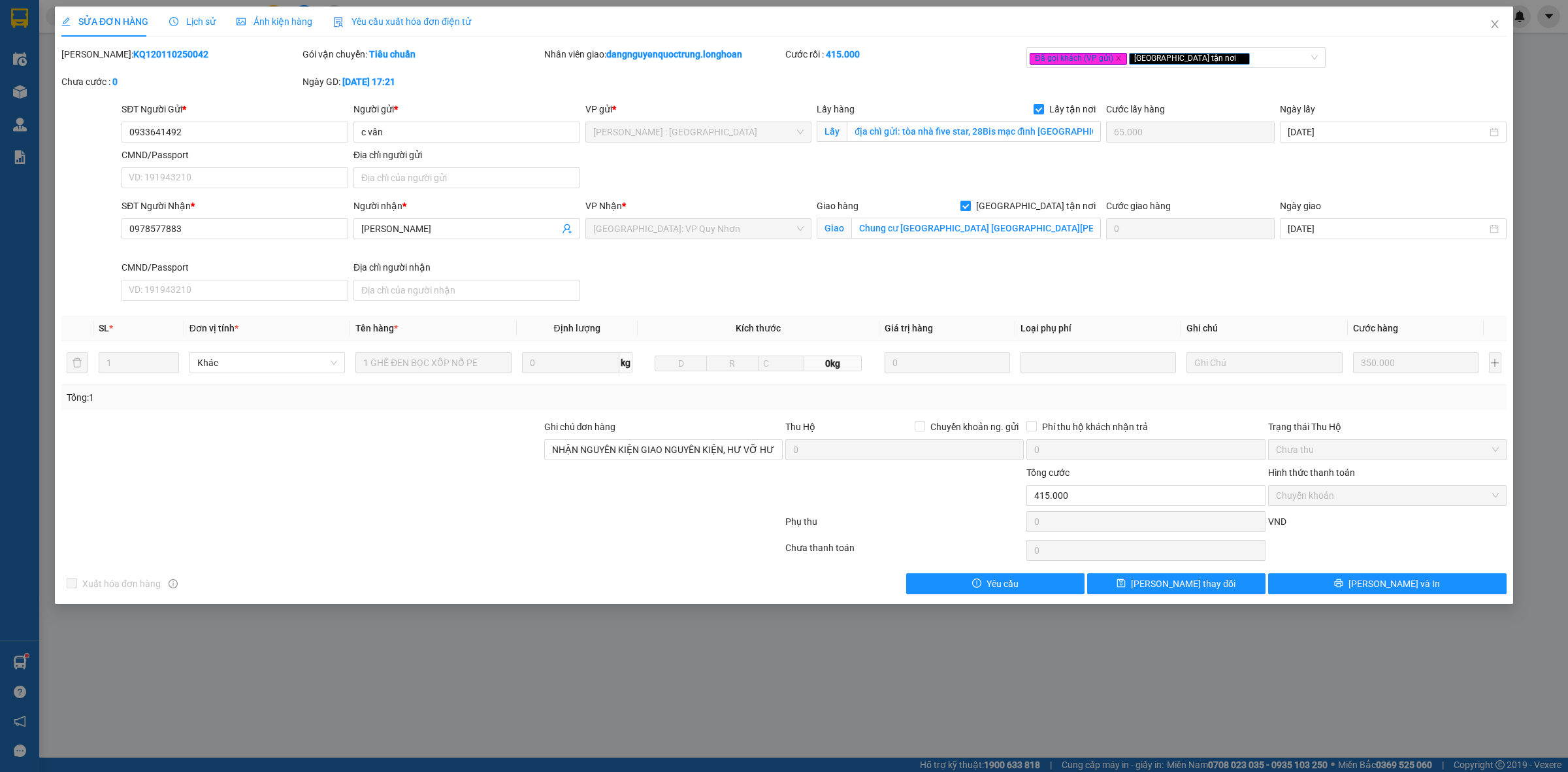
click at [183, 26] on span "Lịch sử" at bounding box center [192, 22] width 46 height 11
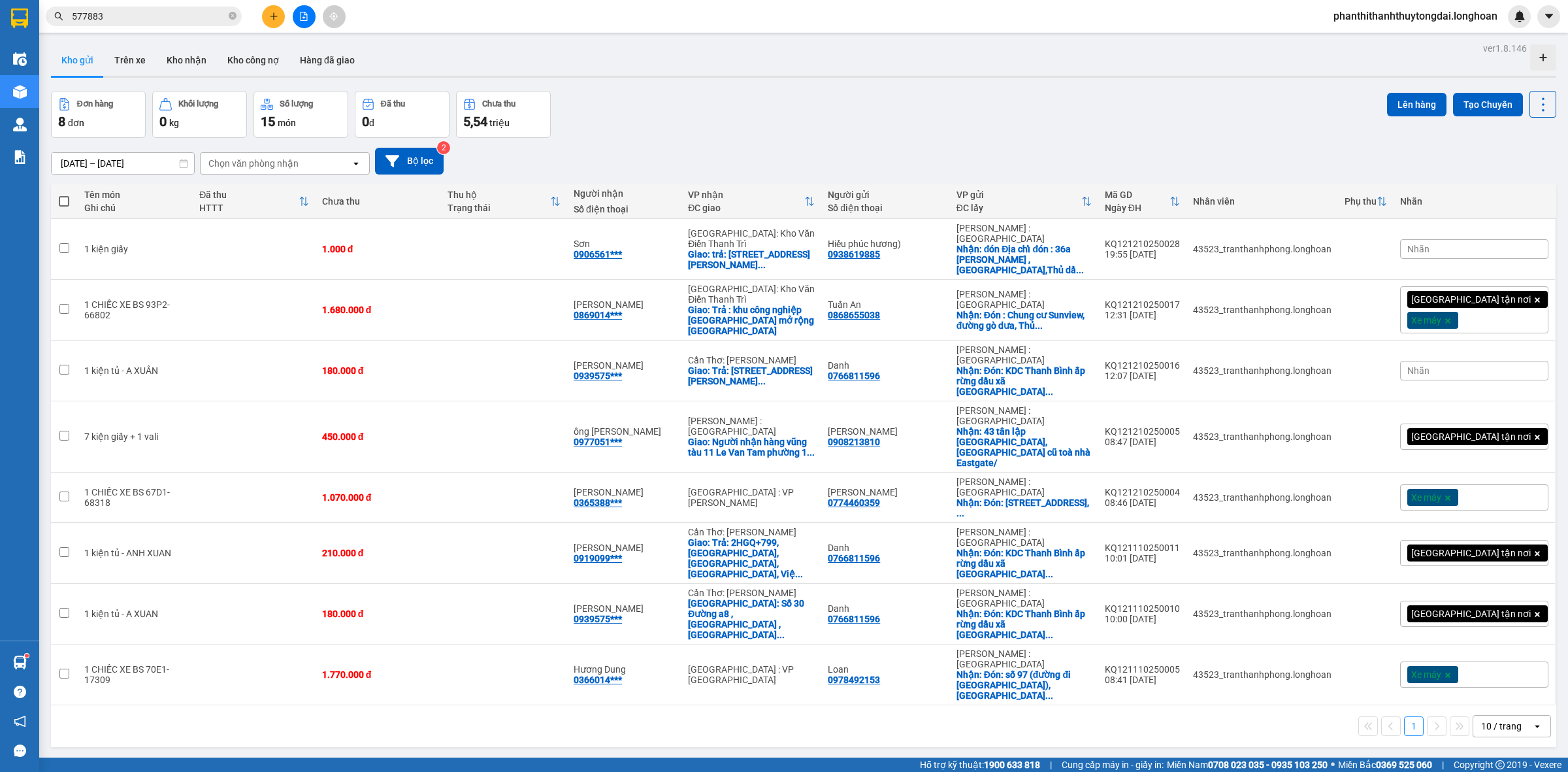
click at [172, 20] on input "577883" at bounding box center [148, 16] width 154 height 14
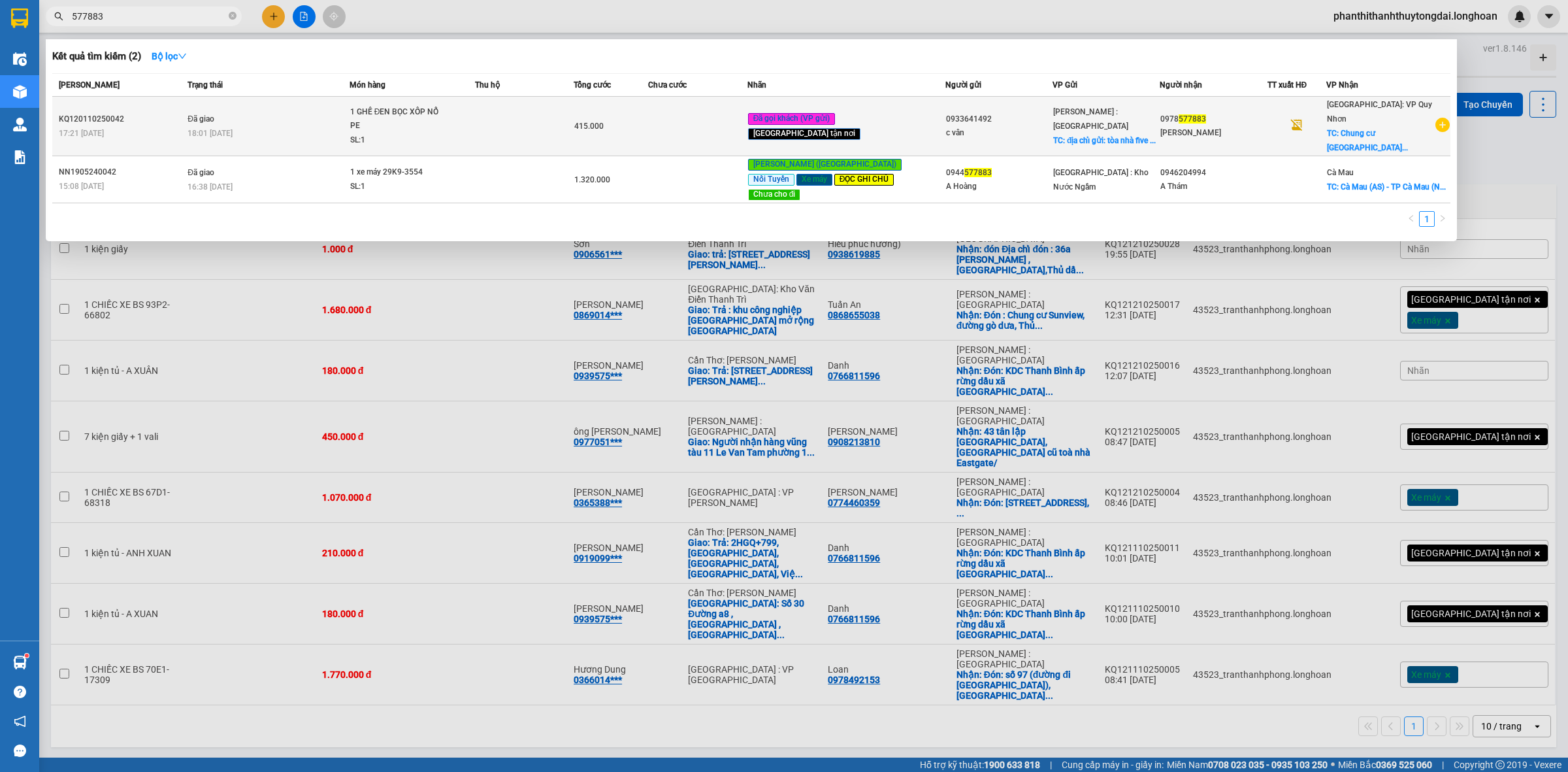
click at [324, 102] on td "Đã giao 18:01 [DATE]" at bounding box center [267, 127] width 166 height 60
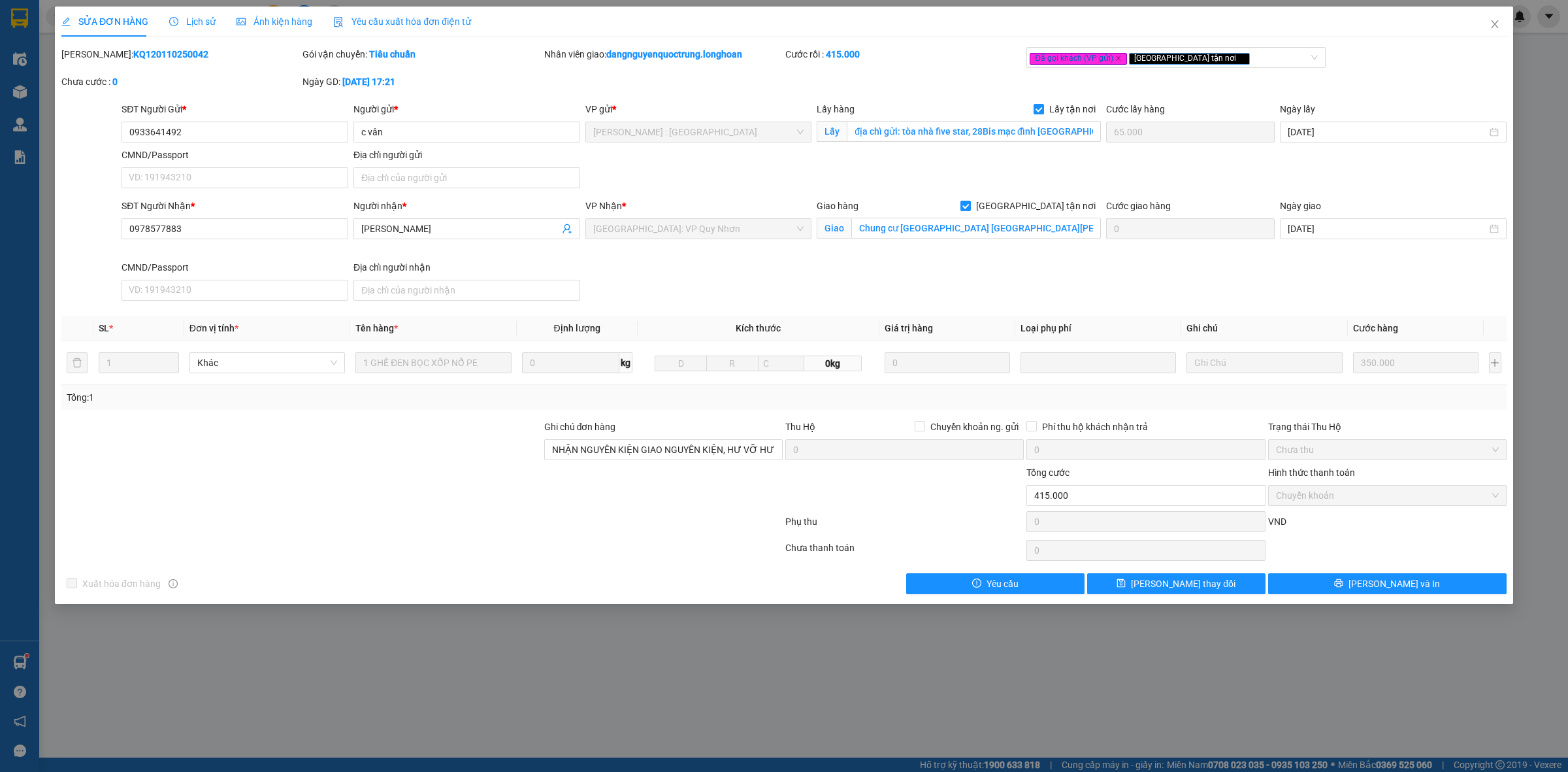
click at [190, 27] on div "Lịch sử" at bounding box center [192, 22] width 46 height 14
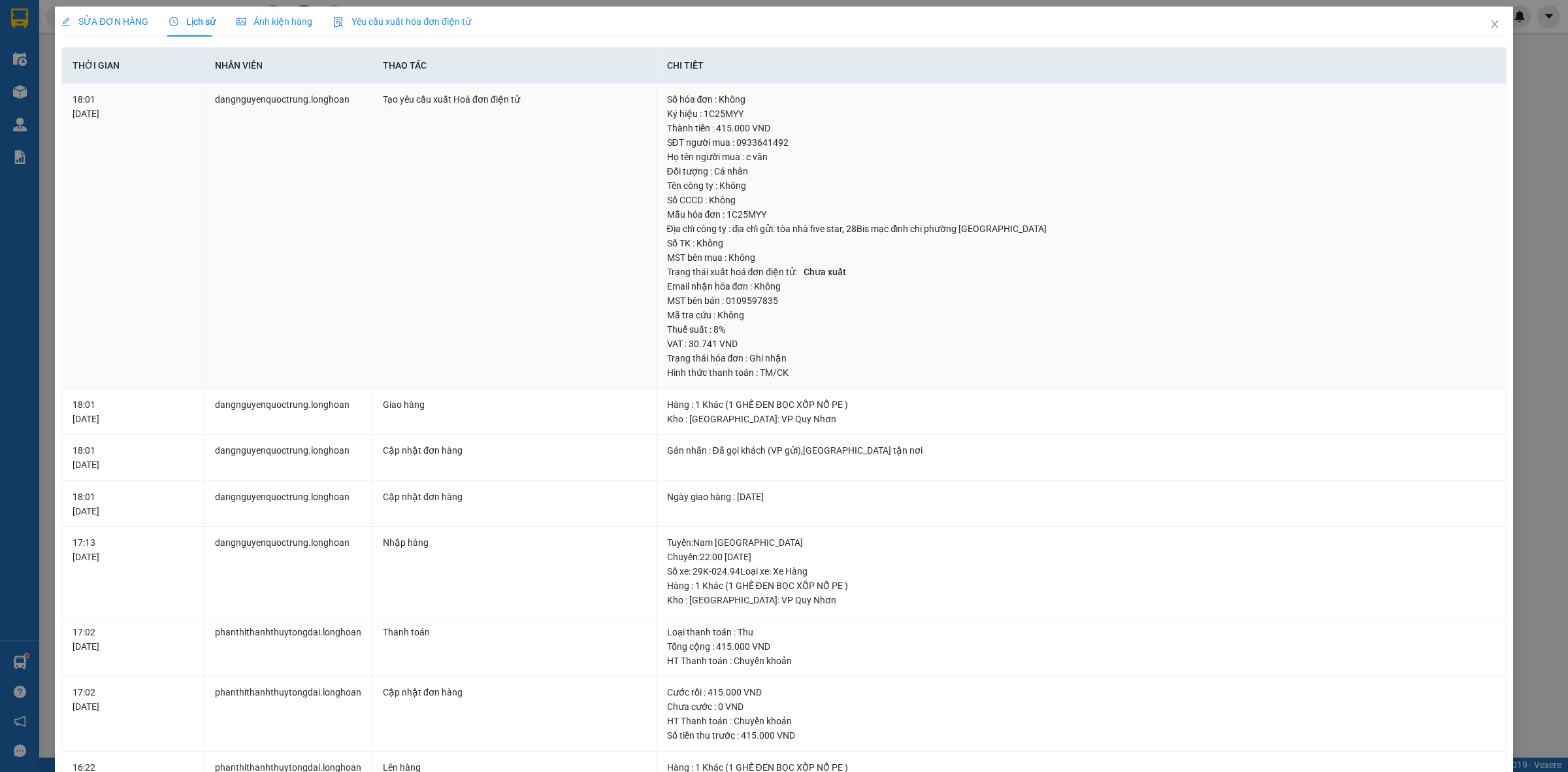
drag, startPoint x: 341, startPoint y: 154, endPoint x: 352, endPoint y: 152, distance: 11.2
